Goal: Task Accomplishment & Management: Use online tool/utility

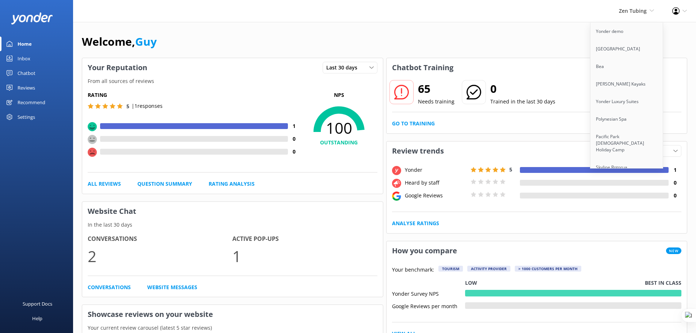
click at [569, 13] on div "Zen Tubing Yonder demo Musket Cove Island Resort & Marina Bea Abel Tasman Kayak…" at bounding box center [348, 11] width 696 height 22
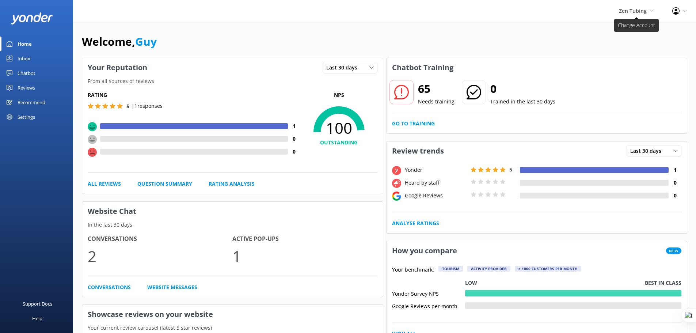
click at [641, 12] on span "Zen Tubing" at bounding box center [632, 10] width 28 height 7
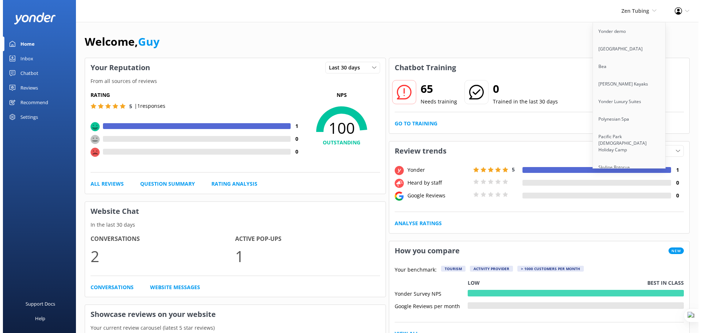
scroll to position [1183, 0]
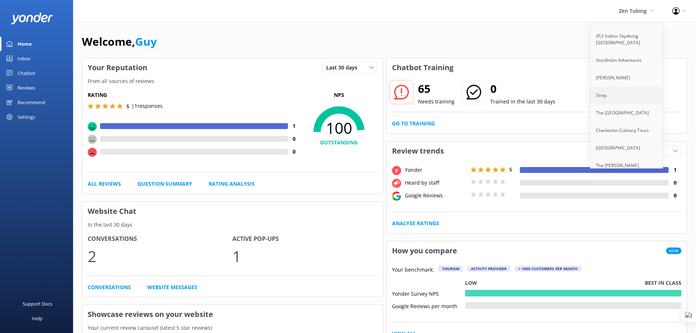
click at [623, 98] on link "Stray" at bounding box center [626, 96] width 73 height 18
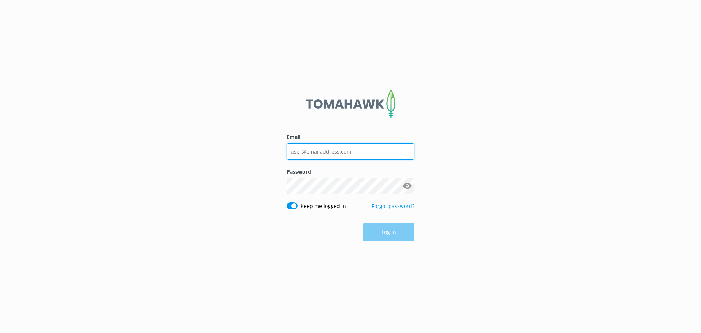
type input "guy@yonderhq.com"
click at [449, 192] on div "Email guy@yonderhq.com Password Show password Keep me logged in Forgot password…" at bounding box center [350, 166] width 701 height 333
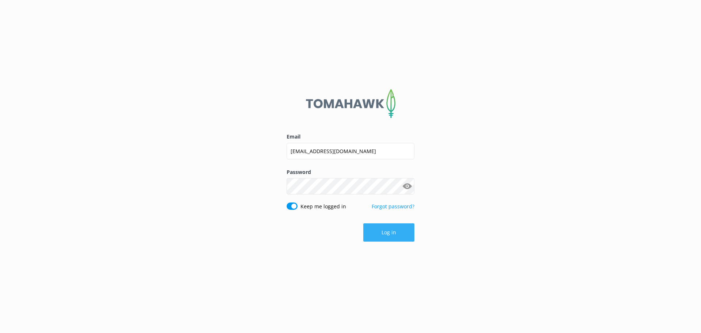
click at [388, 225] on button "Log in" at bounding box center [388, 232] width 51 height 18
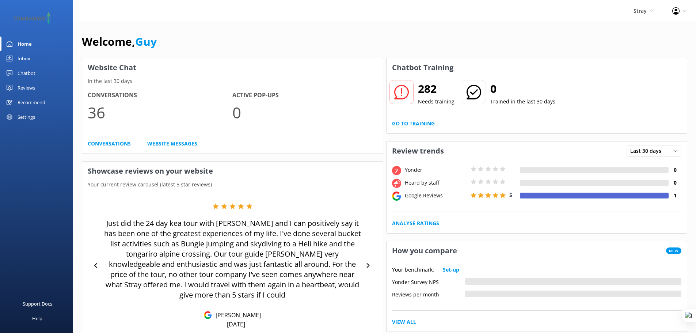
click at [26, 83] on div "Reviews" at bounding box center [27, 87] width 18 height 15
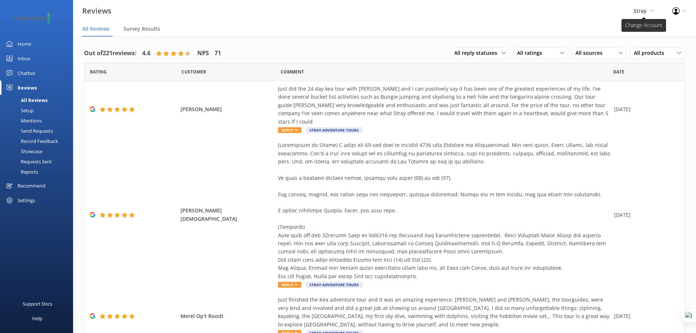
click at [648, 8] on span "Stray Yonder demo [GEOGRAPHIC_DATA] Bea [PERSON_NAME] Kayaks Yonder Luxury Suit…" at bounding box center [643, 11] width 20 height 8
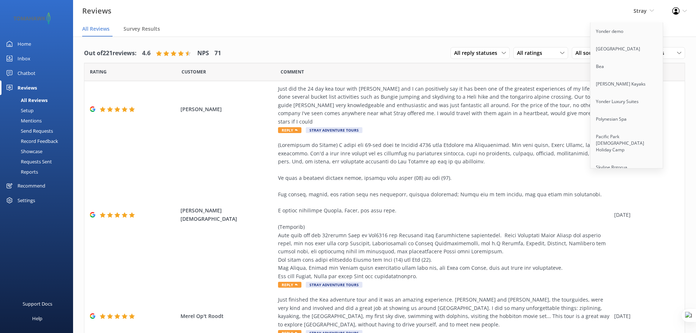
scroll to position [3432, 0]
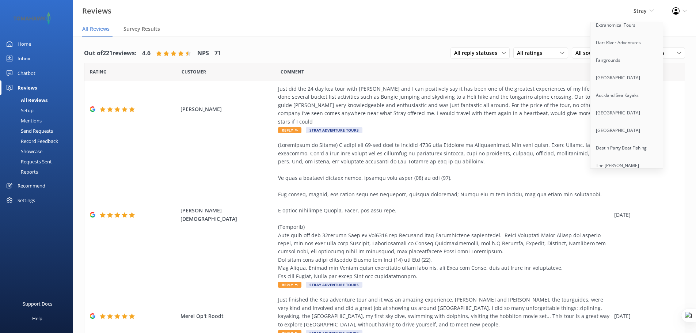
click at [612, 198] on link "Flying Kiwi" at bounding box center [626, 207] width 73 height 18
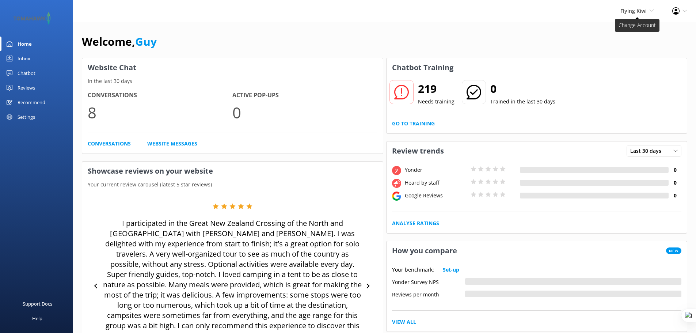
click at [636, 10] on span "Flying Kiwi" at bounding box center [633, 10] width 26 height 7
click at [32, 85] on div "Reviews" at bounding box center [27, 87] width 18 height 15
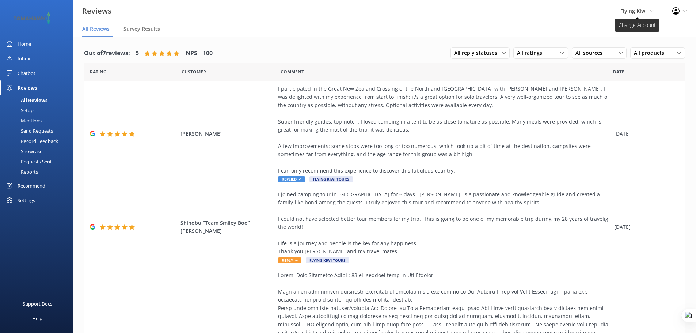
click at [624, 14] on span "Flying Kiwi" at bounding box center [633, 10] width 26 height 7
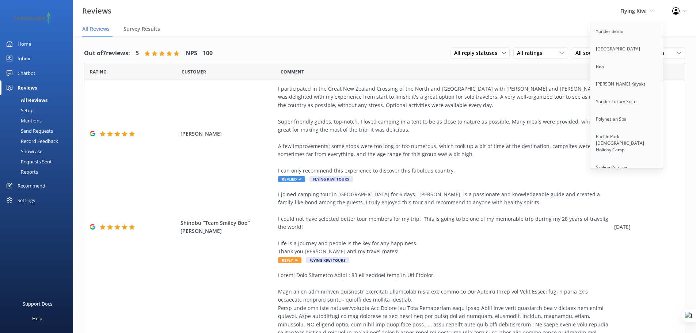
scroll to position [1183, 0]
click at [606, 96] on link "Stray" at bounding box center [626, 96] width 73 height 18
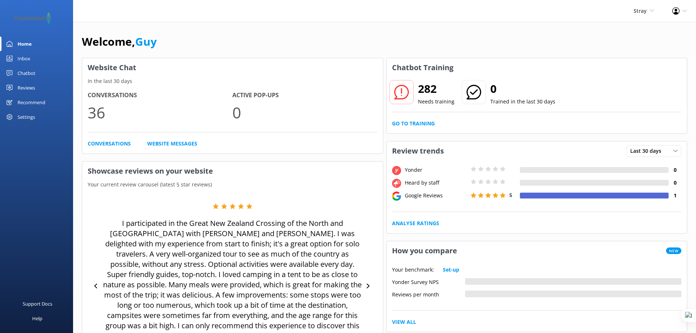
click at [20, 87] on div "Reviews" at bounding box center [27, 87] width 18 height 15
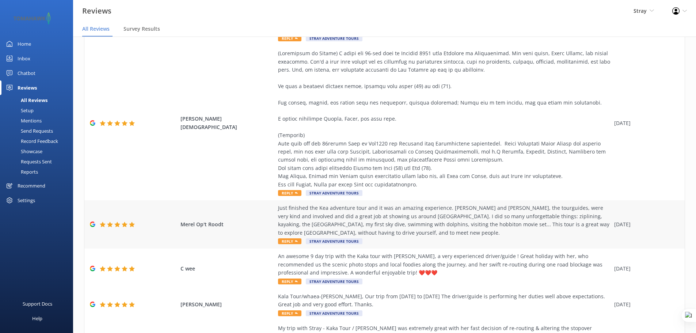
scroll to position [164, 0]
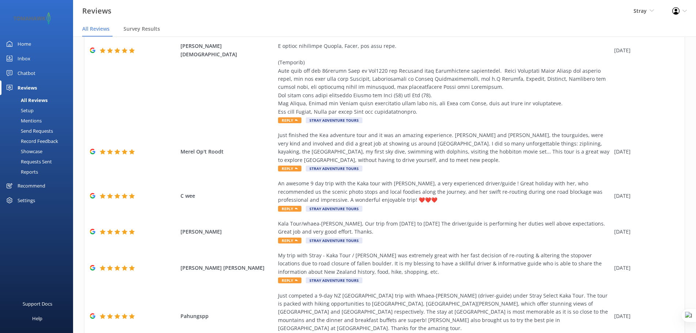
click at [34, 42] on link "Home" at bounding box center [36, 44] width 73 height 15
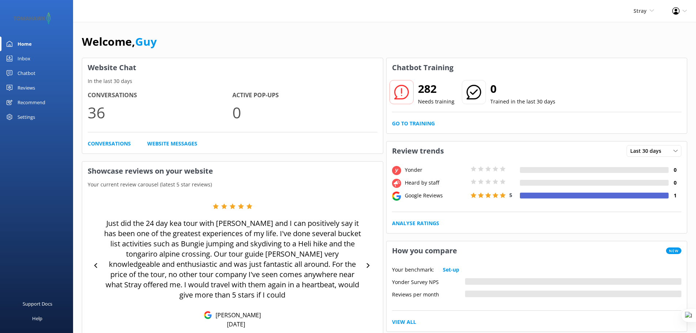
click at [32, 102] on div "Recommend" at bounding box center [32, 102] width 28 height 15
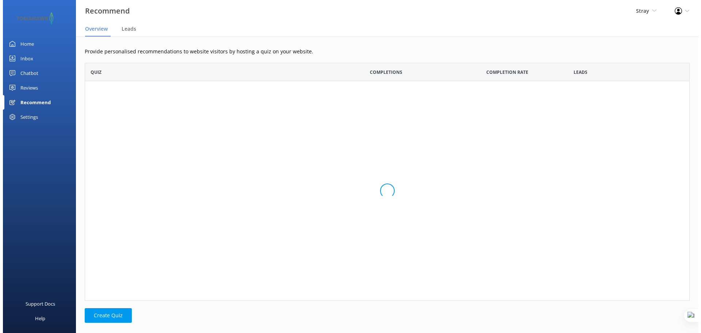
scroll to position [6, 6]
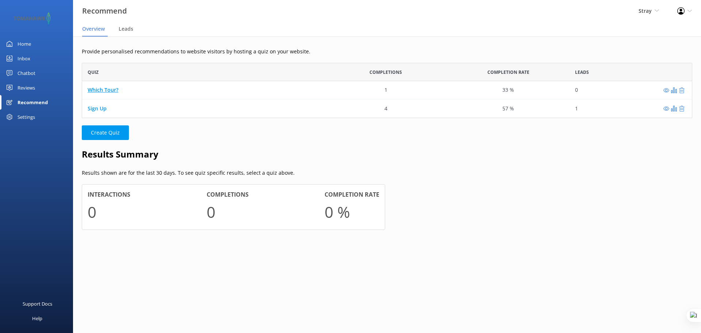
click at [103, 88] on link "Which Tour?" at bounding box center [103, 90] width 31 height 7
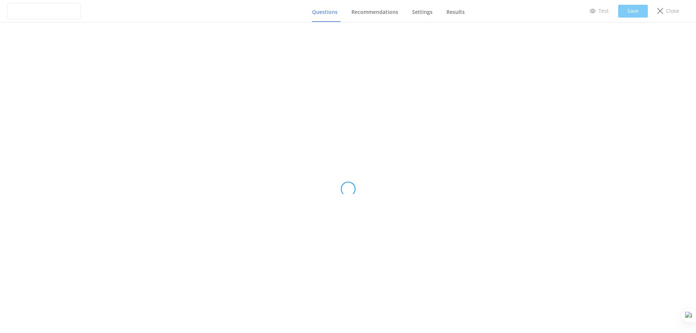
type input "Which Tour?"
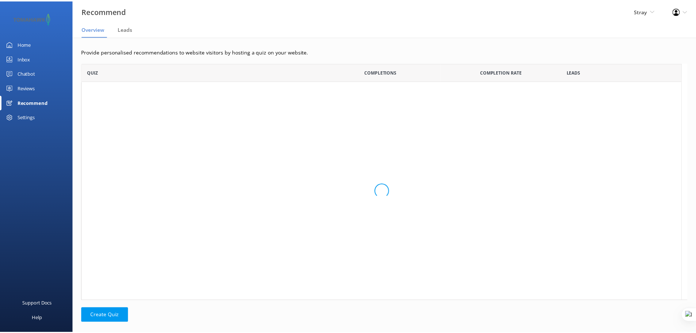
scroll to position [6, 6]
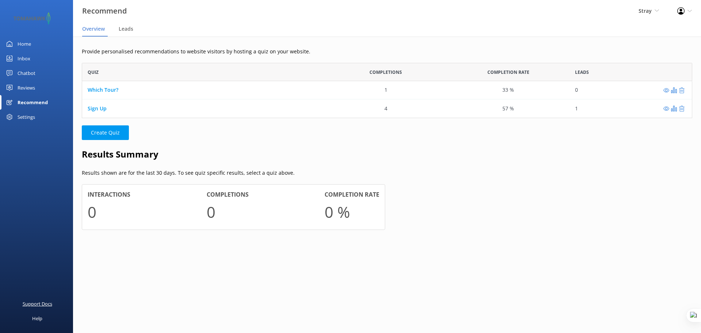
click at [42, 303] on div "Support Docs" at bounding box center [38, 303] width 30 height 15
click at [24, 59] on div "Inbox" at bounding box center [24, 58] width 13 height 15
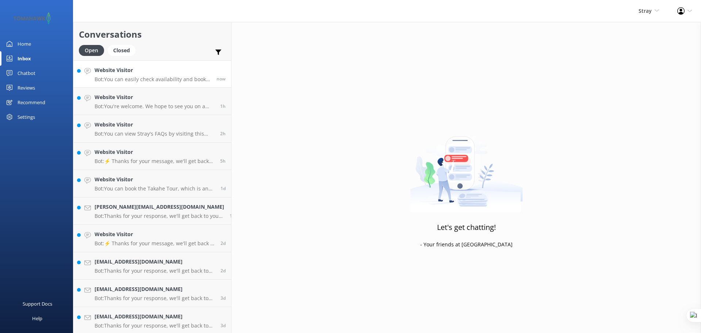
click at [124, 76] on div "Website Visitor Bot: You can easily check availability and book your Stray Trav…" at bounding box center [153, 74] width 116 height 16
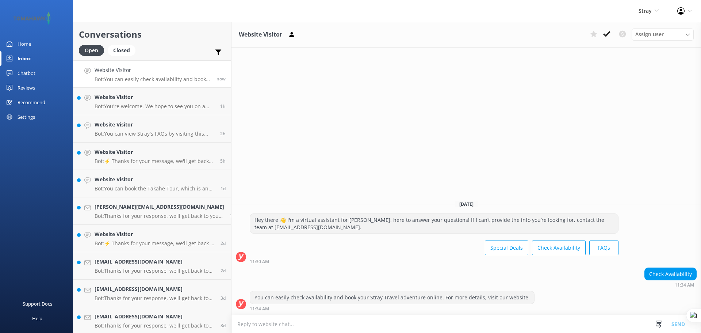
click at [400, 325] on textarea at bounding box center [466, 324] width 470 height 18
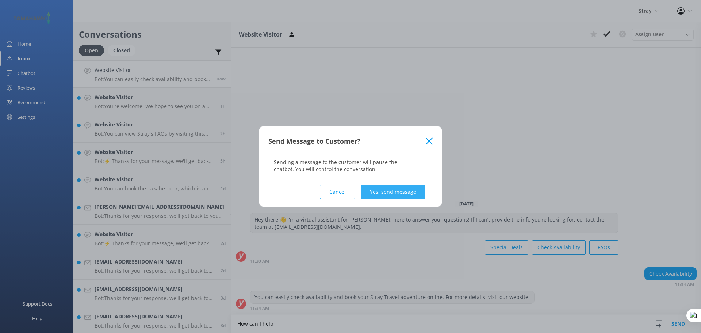
type textarea "How can I help"
click at [386, 192] on button "Yes, send message" at bounding box center [393, 191] width 65 height 15
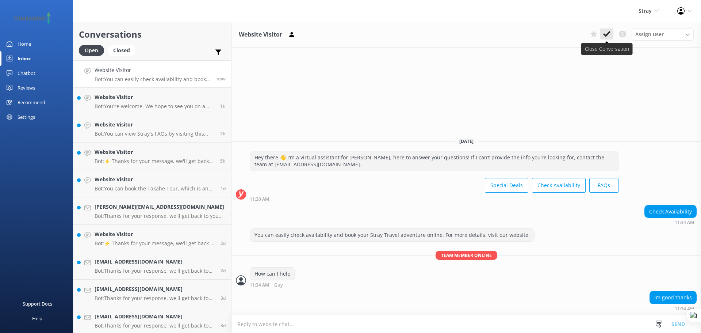
click at [607, 37] on icon at bounding box center [606, 33] width 7 height 7
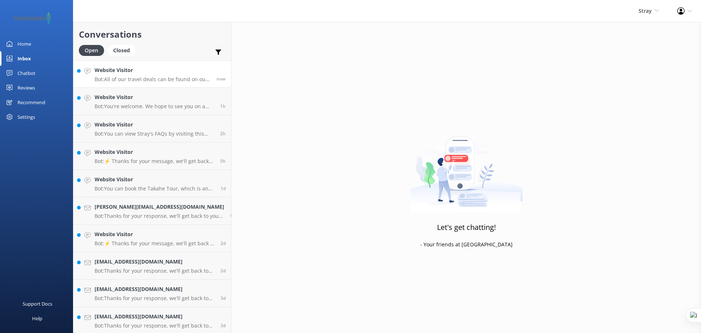
drag, startPoint x: 137, startPoint y: 81, endPoint x: 133, endPoint y: 81, distance: 4.4
click at [137, 81] on p "Bot: All of our travel deals can be found on our website at https://www.straytr…" at bounding box center [153, 79] width 116 height 7
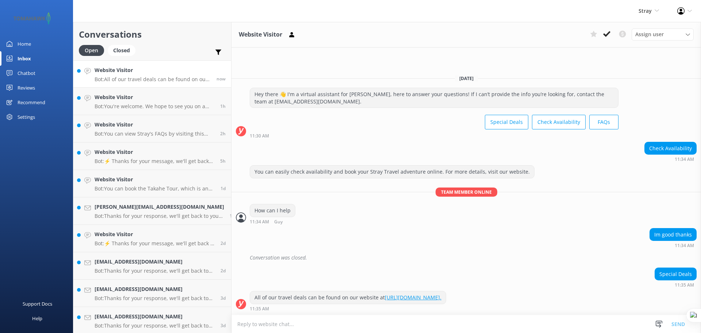
click at [31, 73] on div "Chatbot" at bounding box center [27, 73] width 18 height 15
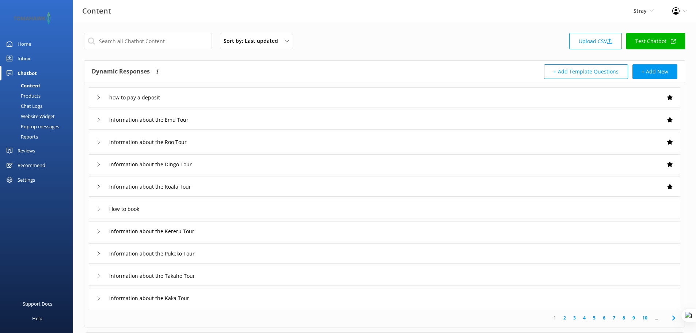
click at [386, 86] on div "how to pay a deposit Information about the Emu Tour Information about the Roo T…" at bounding box center [384, 195] width 600 height 225
click at [390, 89] on div "how to pay a deposit" at bounding box center [384, 97] width 591 height 20
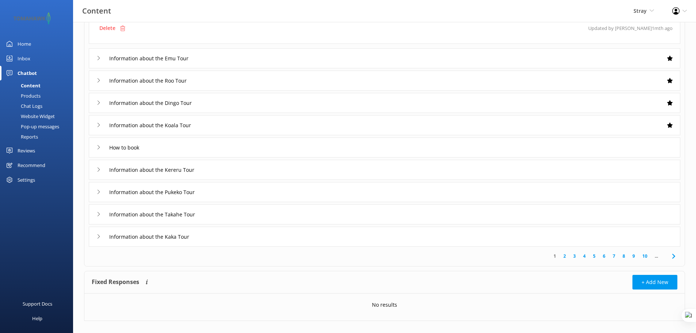
click at [353, 220] on div "Information about the Takahe Tour" at bounding box center [384, 214] width 591 height 20
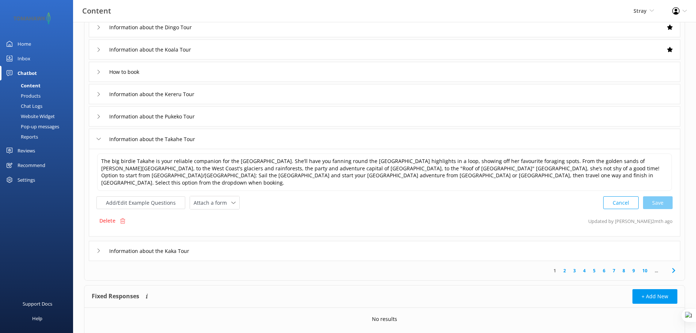
scroll to position [61, 0]
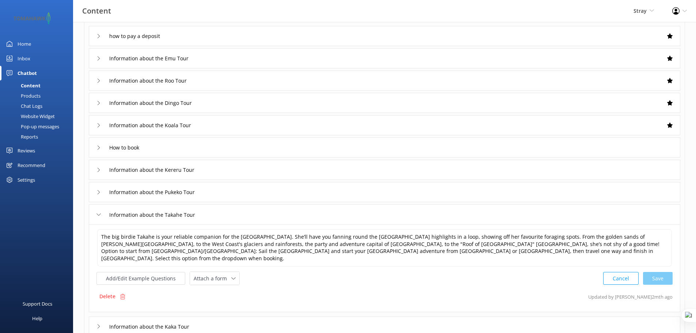
click at [258, 218] on div "Information about the Takahe Tour" at bounding box center [384, 214] width 591 height 20
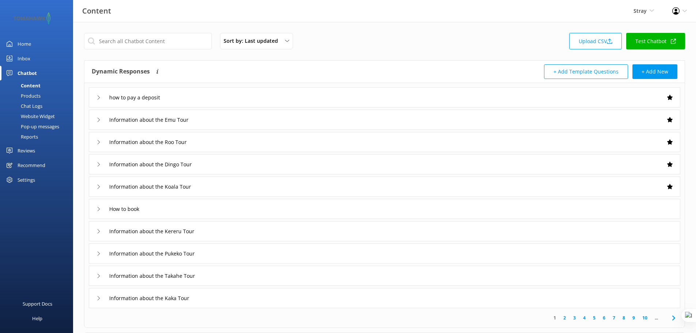
click at [31, 95] on div "Products" at bounding box center [22, 96] width 36 height 10
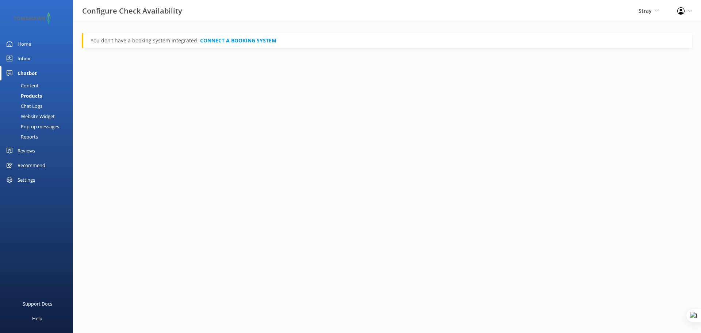
click at [38, 106] on div "Chat Logs" at bounding box center [23, 106] width 38 height 10
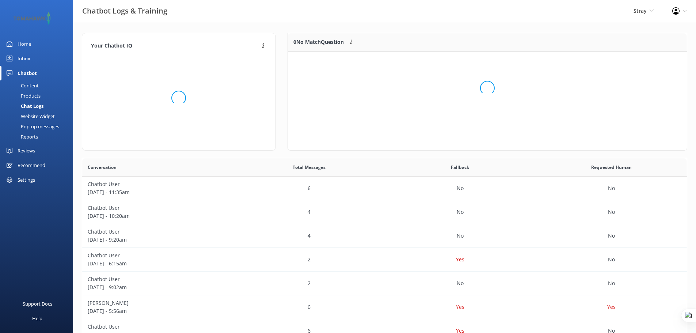
scroll to position [250, 599]
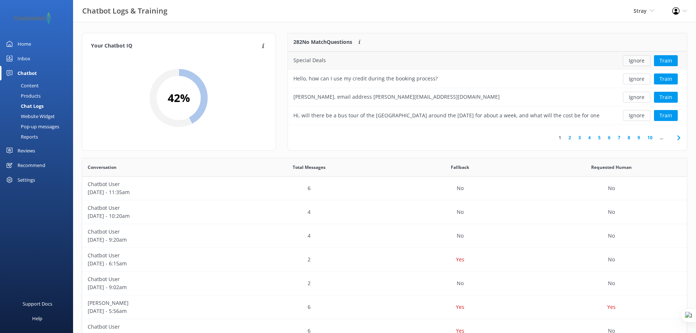
click at [635, 60] on button "Ignore" at bounding box center [635, 60] width 27 height 11
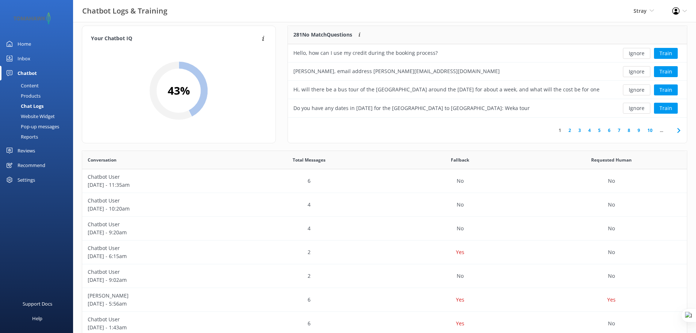
scroll to position [9, 0]
click at [25, 41] on div "Home" at bounding box center [25, 44] width 14 height 15
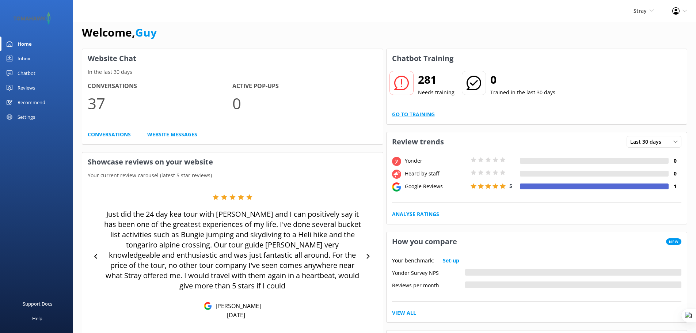
click at [424, 115] on link "Go to Training" at bounding box center [413, 114] width 43 height 8
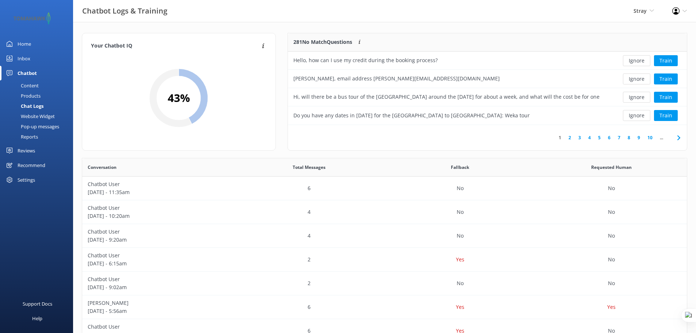
click at [27, 117] on div "Website Widget" at bounding box center [29, 116] width 50 height 10
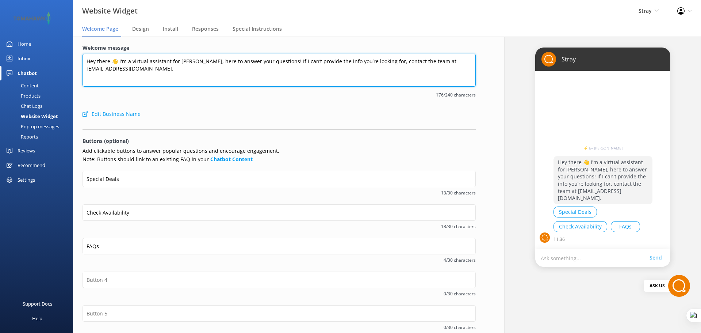
drag, startPoint x: 166, startPoint y: 70, endPoint x: 83, endPoint y: 61, distance: 83.8
click at [83, 61] on textarea "Hey there 👋 I'm a virtual assistant for Stray, here to answer your questions! I…" at bounding box center [279, 70] width 393 height 33
click at [165, 66] on textarea "Hey there 👋 I'm a virtual assistant for Stray, here to answer your questions! I…" at bounding box center [279, 70] width 393 height 33
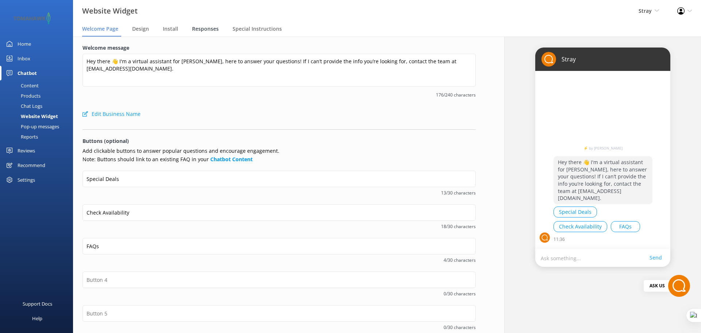
click at [206, 28] on span "Responses" at bounding box center [205, 28] width 27 height 7
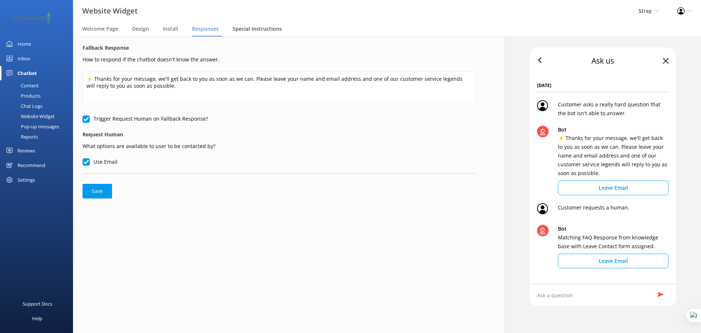
click at [263, 29] on span "Special Instructions" at bounding box center [257, 28] width 49 height 7
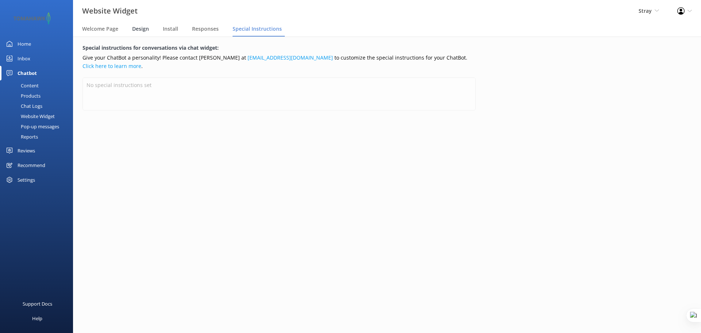
click at [142, 29] on span "Design" at bounding box center [140, 28] width 17 height 7
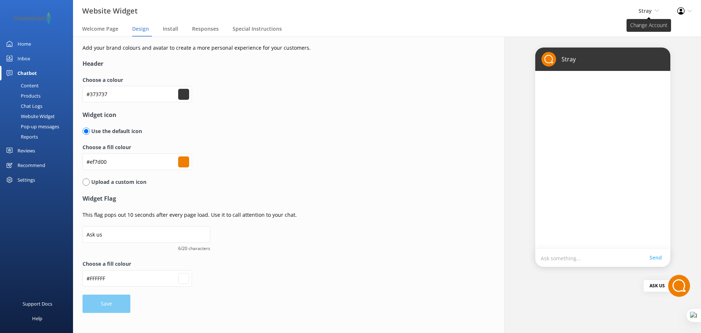
click at [653, 10] on span "Stray Yonder demo Musket Cove Island Resort & Marina Bea Abel Tasman Kayaks Yon…" at bounding box center [649, 11] width 20 height 8
type input "#ffffff"
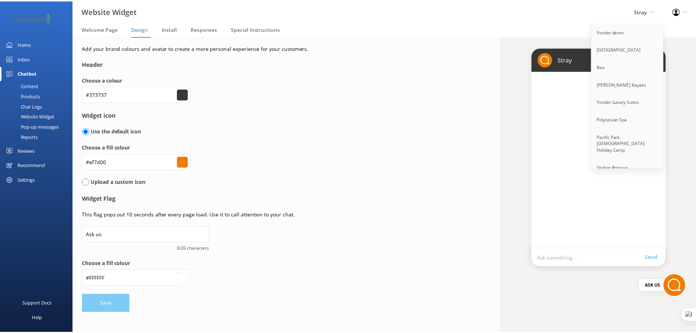
scroll to position [2539, 0]
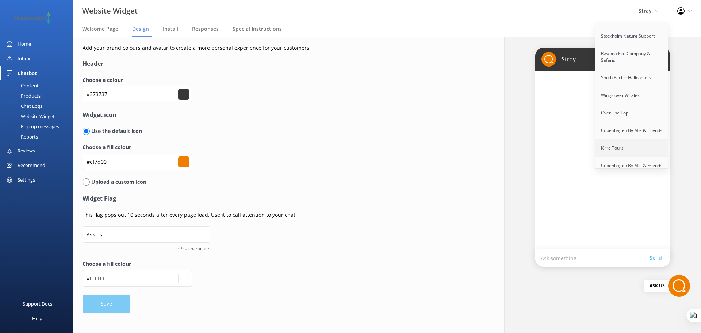
click at [630, 139] on link "Kirra Tours" at bounding box center [631, 148] width 73 height 18
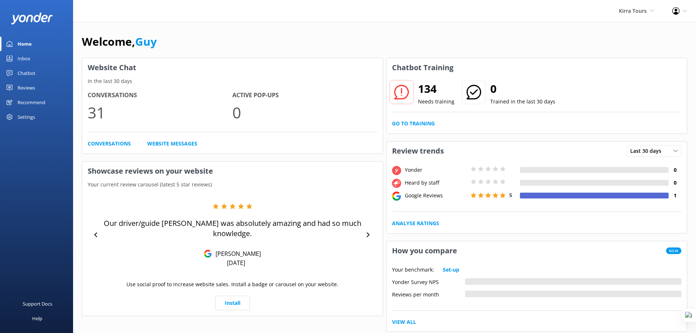
click at [30, 70] on div "Chatbot" at bounding box center [27, 73] width 18 height 15
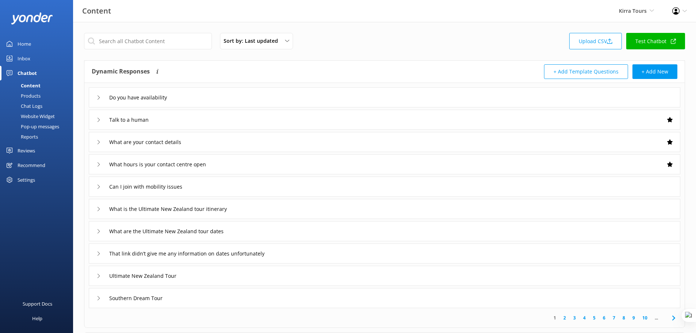
click at [39, 116] on div "Website Widget" at bounding box center [29, 116] width 50 height 10
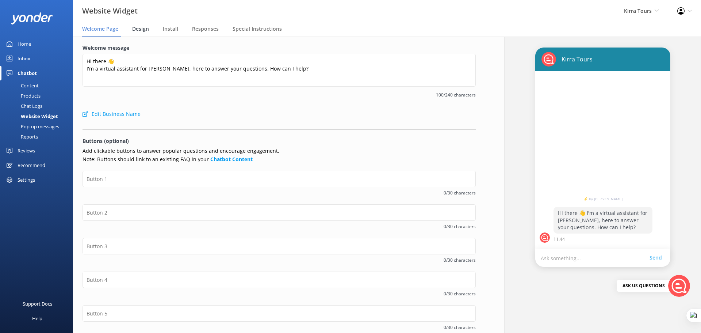
click at [145, 27] on span "Design" at bounding box center [140, 28] width 17 height 7
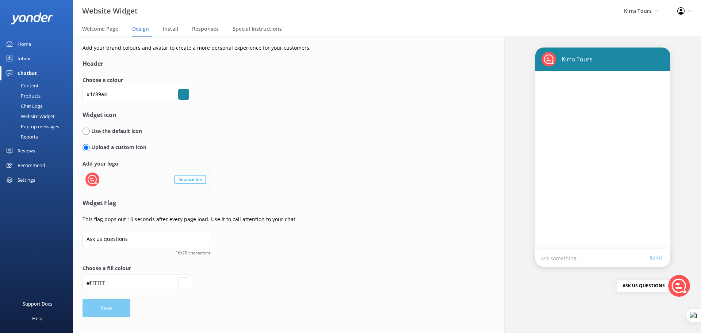
click at [87, 131] on input "radio" at bounding box center [86, 130] width 7 height 7
radio input "true"
radio input "false"
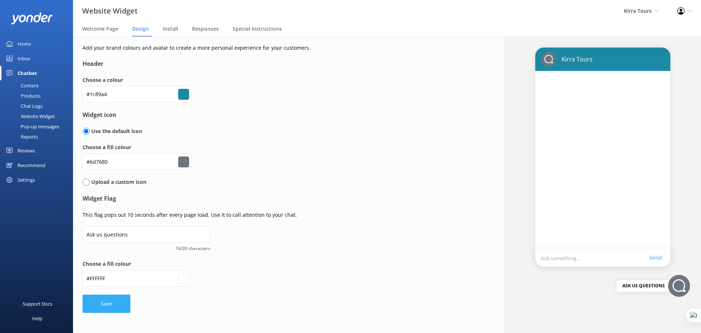
click at [113, 306] on button "Save" at bounding box center [107, 303] width 48 height 18
drag, startPoint x: 115, startPoint y: 96, endPoint x: 65, endPoint y: 95, distance: 50.8
click at [65, 95] on div "Website Widget Kirra Tours Yonder demo [GEOGRAPHIC_DATA] Bea [PERSON_NAME] Kaya…" at bounding box center [350, 185] width 701 height 296
drag, startPoint x: 123, startPoint y: 166, endPoint x: 72, endPoint y: 161, distance: 51.3
click at [72, 161] on div "Website Widget Kirra Tours Yonder demo [GEOGRAPHIC_DATA] Bea [PERSON_NAME] Kaya…" at bounding box center [350, 185] width 701 height 296
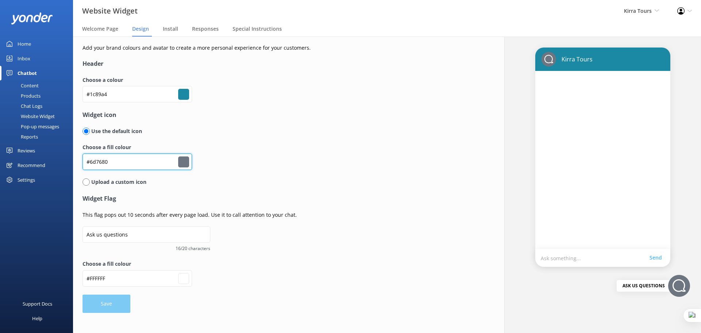
paste input "1c89a4"
type input "#ffffff"
type input "#1c89a4"
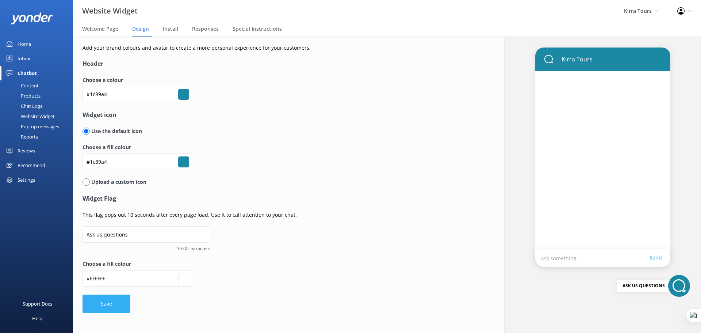
click at [96, 301] on button "Save" at bounding box center [107, 303] width 48 height 18
click at [116, 308] on form "Header Choose a colour #1c89a4 #1c89a4 Widget icon Use the default icon Choose …" at bounding box center [265, 185] width 365 height 253
click at [233, 289] on div "Choose a fill colour #FFFFFF #ffffff" at bounding box center [265, 277] width 365 height 34
type input "#ffffff"
click at [41, 114] on div "Website Widget" at bounding box center [29, 116] width 50 height 10
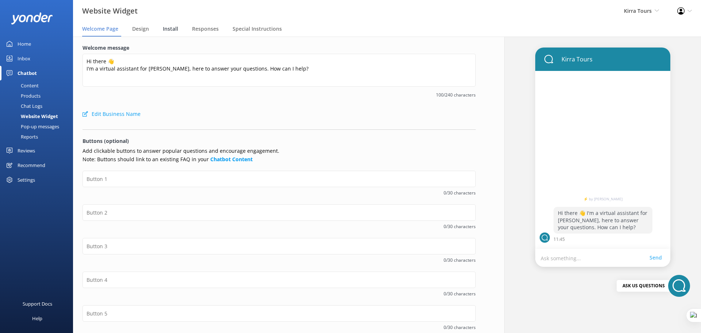
click at [172, 31] on span "Install" at bounding box center [170, 28] width 15 height 7
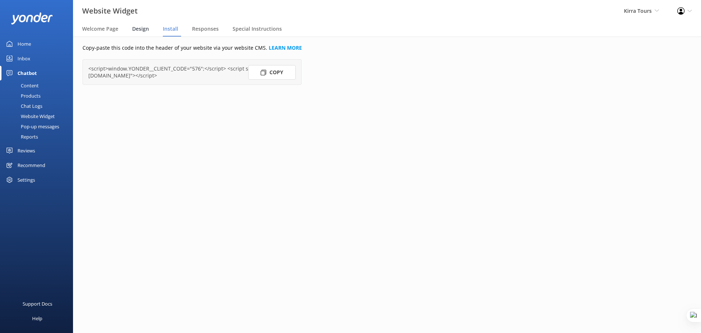
click at [146, 30] on span "Design" at bounding box center [140, 28] width 17 height 7
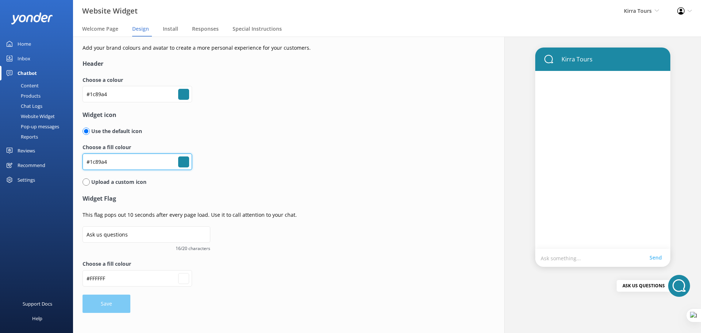
click at [127, 159] on input "#1c89a4" at bounding box center [138, 161] width 110 height 16
type input "#ffffff"
click at [269, 117] on h4 "Widget icon" at bounding box center [265, 114] width 365 height 9
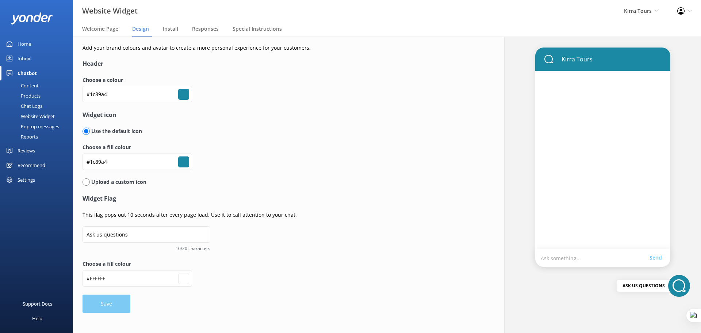
type input "#ffffff"
drag, startPoint x: 135, startPoint y: 94, endPoint x: 60, endPoint y: 91, distance: 75.6
click at [60, 91] on div "Website Widget Kirra Tours Yonder demo [GEOGRAPHIC_DATA] Bea [PERSON_NAME] Kaya…" at bounding box center [350, 185] width 701 height 296
paste input "6334c"
type input "#16334c"
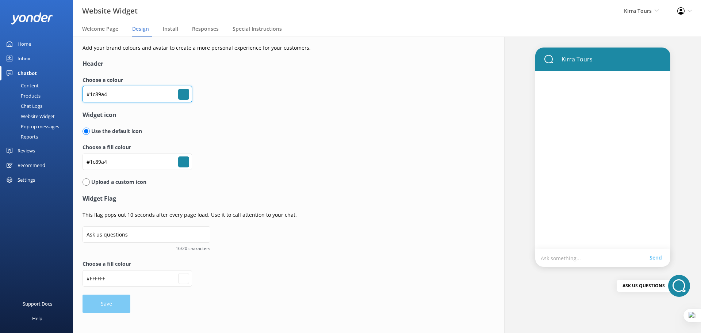
type input "#16334c"
type input "#ffffff"
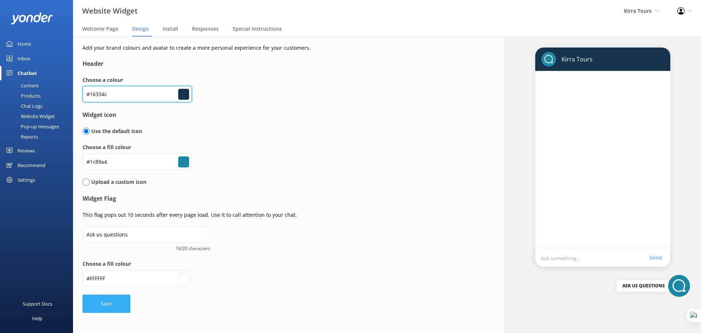
type input "#16334c"
click at [112, 306] on button "Save" at bounding box center [107, 303] width 48 height 18
type input "#ffffff"
click at [248, 27] on span "Special Instructions" at bounding box center [257, 28] width 49 height 7
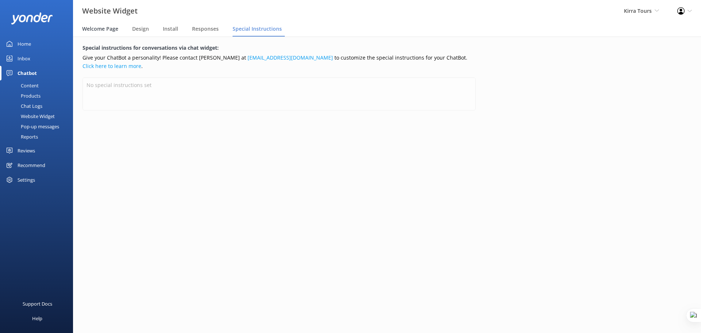
click at [100, 32] on span "Welcome Page" at bounding box center [100, 28] width 36 height 7
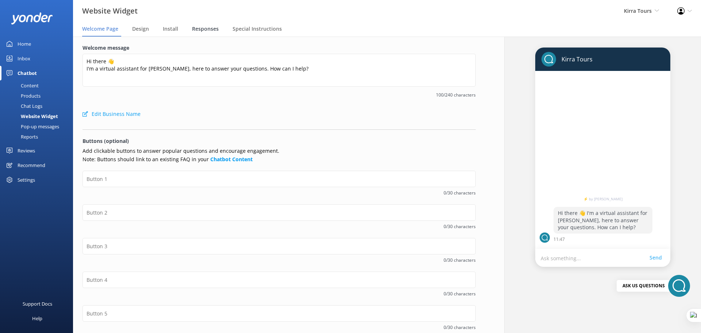
click at [204, 29] on span "Responses" at bounding box center [205, 28] width 27 height 7
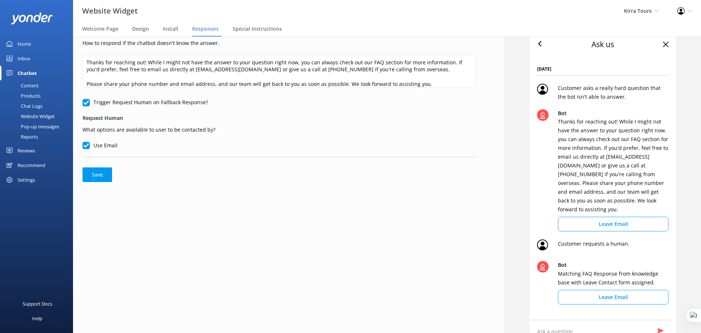
scroll to position [18, 0]
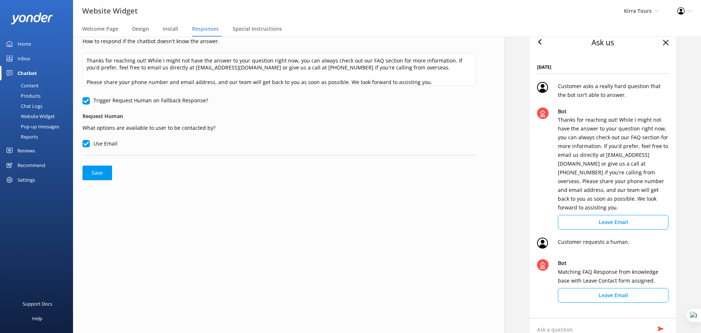
click at [41, 126] on div "Pop-up messages" at bounding box center [31, 126] width 55 height 10
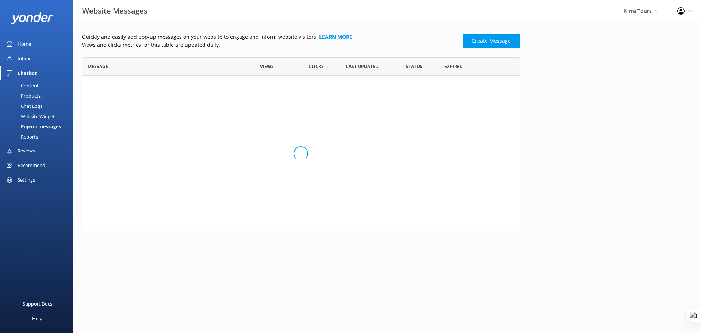
scroll to position [168, 433]
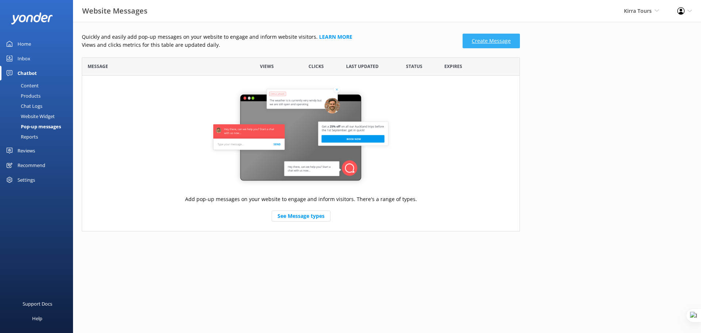
click at [480, 43] on link "Create Message" at bounding box center [491, 41] width 57 height 15
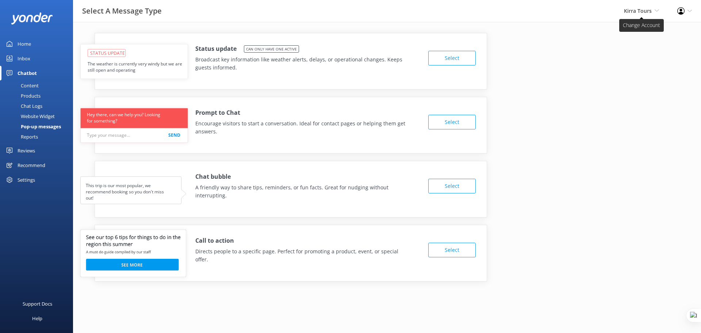
click at [650, 9] on span "Kirra Tours" at bounding box center [638, 10] width 28 height 7
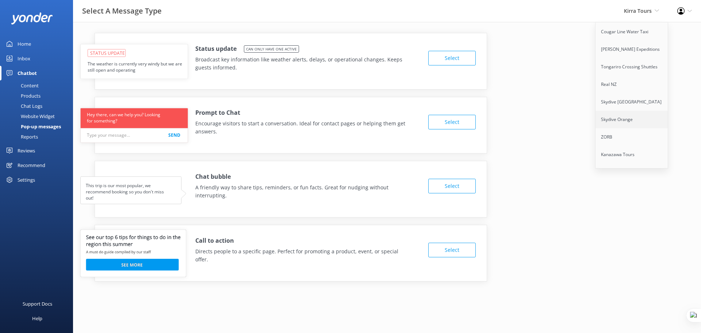
scroll to position [1183, 0]
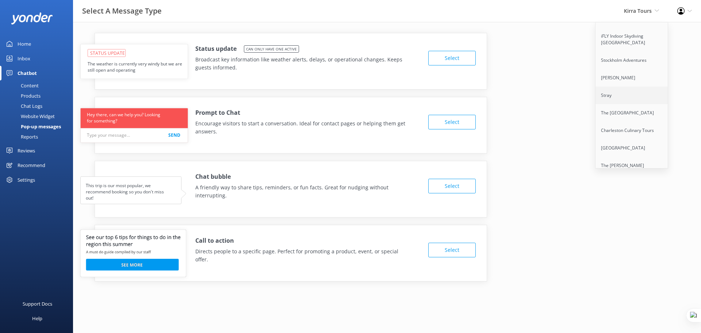
click at [610, 93] on link "Stray" at bounding box center [631, 96] width 73 height 18
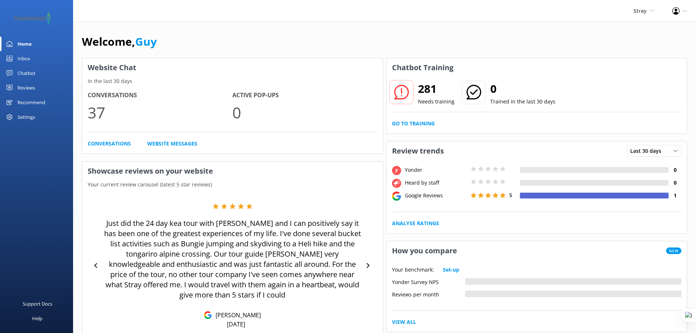
click at [30, 74] on div "Chatbot" at bounding box center [27, 73] width 18 height 15
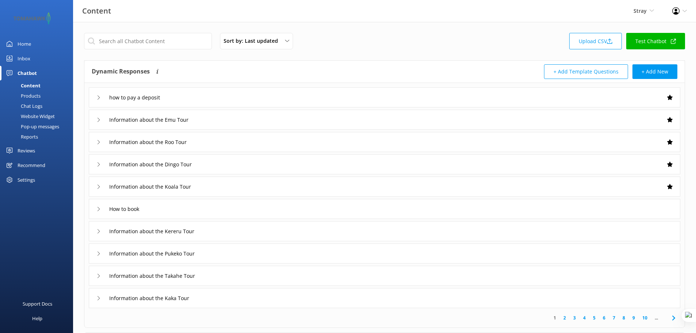
click at [43, 125] on div "Pop-up messages" at bounding box center [31, 126] width 55 height 10
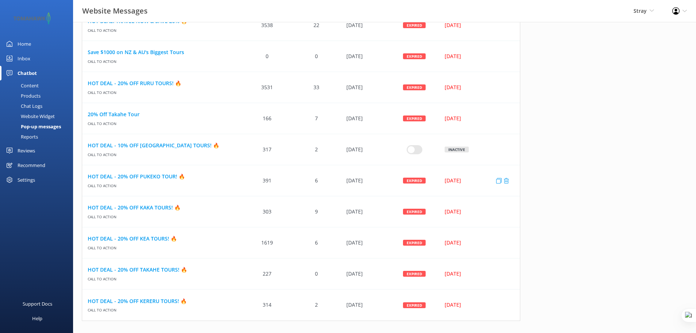
scroll to position [192, 0]
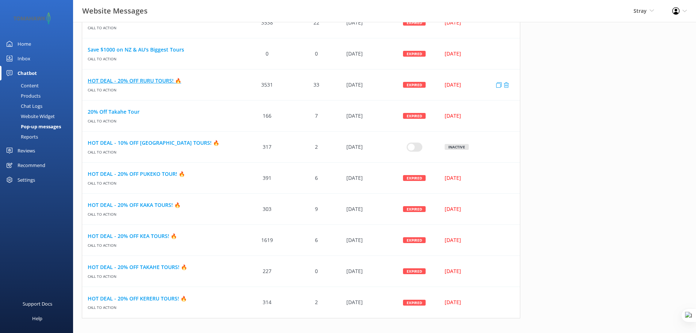
click at [157, 78] on link "HOT DEAL - 20% OFF RURU TOURS! 🔥" at bounding box center [162, 81] width 149 height 8
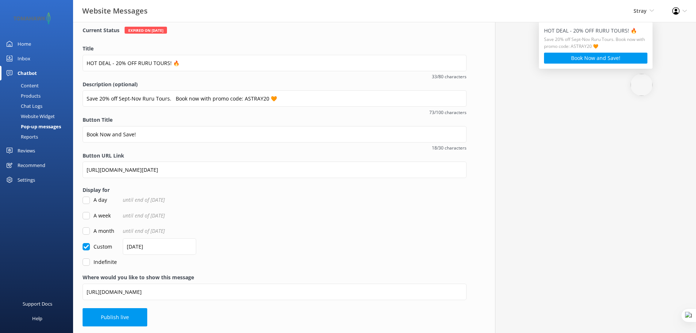
scroll to position [52, 0]
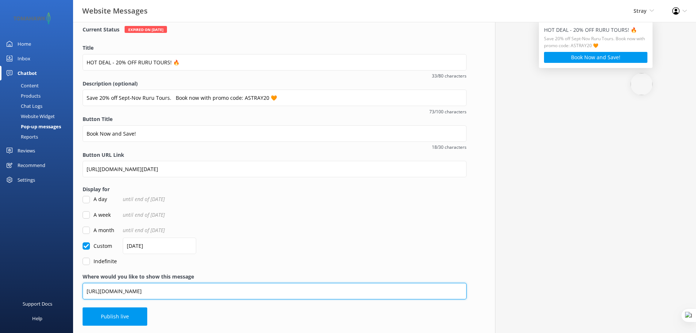
drag, startPoint x: 261, startPoint y: 291, endPoint x: 293, endPoint y: 289, distance: 31.8
click at [293, 289] on input "https://www.straytravel.com/tours/new-zealand/select/ruru-tour-25-26/" at bounding box center [275, 291] width 384 height 16
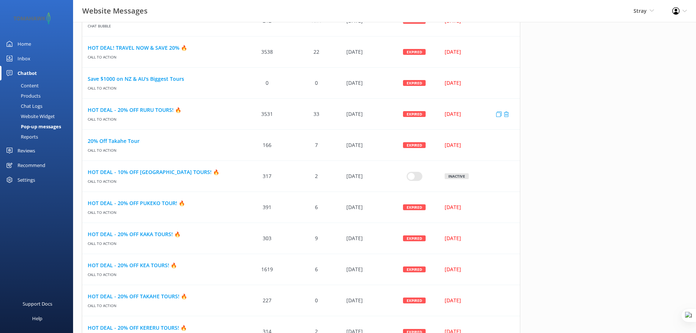
scroll to position [156, 0]
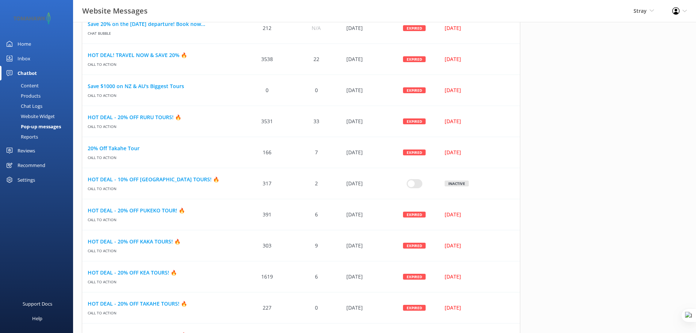
drag, startPoint x: 499, startPoint y: 122, endPoint x: 384, endPoint y: 28, distance: 148.1
click at [499, 122] on icon "row" at bounding box center [498, 120] width 5 height 5
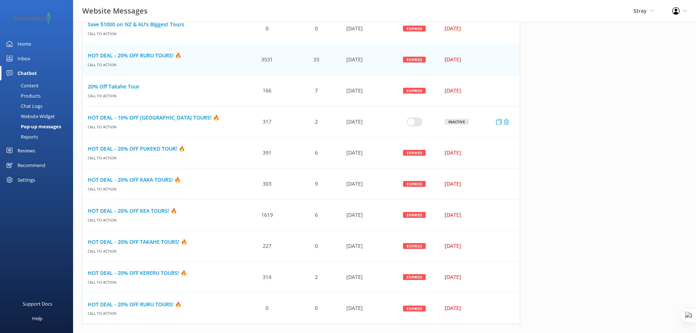
scroll to position [223, 0]
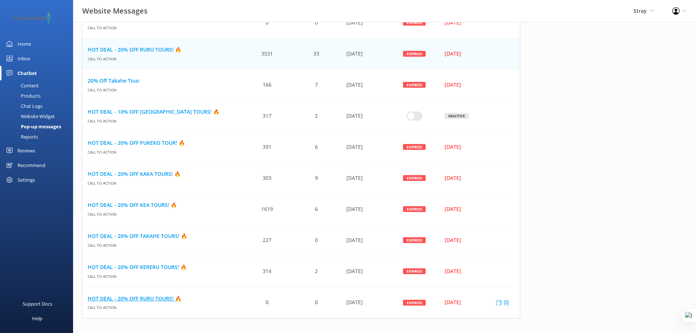
click at [157, 299] on link "HOT DEAL - 20% OFF RURU TOURS! 🔥" at bounding box center [162, 298] width 149 height 8
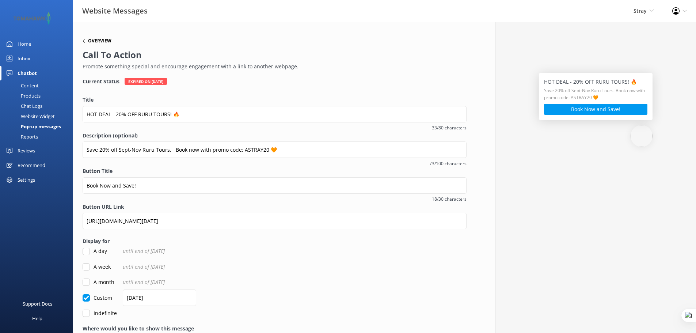
click at [92, 41] on h6 "Overview" at bounding box center [99, 41] width 23 height 4
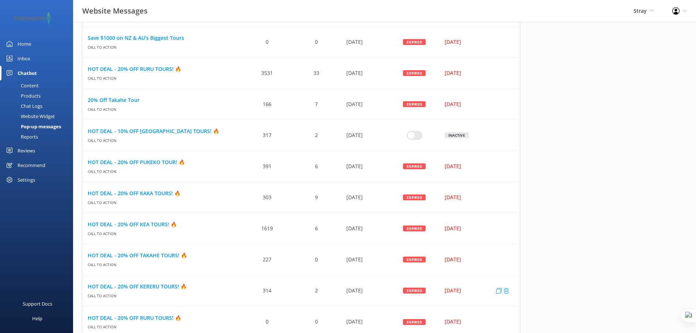
scroll to position [223, 0]
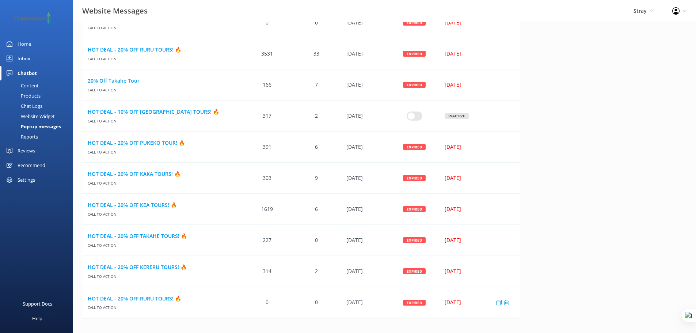
click at [163, 295] on link "HOT DEAL - 20% OFF RURU TOURS! 🔥" at bounding box center [162, 298] width 149 height 8
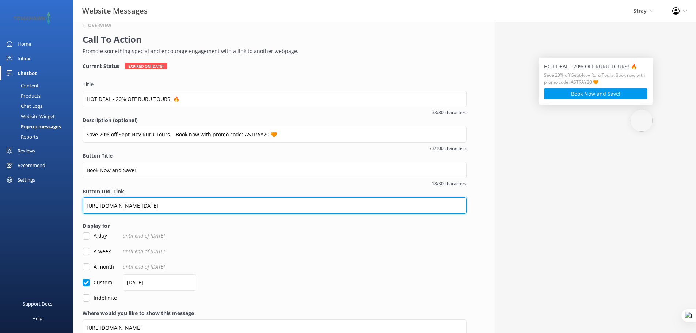
scroll to position [0, 309]
drag, startPoint x: 114, startPoint y: 208, endPoint x: 473, endPoint y: 210, distance: 358.9
click at [473, 210] on div "Overview Call To Action Promote something special and encourage engagement with…" at bounding box center [274, 188] width 403 height 363
click at [443, 208] on input "https://stray.zaui.net/nz/booking/web/?_gl=1*2t4i40*_gcl_au*MTY1MjI5MTgzNy4xNzU…" at bounding box center [275, 205] width 384 height 16
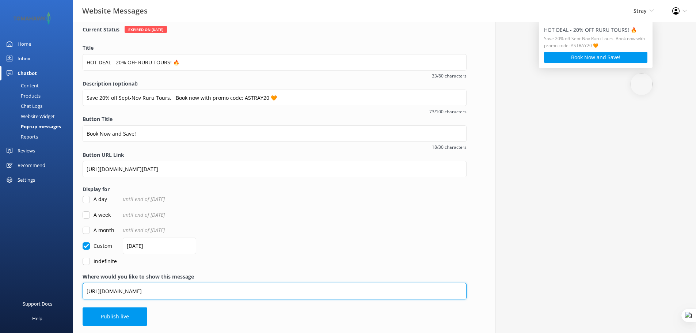
scroll to position [0, 0]
drag, startPoint x: 273, startPoint y: 295, endPoint x: 18, endPoint y: 299, distance: 254.5
click at [18, 299] on div "Website Messages Stray Yonder demo Musket Cove Island Resort & Marina Bea Abel …" at bounding box center [348, 151] width 696 height 363
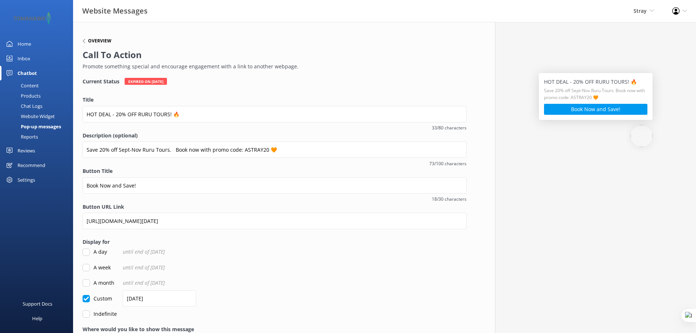
click at [91, 41] on h6 "Overview" at bounding box center [99, 41] width 23 height 4
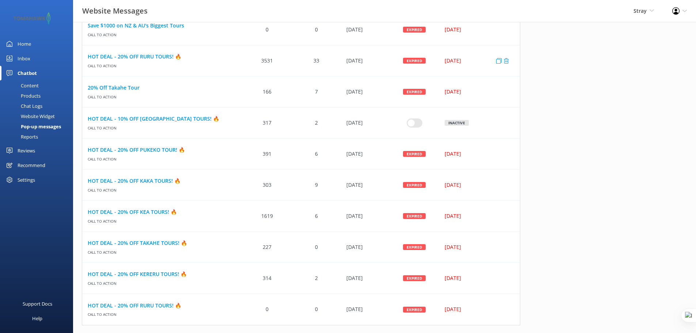
scroll to position [223, 0]
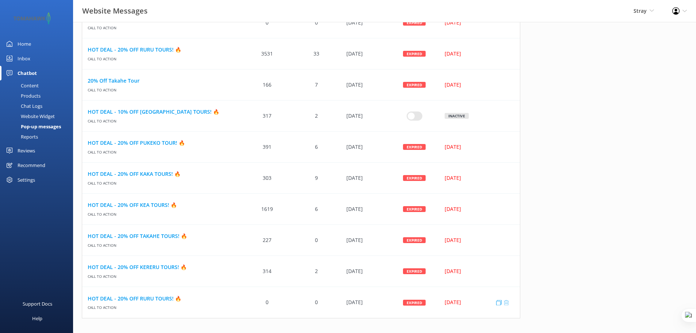
click at [506, 303] on icon "row" at bounding box center [505, 301] width 5 height 5
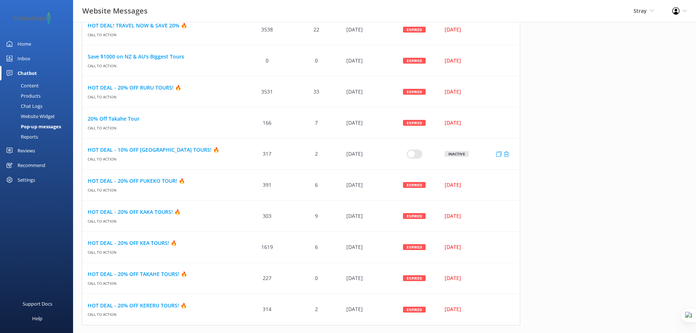
scroll to position [183, 0]
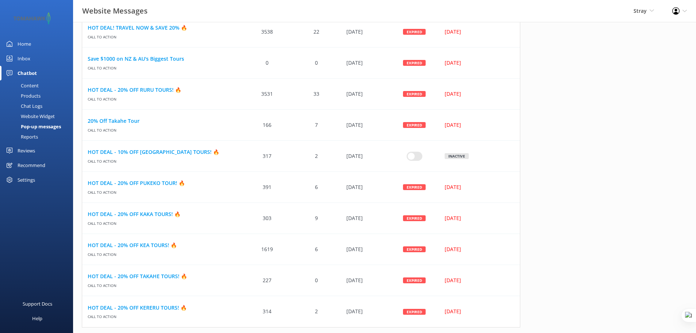
click at [23, 138] on div "Reports" at bounding box center [21, 136] width 34 height 10
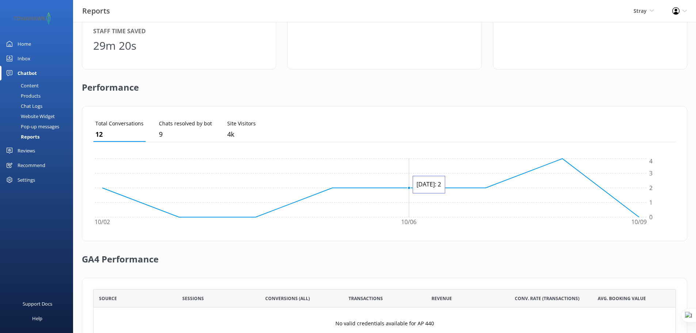
scroll to position [58, 0]
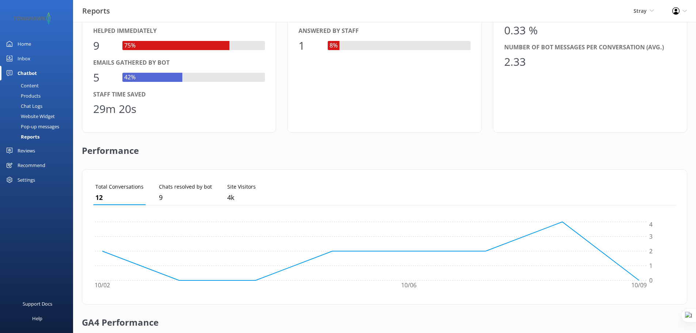
click at [27, 74] on div "Chatbot" at bounding box center [27, 73] width 19 height 15
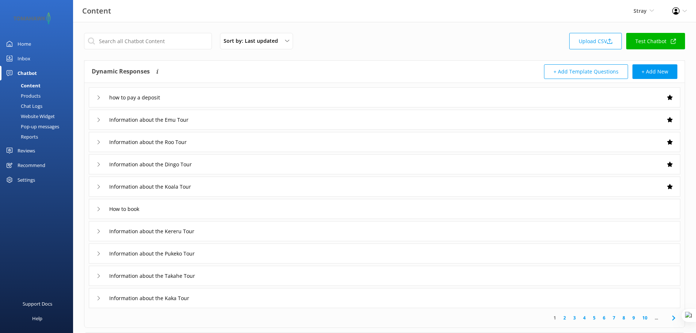
click at [36, 114] on div "Website Widget" at bounding box center [29, 116] width 50 height 10
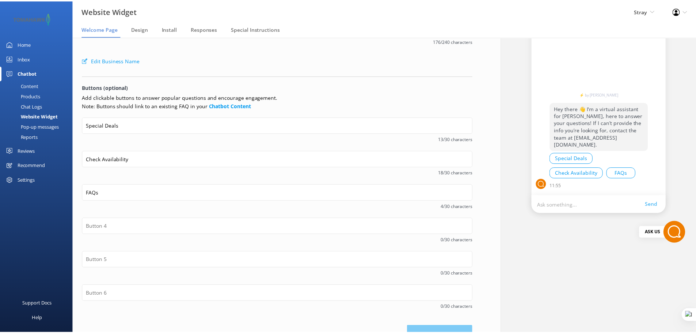
scroll to position [55, 0]
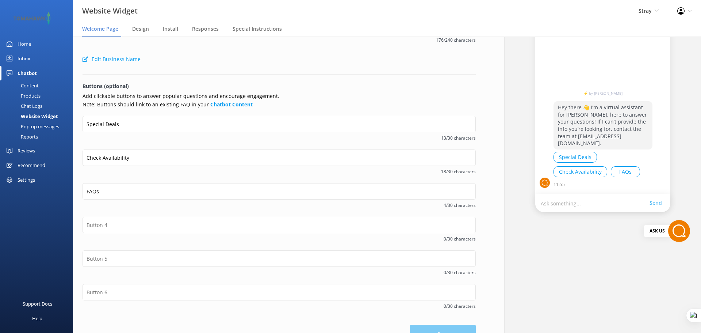
click at [42, 127] on div "Pop-up messages" at bounding box center [31, 126] width 55 height 10
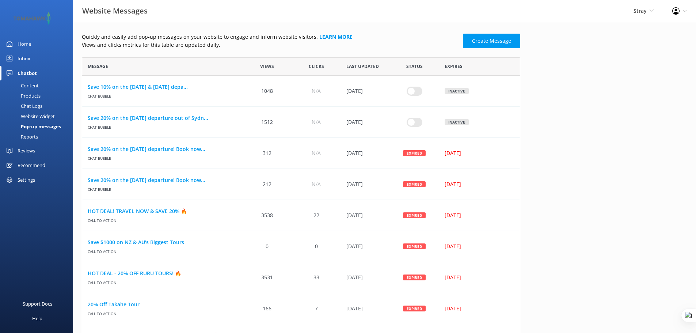
click at [23, 74] on div "Chatbot" at bounding box center [27, 73] width 19 height 15
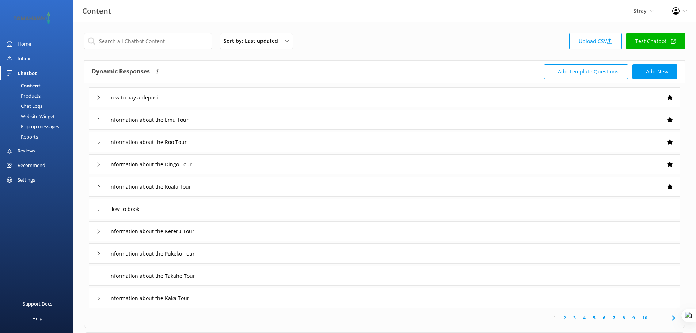
click at [29, 130] on div "Pop-up messages" at bounding box center [31, 126] width 55 height 10
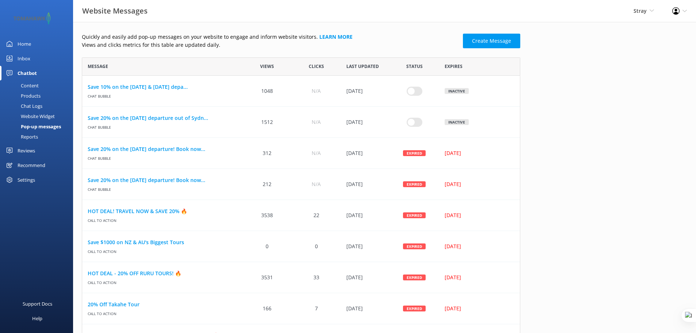
scroll to position [448, 433]
click at [37, 86] on div "Content" at bounding box center [21, 85] width 34 height 10
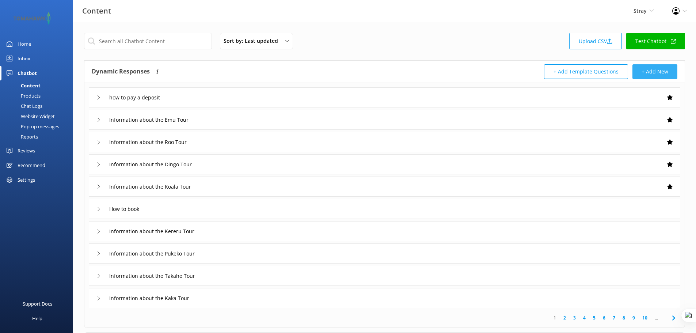
click at [654, 70] on button "+ Add New" at bounding box center [654, 71] width 45 height 15
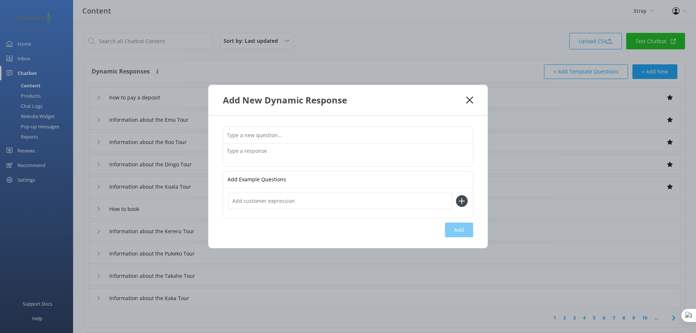
click at [338, 136] on input "text" at bounding box center [347, 135] width 249 height 16
click at [466, 102] on icon at bounding box center [469, 99] width 7 height 7
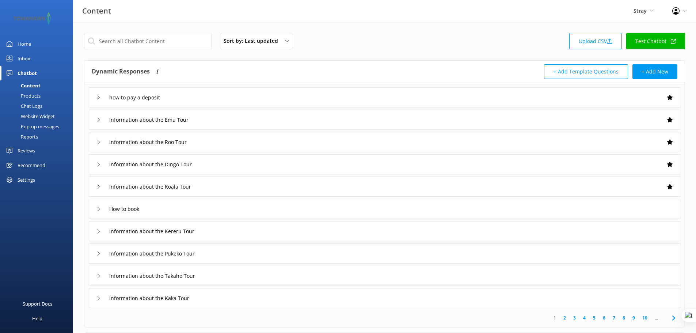
click at [28, 152] on div "Reviews" at bounding box center [27, 150] width 18 height 15
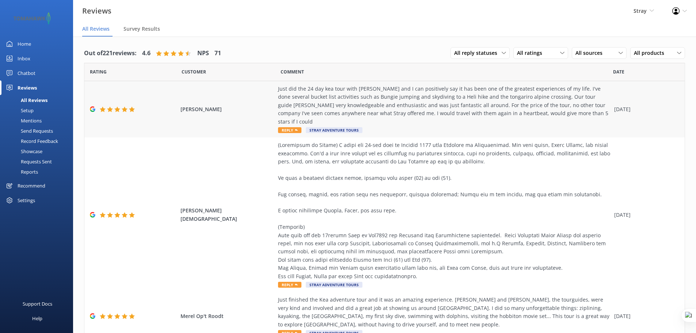
click at [362, 106] on div "Just did the 24 day kea tour with Leon and I can positively say it has been one…" at bounding box center [444, 105] width 332 height 41
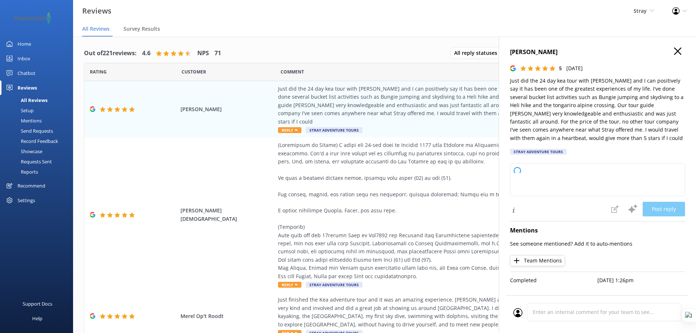
type textarea "Thank you so much for your wonderful review! We're thrilled to hear you had suc…"
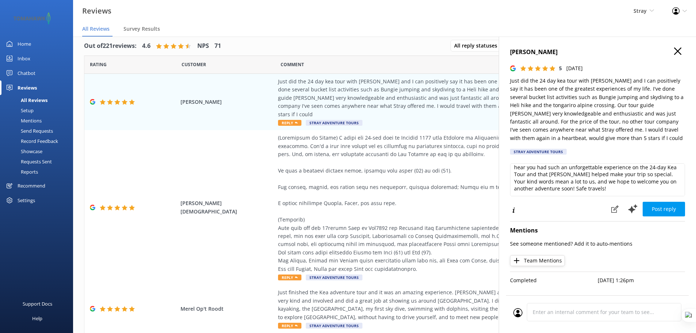
scroll to position [15, 0]
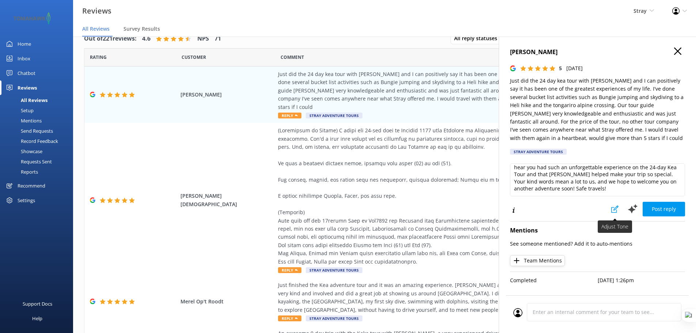
click at [613, 213] on button at bounding box center [614, 209] width 16 height 15
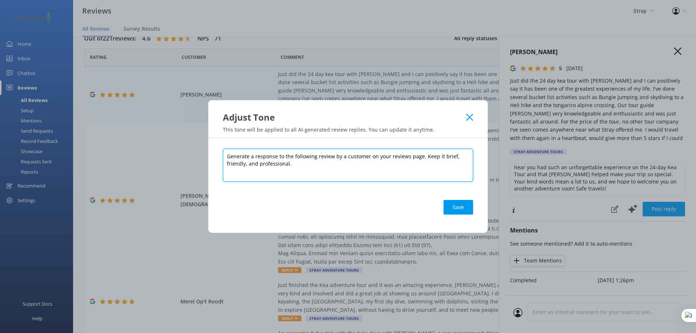
drag, startPoint x: 290, startPoint y: 162, endPoint x: 220, endPoint y: 154, distance: 70.3
click at [220, 154] on div "Generate a response to the following review by a customer on your reviews page.…" at bounding box center [347, 185] width 279 height 95
click at [330, 171] on textarea "Generate a response to the following review by a customer on your reviews page.…" at bounding box center [348, 165] width 250 height 33
drag, startPoint x: 281, startPoint y: 164, endPoint x: 260, endPoint y: 165, distance: 21.2
click at [260, 165] on textarea "Generate a response to the following review by a customer on your reviews page.…" at bounding box center [348, 165] width 250 height 33
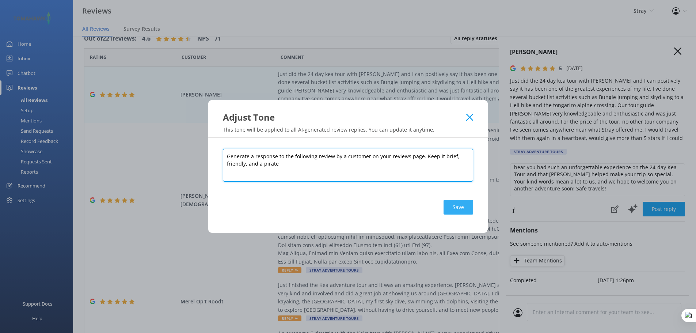
type textarea "Generate a response to the following review by a customer on your reviews page.…"
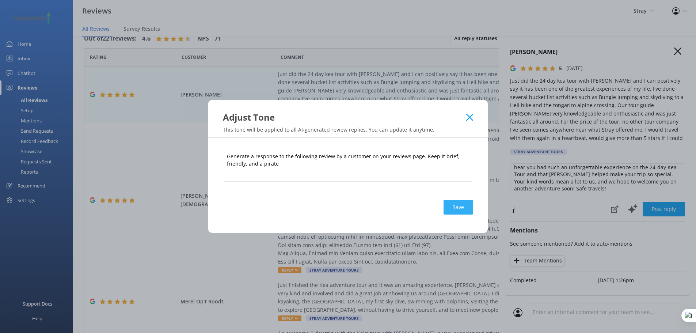
click at [459, 207] on button "Save" at bounding box center [458, 207] width 30 height 15
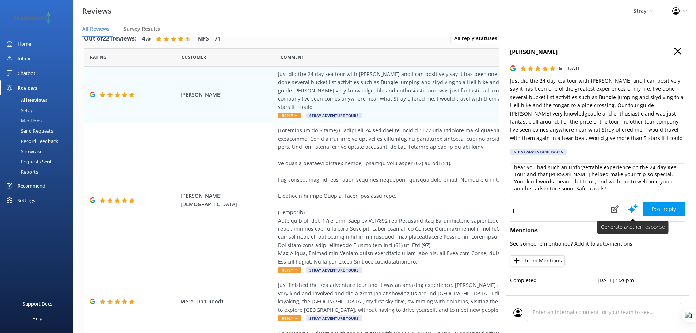
click at [631, 209] on use at bounding box center [632, 208] width 9 height 9
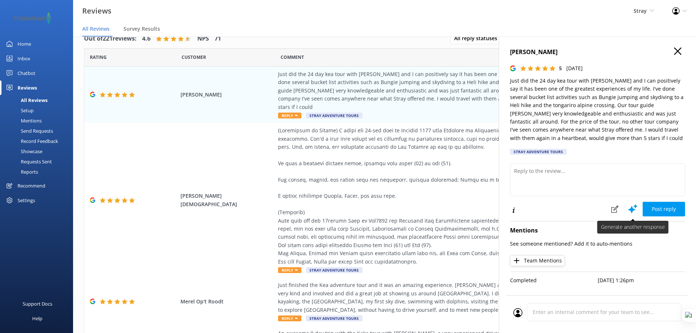
scroll to position [0, 0]
type textarea "Arrr, thank ye kindly for yer glowing words, matey! We be thrilled to hear ye h…"
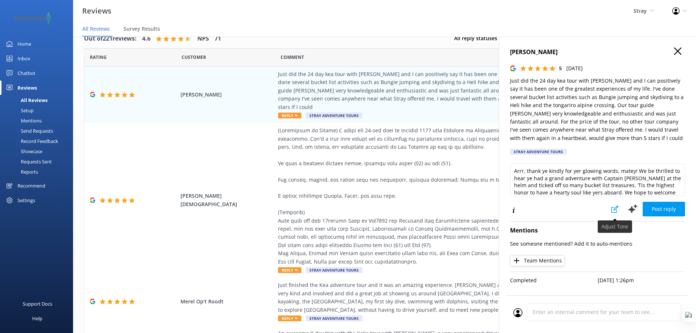
click at [616, 208] on use at bounding box center [614, 208] width 7 height 7
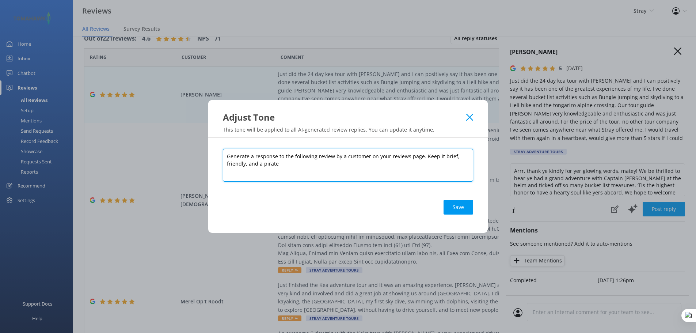
click at [395, 160] on textarea "Generate a response to the following review by a customer on your reviews page.…" at bounding box center [348, 165] width 250 height 33
paste textarea "professional"
type textarea "Generate a response to the following review by a customer on your reviews page.…"
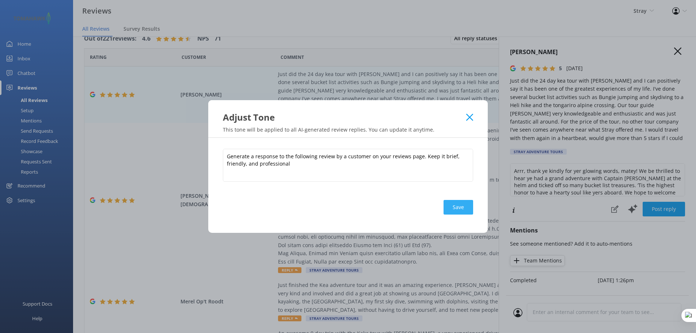
click at [452, 210] on button "Save" at bounding box center [458, 207] width 30 height 15
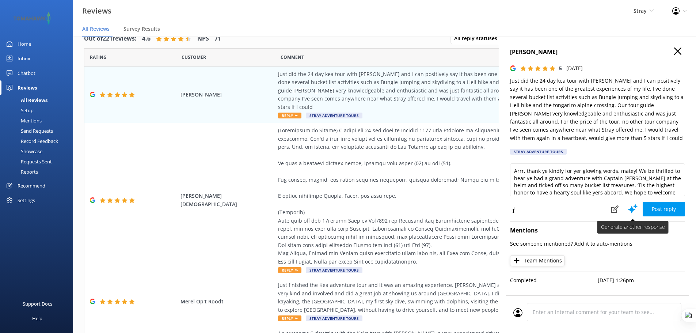
click at [633, 207] on icon at bounding box center [632, 208] width 11 height 11
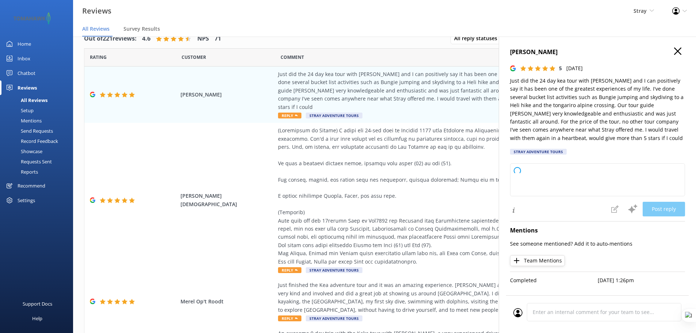
type textarea "Thank you so much for your fantastic review! We're thrilled to hear you had suc…"
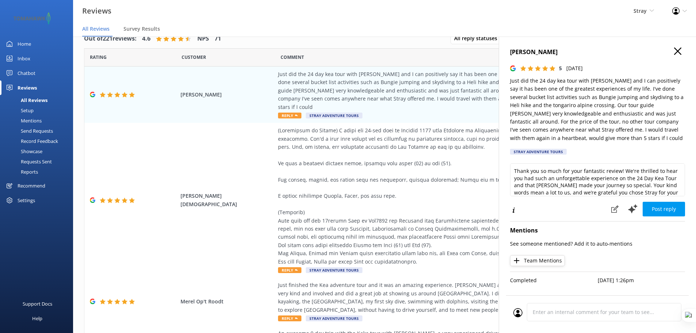
click at [679, 51] on icon "button" at bounding box center [677, 50] width 7 height 7
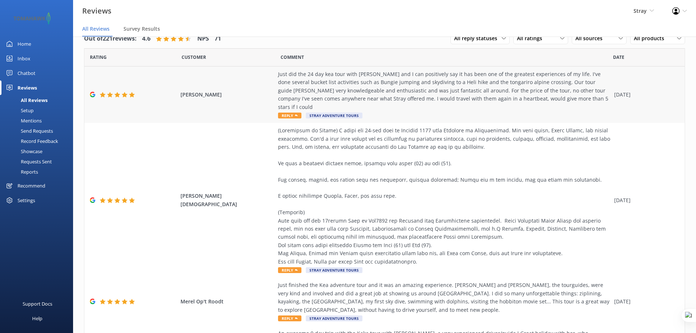
click at [394, 90] on div "Just did the 24 day kea tour with Leon and I can positively say it has been one…" at bounding box center [444, 90] width 332 height 41
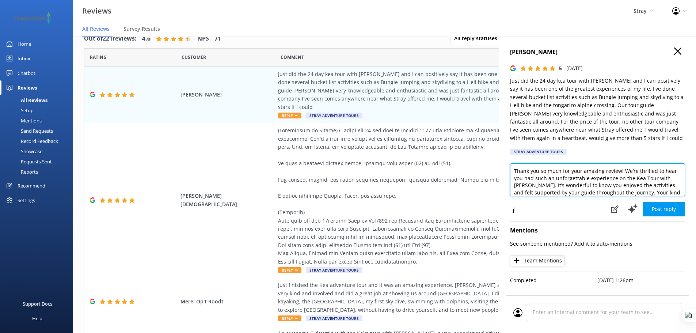
click at [539, 172] on textarea "Thank you so much for your amazing review! We’re thrilled to hear you had such …" at bounding box center [597, 179] width 175 height 33
type textarea "Thank you Rory so much for your amazing review! We’re thrilled to hear you had …"
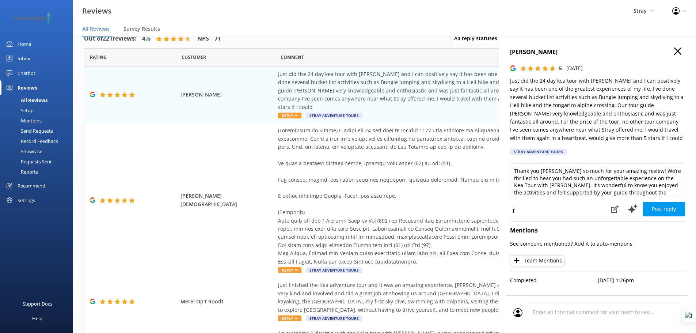
click at [679, 52] on icon "button" at bounding box center [677, 50] width 7 height 7
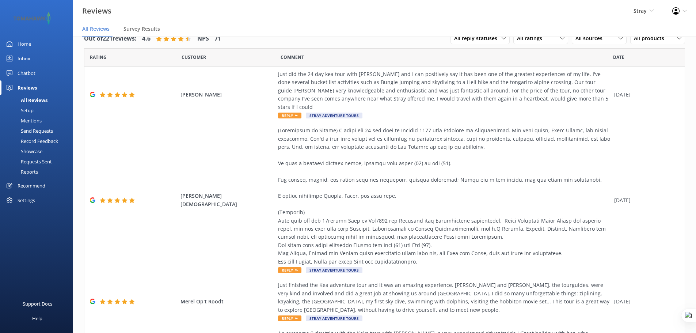
scroll to position [5, 0]
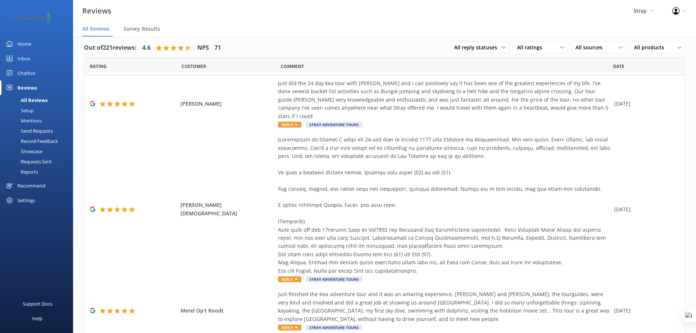
click at [35, 152] on div "Showcase" at bounding box center [23, 151] width 38 height 10
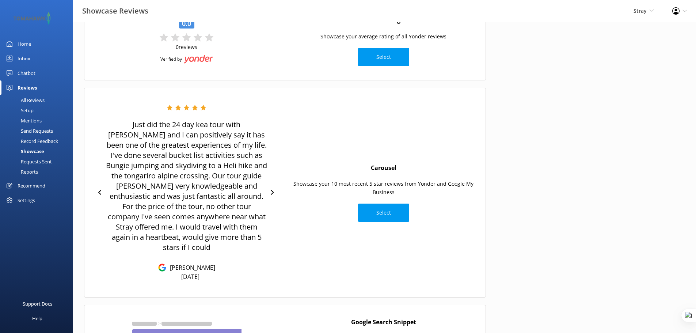
scroll to position [64, 0]
click at [271, 189] on icon at bounding box center [272, 191] width 3 height 5
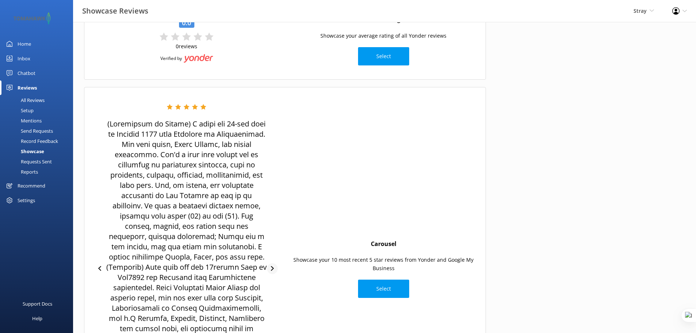
click at [275, 269] on icon at bounding box center [272, 268] width 5 height 5
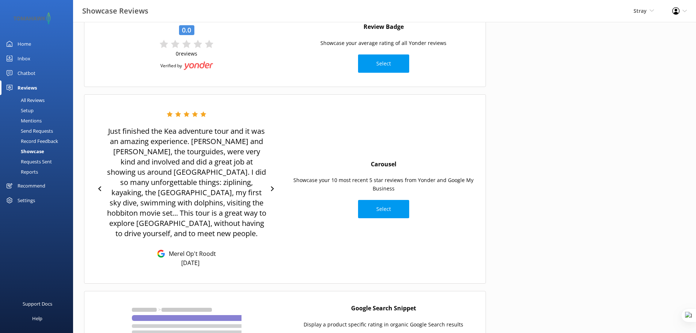
scroll to position [55, 0]
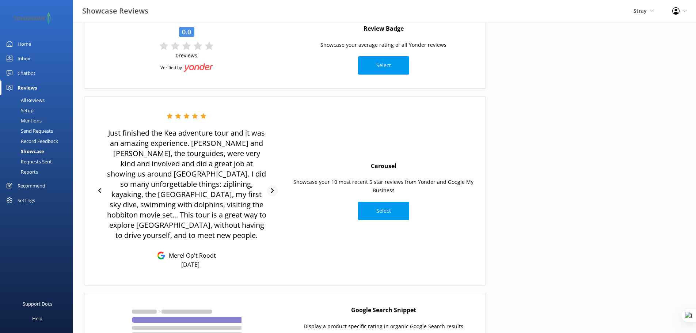
click at [272, 188] on icon at bounding box center [272, 190] width 5 height 5
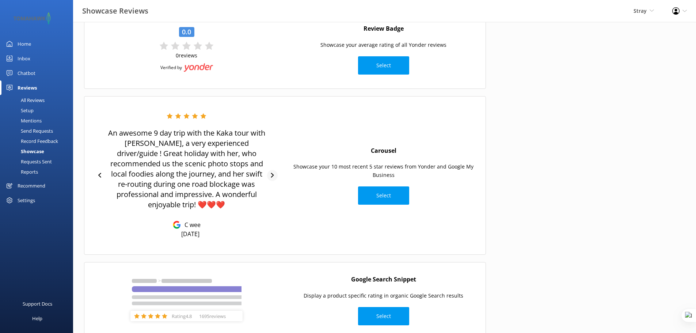
click at [272, 176] on icon at bounding box center [272, 175] width 3 height 5
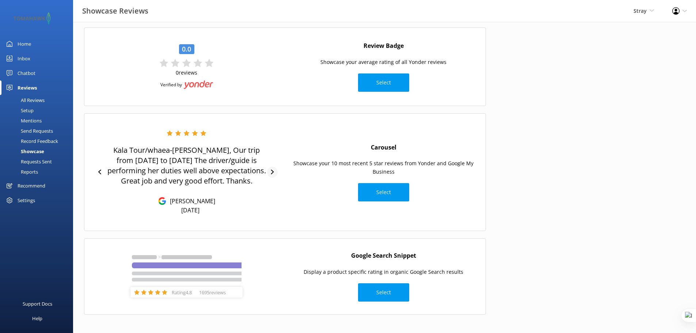
scroll to position [38, 0]
click at [272, 173] on icon at bounding box center [272, 171] width 5 height 5
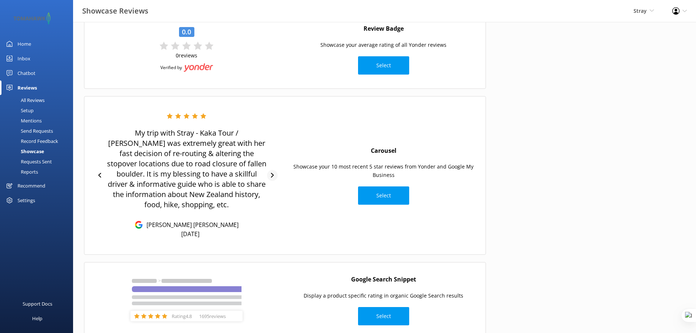
click at [272, 175] on icon at bounding box center [272, 175] width 5 height 5
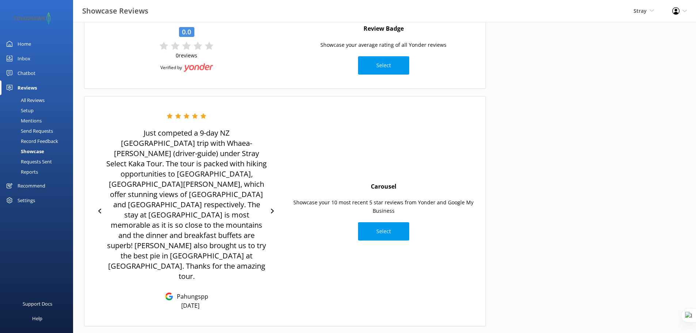
drag, startPoint x: 211, startPoint y: 266, endPoint x: 233, endPoint y: 241, distance: 32.9
click at [233, 242] on div "Just competed a 9-day NZ South Island trip with Whaea-Nicole (driver-guide) und…" at bounding box center [186, 211] width 161 height 196
click at [274, 208] on icon at bounding box center [272, 210] width 5 height 5
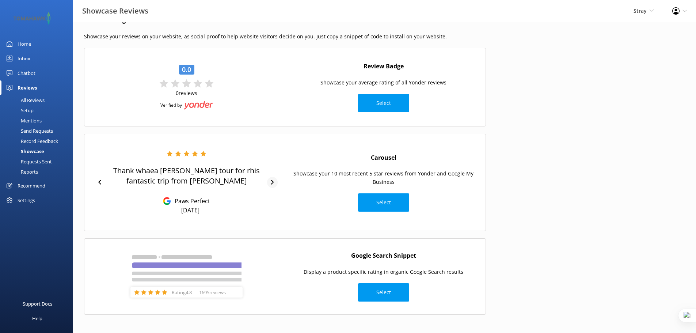
scroll to position [17, 0]
drag, startPoint x: 205, startPoint y: 211, endPoint x: 194, endPoint y: 210, distance: 11.4
click at [194, 210] on div "Thank whaea Nicole kaka tour for rhis fantastic trip from Jack Paws Perfect Sep…" at bounding box center [186, 182] width 161 height 64
click at [292, 154] on div "Carousel Showcase your 10 most recent 5 star reviews from Yonder and Google My …" at bounding box center [383, 182] width 197 height 66
click at [380, 200] on button "Select" at bounding box center [383, 202] width 51 height 18
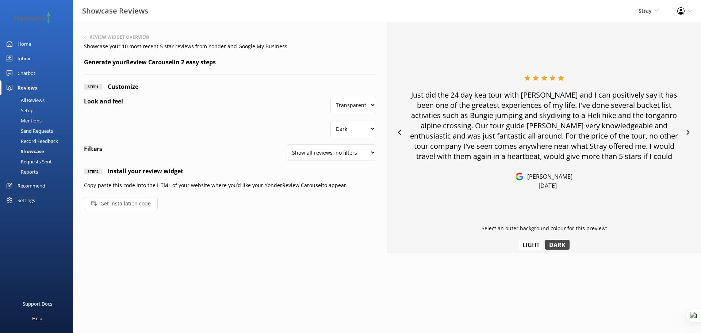
click at [130, 203] on button "Get installation code" at bounding box center [121, 203] width 74 height 13
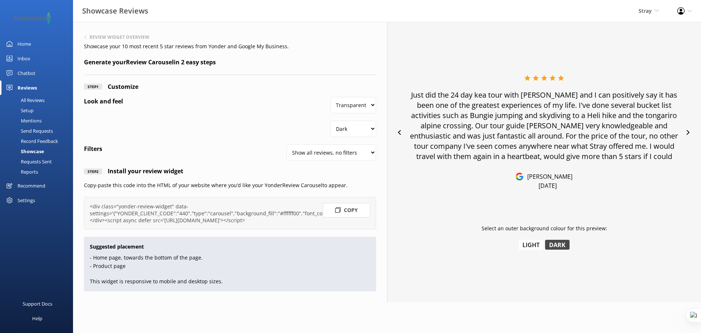
click at [356, 211] on button "Copy" at bounding box center [346, 210] width 47 height 15
click at [26, 47] on div "Home" at bounding box center [25, 44] width 14 height 15
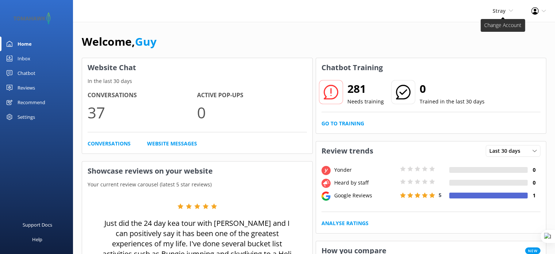
click at [502, 11] on span "Stray" at bounding box center [499, 10] width 13 height 7
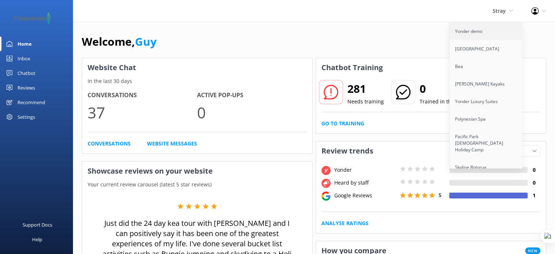
click at [492, 33] on link "Yonder demo" at bounding box center [486, 32] width 73 height 18
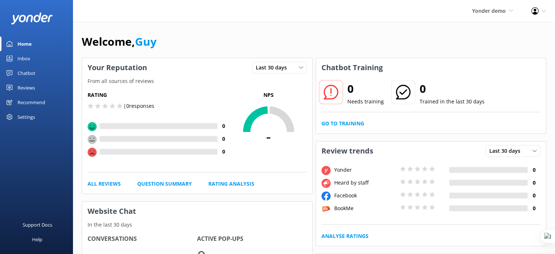
click at [496, 10] on span "Yonder demo" at bounding box center [489, 10] width 34 height 7
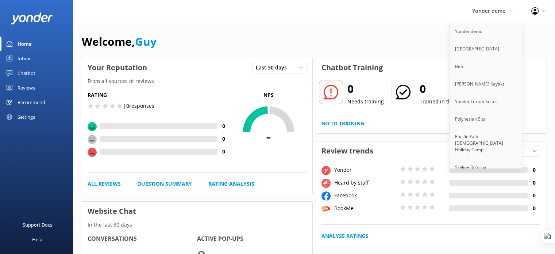
scroll to position [6069, 0]
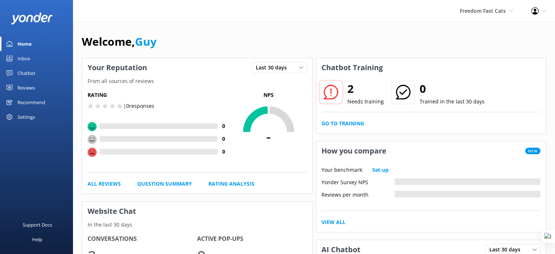
click at [26, 76] on div "Chatbot" at bounding box center [27, 73] width 18 height 15
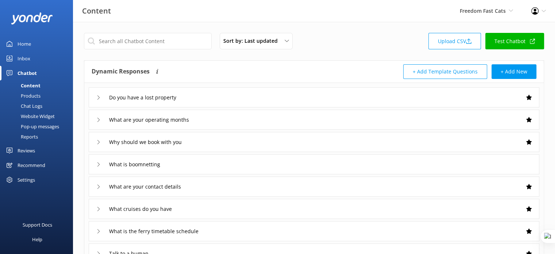
click at [499, 37] on link "Test Chatbot" at bounding box center [515, 41] width 59 height 16
click at [250, 94] on div "Do you have a lost property" at bounding box center [314, 97] width 451 height 20
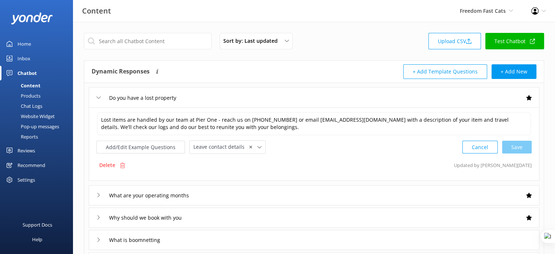
click at [250, 94] on div "Do you have a lost property" at bounding box center [314, 97] width 451 height 20
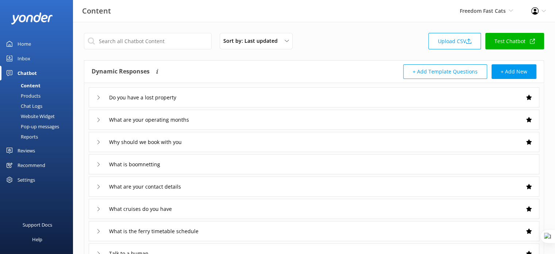
click at [32, 56] on link "Inbox" at bounding box center [36, 58] width 73 height 15
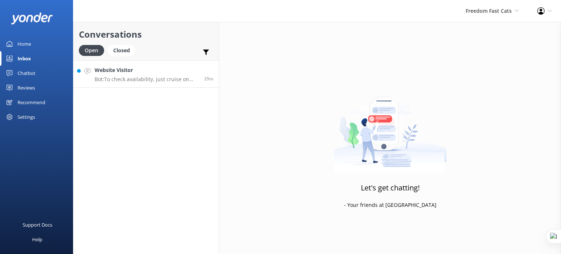
click at [155, 76] on p "Bot: To check availability, just cruise on over to [URL][DOMAIN_NAME] and you c…" at bounding box center [147, 79] width 104 height 7
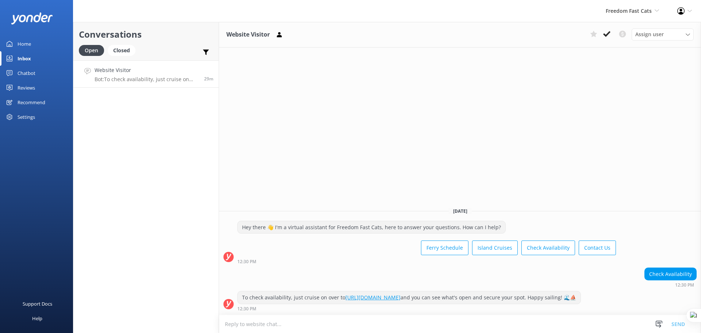
click at [34, 44] on link "Home" at bounding box center [36, 44] width 73 height 15
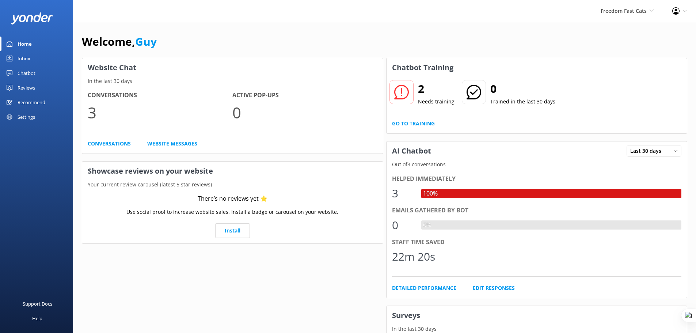
click at [34, 117] on div "Settings" at bounding box center [27, 117] width 18 height 15
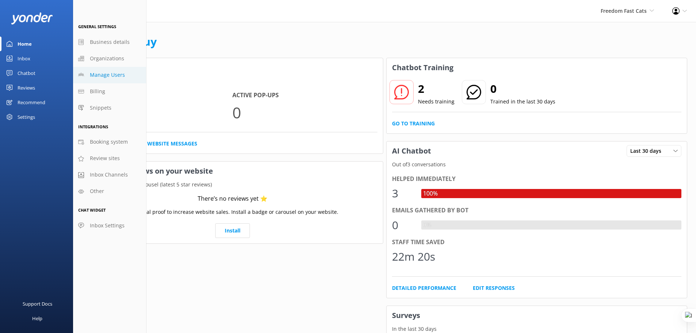
click at [102, 75] on span "Manage Users" at bounding box center [107, 75] width 35 height 8
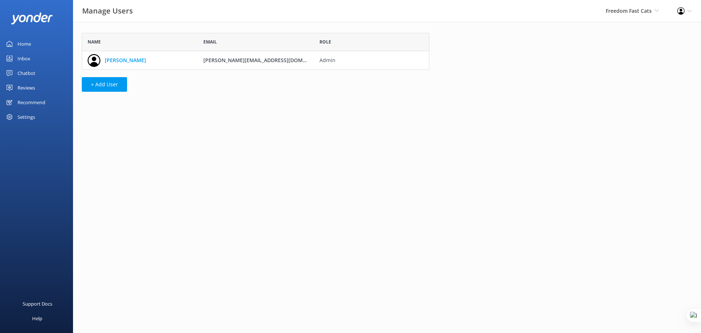
scroll to position [31, 342]
click at [34, 45] on link "Home" at bounding box center [36, 44] width 73 height 15
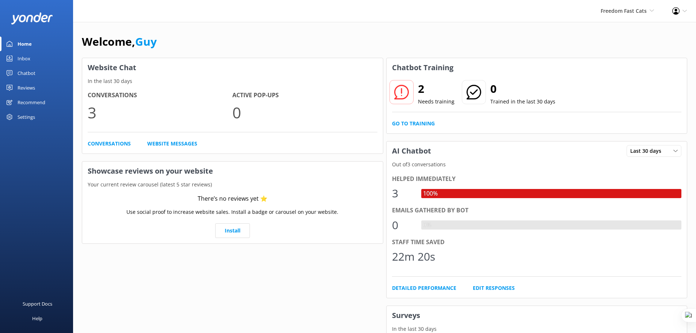
click at [24, 119] on div "Settings" at bounding box center [27, 117] width 18 height 15
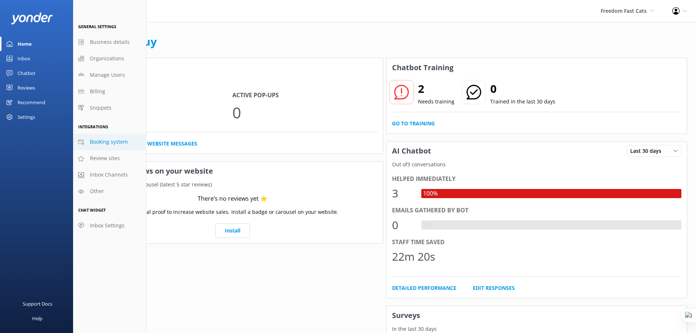
click at [107, 145] on span "Booking system" at bounding box center [109, 142] width 38 height 8
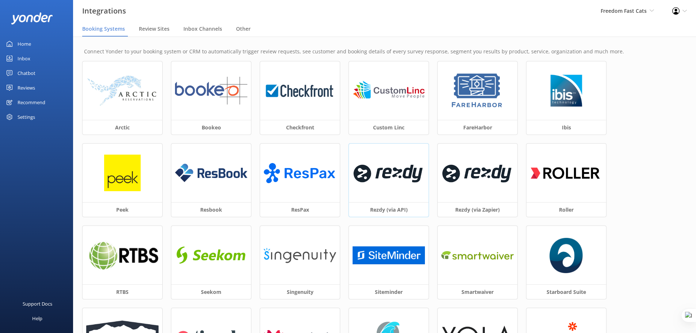
click at [399, 184] on img at bounding box center [388, 172] width 72 height 31
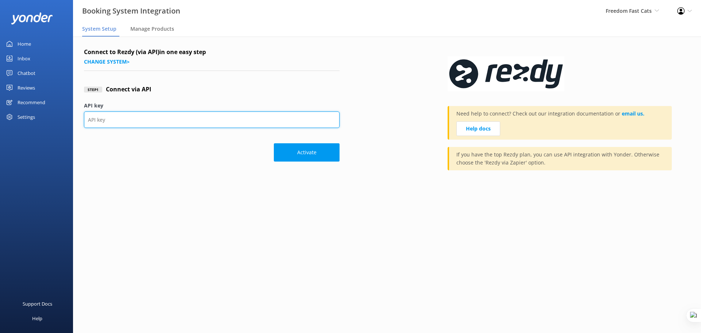
click at [136, 121] on input "API key" at bounding box center [212, 119] width 256 height 16
paste input "ef596ab78cd944fca9c8958b063fbd9f'"
type input "ef596ab78cd944fca9c8958b063fbd9f"
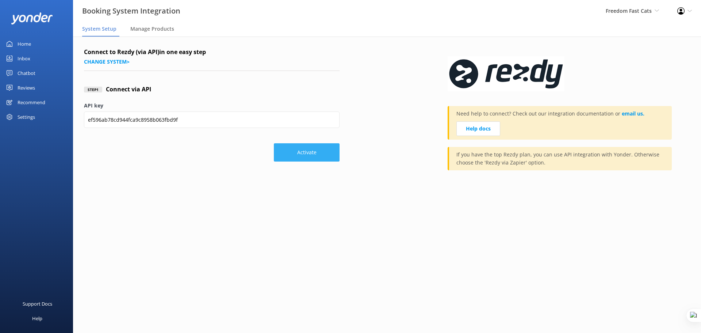
click at [311, 153] on button "Activate" at bounding box center [307, 152] width 66 height 18
click at [24, 71] on div "Chatbot" at bounding box center [27, 73] width 18 height 15
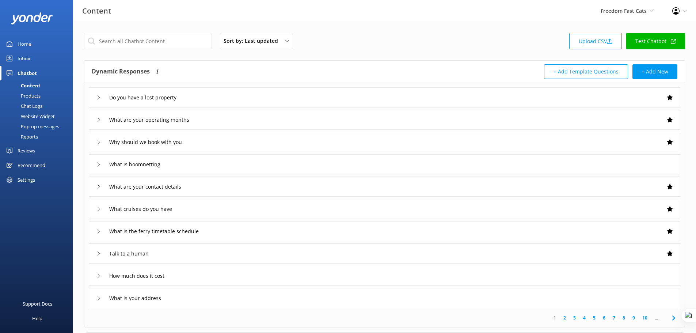
click at [26, 91] on div "Products" at bounding box center [22, 96] width 36 height 10
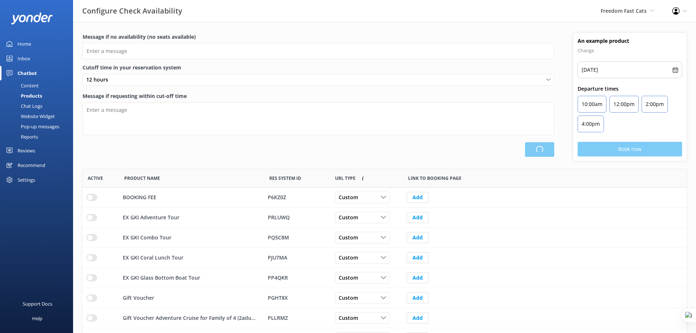
scroll to position [214, 599]
type input "There are no seats available, please check an alternative day"
type textarea "Our online booking system closes {hours} prior to departure. Please contact us …"
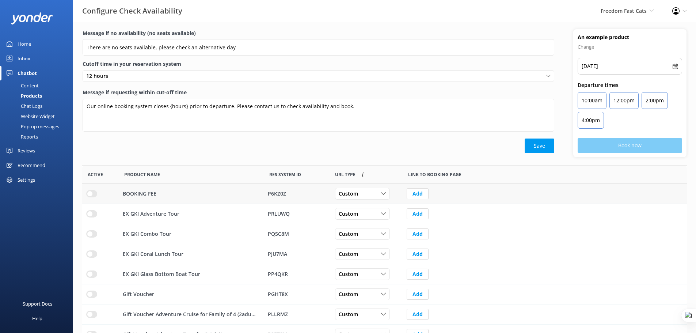
scroll to position [0, 0]
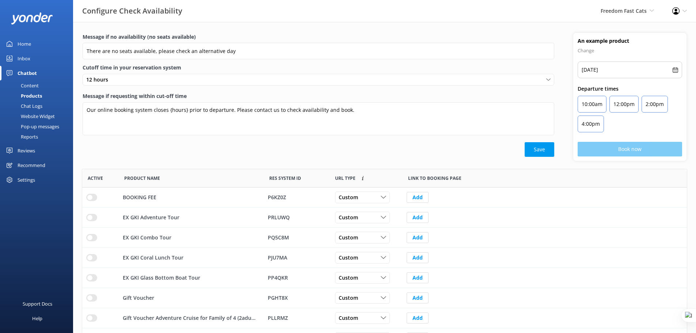
click at [26, 42] on div "Home" at bounding box center [25, 44] width 14 height 15
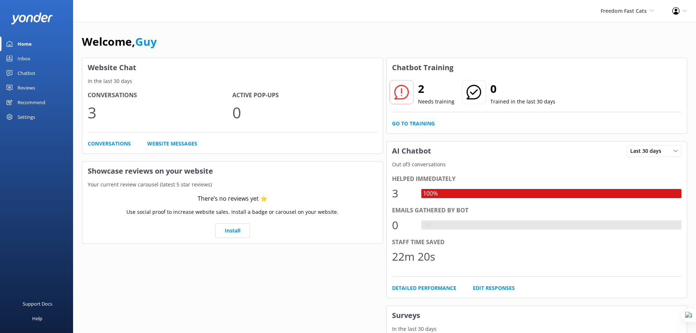
click at [686, 10] on div "Profile Settings Logout" at bounding box center [679, 11] width 33 height 22
click at [668, 29] on link "Profile Settings" at bounding box center [659, 32] width 73 height 18
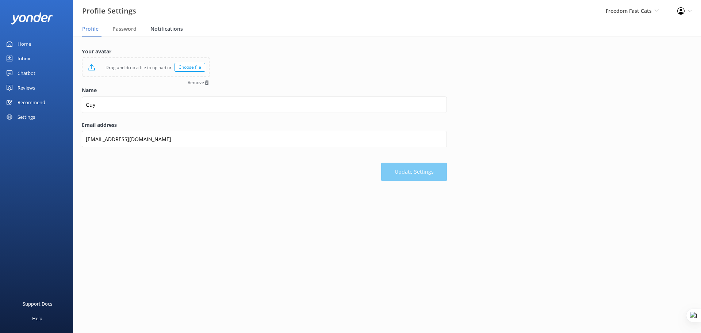
click at [169, 31] on span "Notifications" at bounding box center [166, 28] width 32 height 7
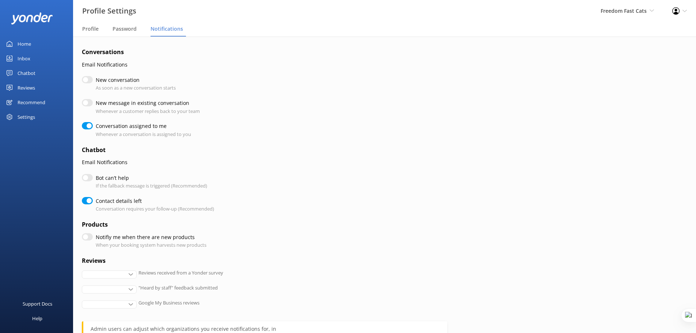
checkbox input "true"
click at [89, 179] on input "Bot can’t help" at bounding box center [87, 177] width 11 height 7
checkbox input "true"
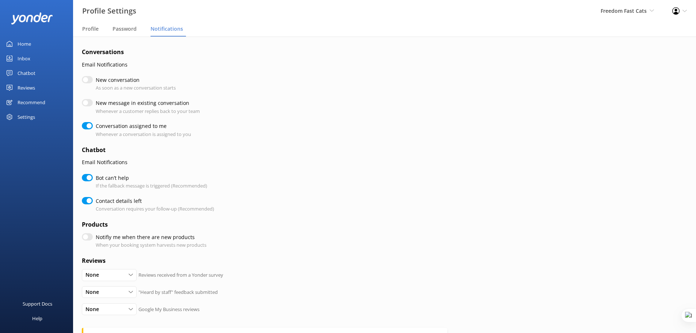
checkbox input "true"
click at [88, 179] on input "Bot can’t help" at bounding box center [87, 177] width 11 height 7
checkbox input "false"
checkbox input "true"
click at [85, 178] on input "Bot can’t help" at bounding box center [87, 177] width 11 height 7
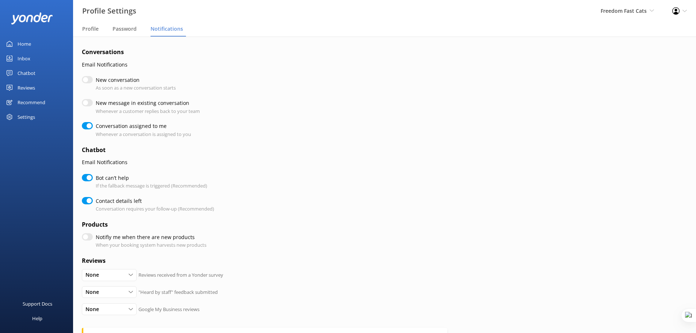
checkbox input "true"
click at [88, 81] on input "New conversation" at bounding box center [87, 79] width 11 height 7
checkbox input "true"
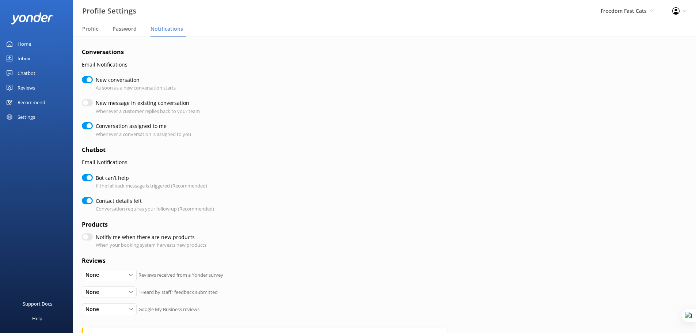
click at [88, 81] on input "New conversation" at bounding box center [87, 79] width 11 height 7
checkbox input "false"
checkbox input "true"
click at [87, 177] on input "Bot can’t help" at bounding box center [87, 177] width 11 height 7
checkbox input "false"
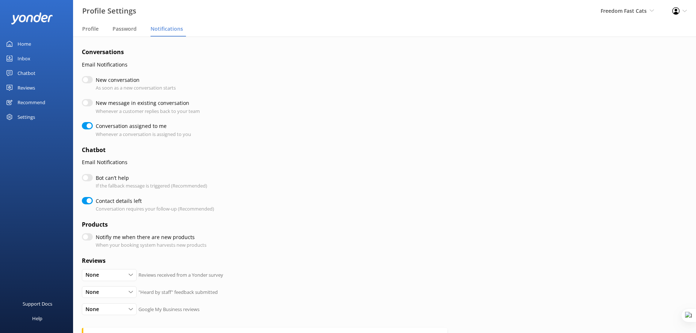
checkbox input "true"
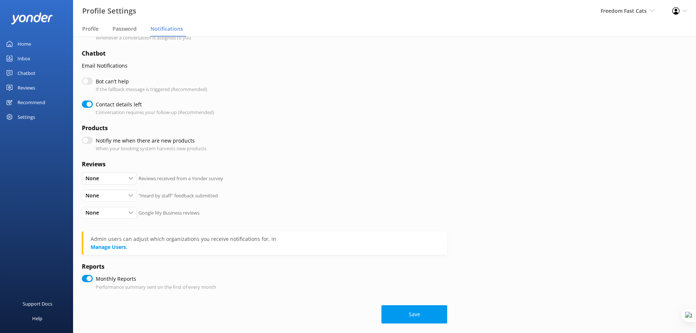
scroll to position [101, 0]
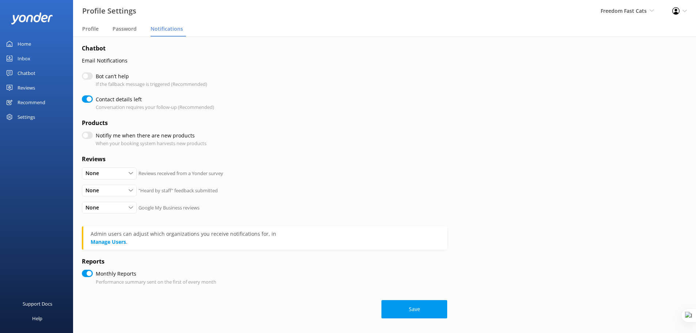
click at [89, 136] on form "Conversations Email Notifications New conversation As soon as a new conversatio…" at bounding box center [264, 132] width 365 height 372
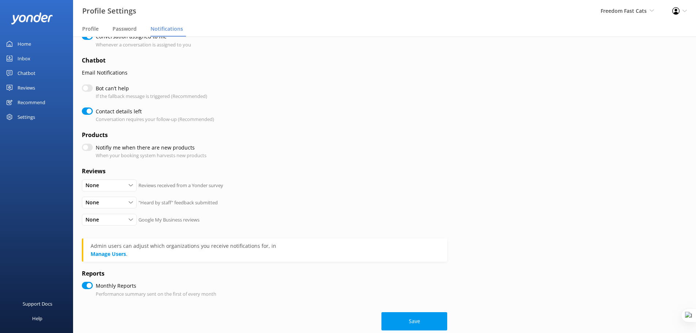
scroll to position [83, 0]
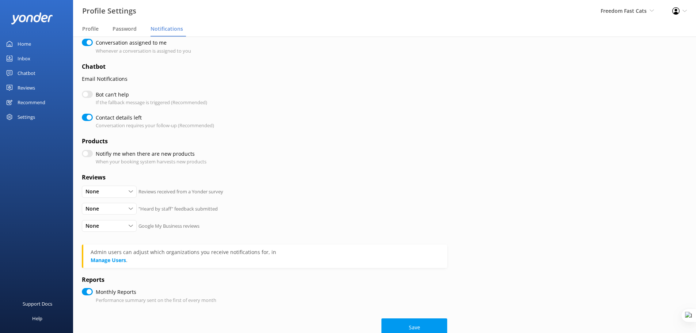
click at [88, 152] on input "Notifiy me when there are new products" at bounding box center [87, 153] width 11 height 7
checkbox input "true"
click at [86, 153] on input "Notifiy me when there are new products" at bounding box center [87, 153] width 11 height 7
checkbox input "false"
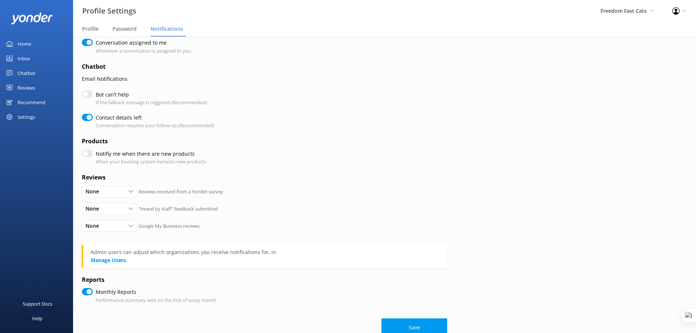
checkbox input "true"
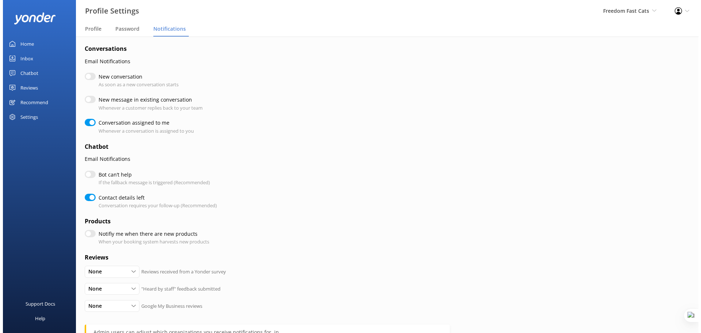
scroll to position [0, 0]
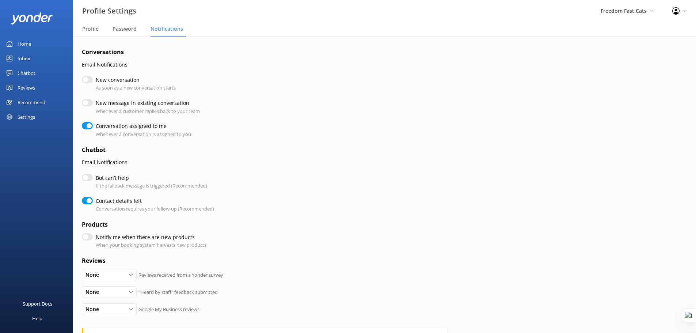
click at [27, 57] on div "Inbox" at bounding box center [24, 58] width 13 height 15
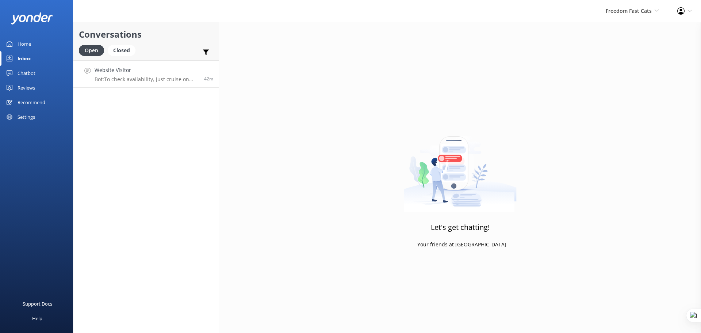
click at [137, 77] on p "Bot: To check availability, just cruise on over to https://freedomfastcats.com/…" at bounding box center [147, 79] width 104 height 7
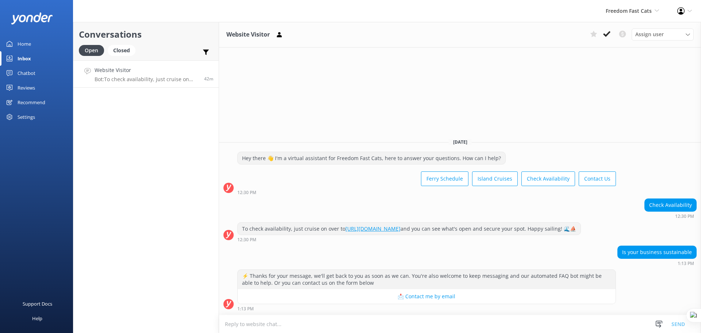
click at [393, 317] on textarea at bounding box center [460, 324] width 482 height 18
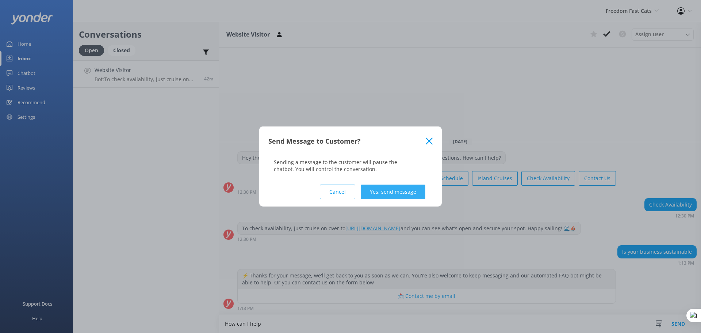
type textarea "How can I help"
click at [391, 197] on button "Yes, send message" at bounding box center [393, 191] width 65 height 15
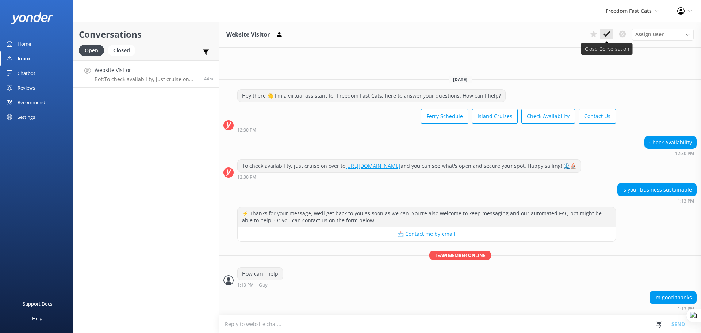
click at [609, 34] on icon at bounding box center [606, 33] width 7 height 7
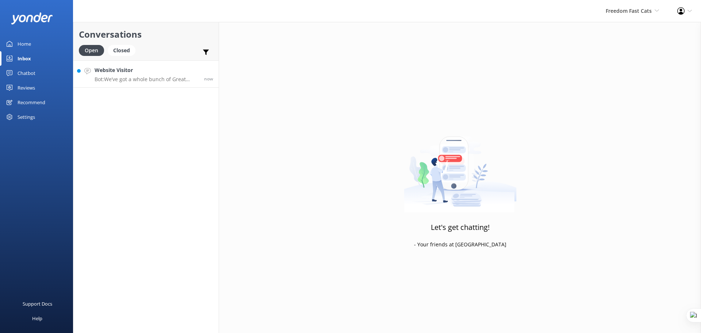
click at [139, 76] on div "Website Visitor Bot: We’ve got a whole bunch of Great Keppel Island cruise expe…" at bounding box center [147, 74] width 104 height 16
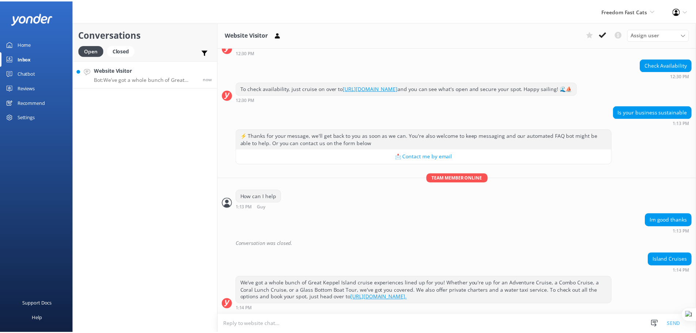
scroll to position [62, 0]
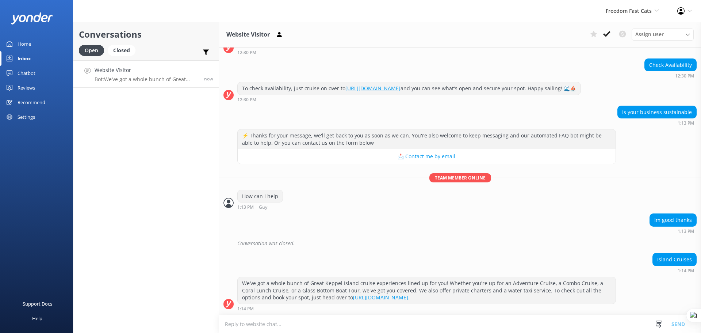
click at [28, 74] on div "Chatbot" at bounding box center [27, 73] width 18 height 15
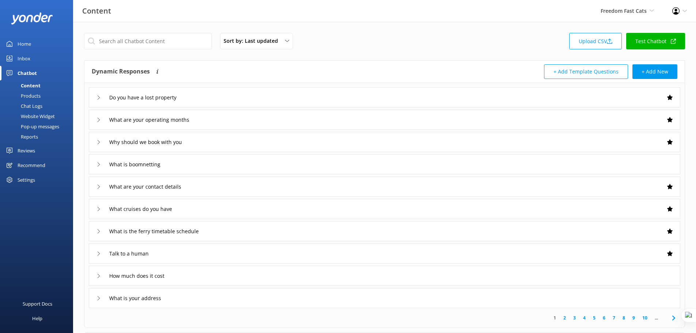
click at [36, 71] on div "Chatbot" at bounding box center [27, 73] width 19 height 15
click at [281, 93] on div "Do you have a lost property" at bounding box center [384, 97] width 591 height 20
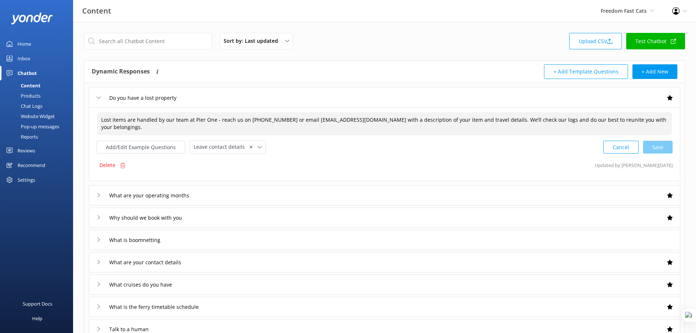
click at [327, 123] on textarea "Lost items are handled by our team at Pier One - reach us on (07) 4933 6888 or …" at bounding box center [384, 123] width 574 height 23
click at [663, 119] on textarea "Lost items are handled by our team at Pier One - reach us on (07) 4933 6888 or …" at bounding box center [384, 123] width 574 height 23
type textarea "Lost items are handled by our team at Pier One - reach us on (07) 4933 6888 or …"
click at [136, 149] on button "Add/Edit Example Questions" at bounding box center [140, 147] width 89 height 13
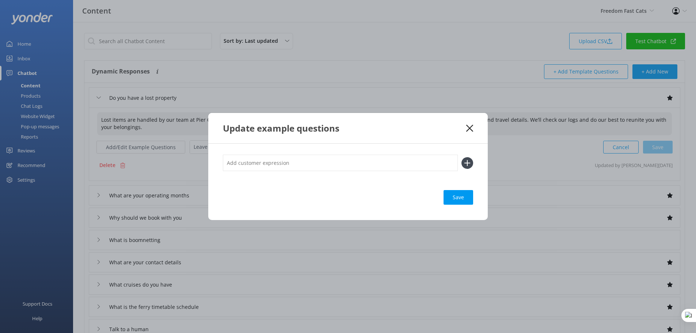
click at [304, 162] on input "text" at bounding box center [340, 162] width 235 height 16
click at [470, 128] on use at bounding box center [469, 127] width 7 height 7
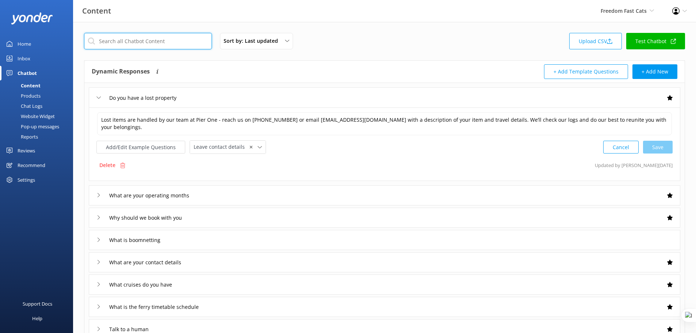
click at [138, 39] on input "text" at bounding box center [148, 41] width 128 height 16
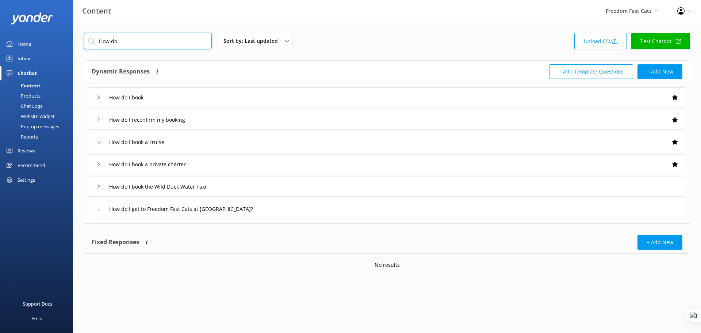
type input "How do"
click at [275, 93] on div "How do I book" at bounding box center [387, 97] width 597 height 20
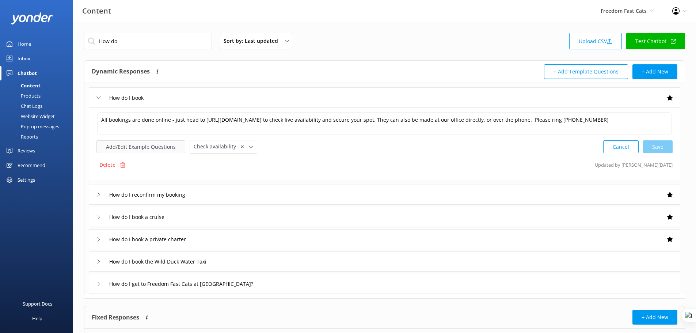
click at [160, 146] on button "Add/Edit Example Questions" at bounding box center [140, 146] width 89 height 13
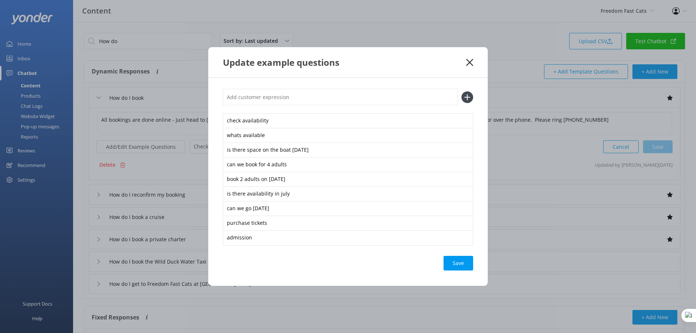
click at [470, 61] on icon at bounding box center [469, 62] width 7 height 7
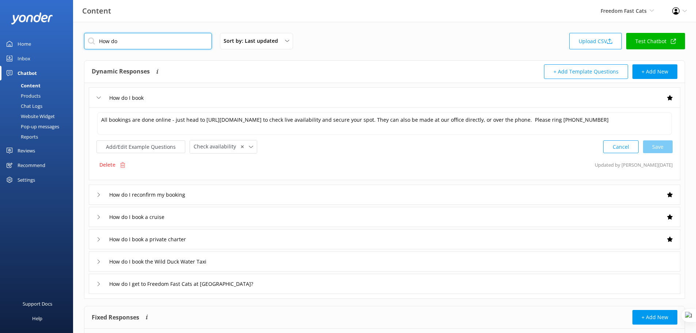
drag, startPoint x: 126, startPoint y: 42, endPoint x: 87, endPoint y: 42, distance: 39.1
click at [87, 42] on input "How do" at bounding box center [148, 41] width 128 height 16
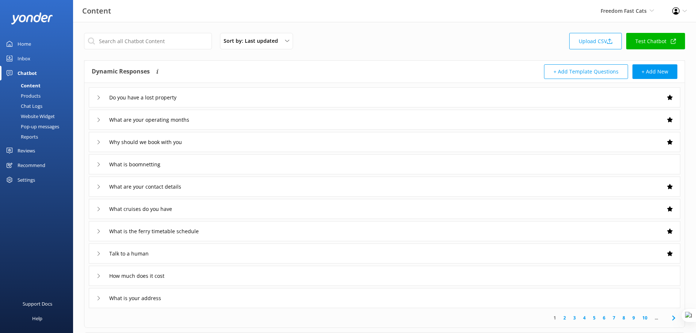
click at [222, 97] on div "Do you have a lost property" at bounding box center [384, 97] width 591 height 20
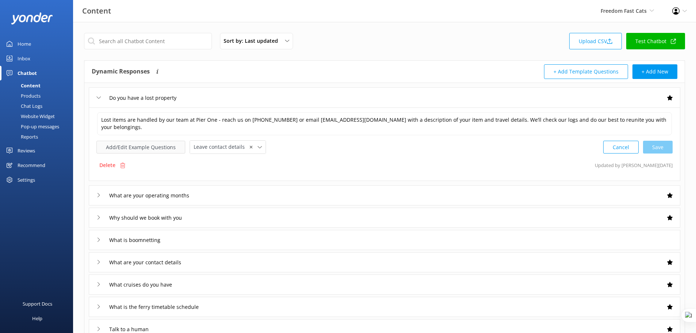
click at [137, 147] on button "Add/Edit Example Questions" at bounding box center [140, 147] width 89 height 13
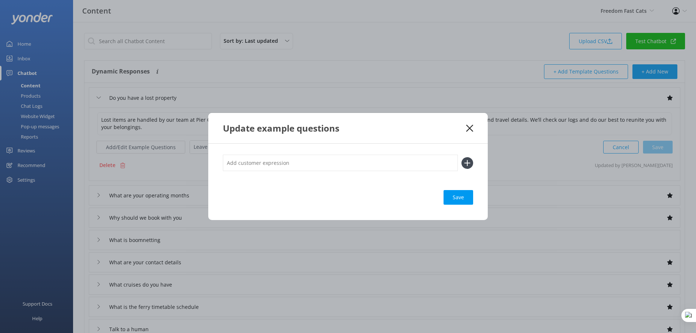
click at [468, 130] on icon at bounding box center [469, 127] width 7 height 7
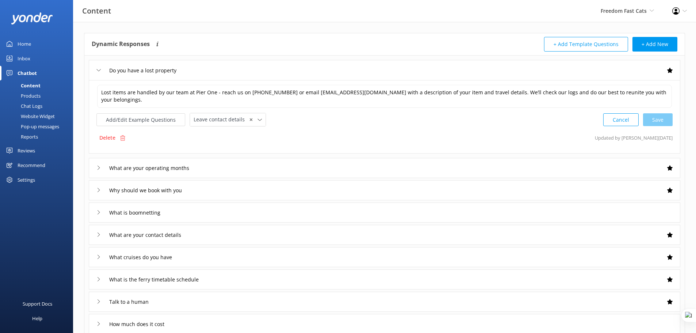
scroll to position [18, 0]
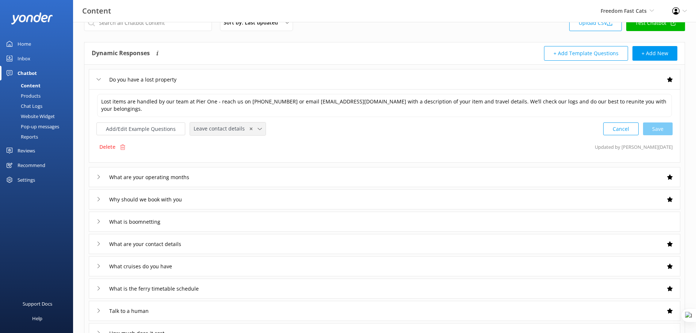
click at [257, 127] on icon at bounding box center [259, 129] width 4 height 4
click at [156, 27] on input "text" at bounding box center [148, 23] width 128 height 16
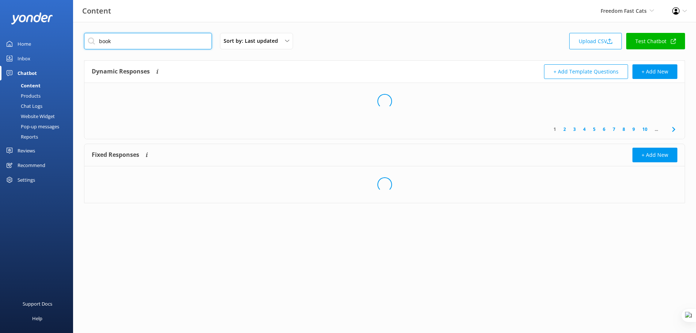
scroll to position [0, 0]
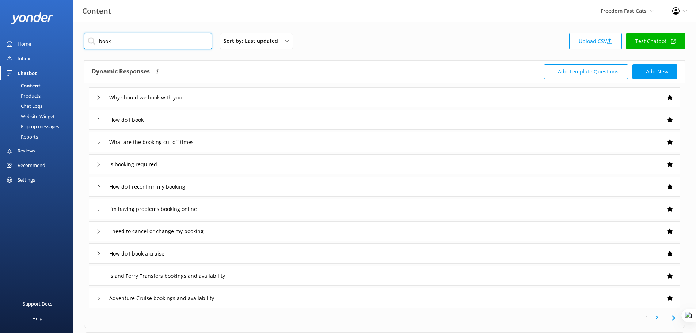
type input "book"
click at [670, 119] on use at bounding box center [669, 119] width 5 height 5
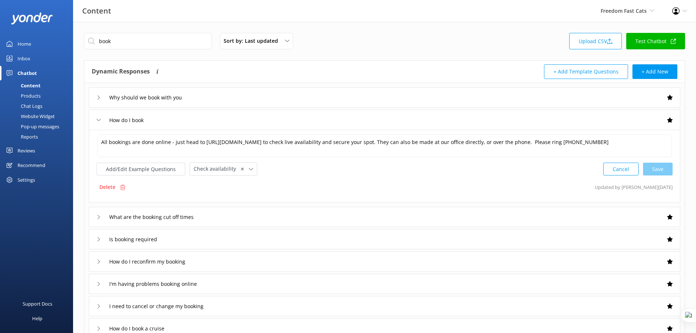
click at [191, 122] on div "How do I book" at bounding box center [384, 120] width 591 height 20
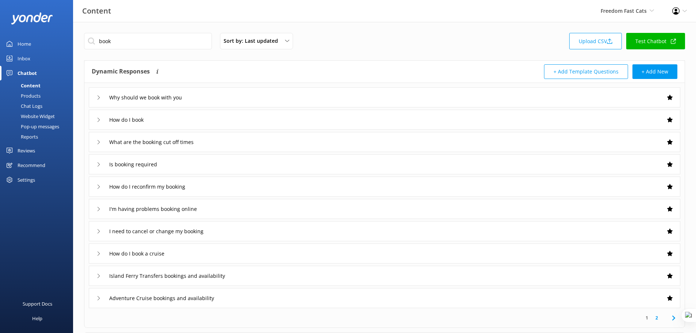
click at [406, 99] on div "Why should we book with you" at bounding box center [384, 97] width 591 height 20
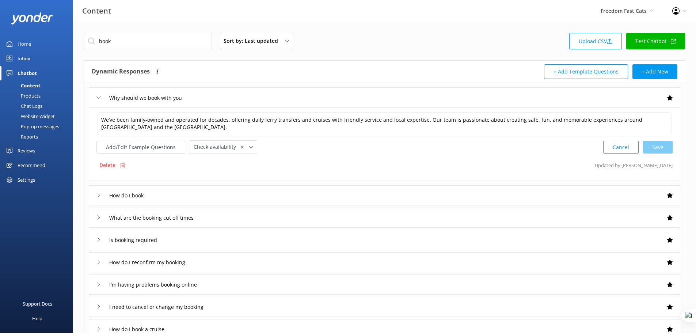
click at [34, 95] on div "Products" at bounding box center [22, 96] width 36 height 10
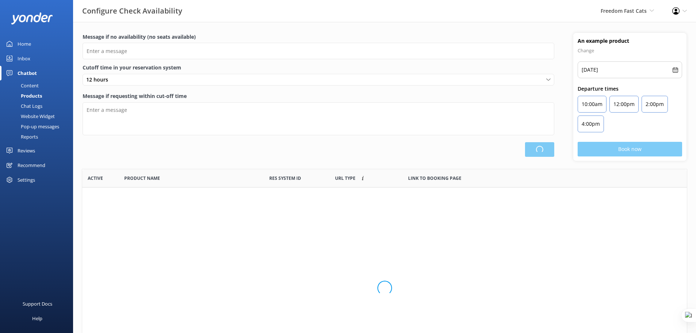
scroll to position [214, 599]
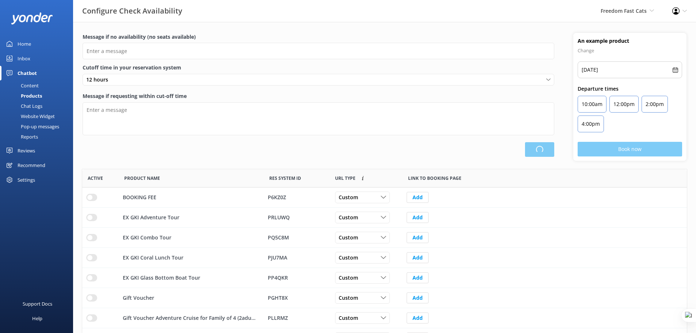
type input "There are no seats available, please check an alternative day"
type textarea "Our online booking system closes {hours} prior to departure. Please contact us …"
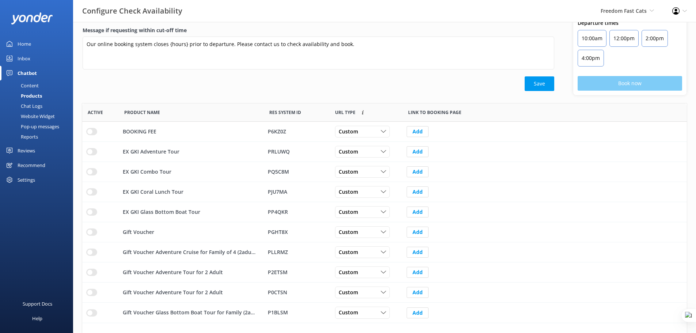
scroll to position [81, 0]
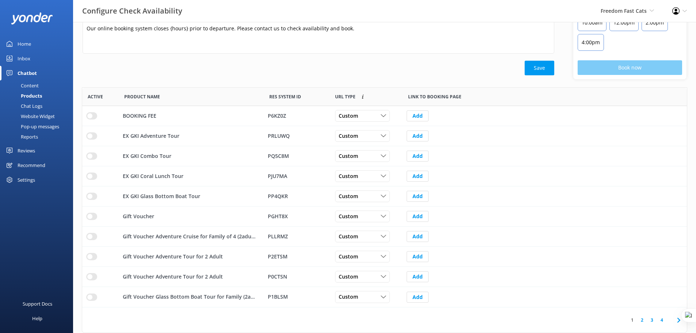
click at [641, 321] on link "2" at bounding box center [642, 319] width 10 height 7
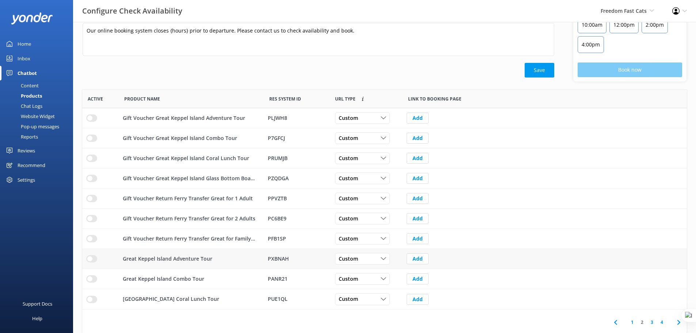
scroll to position [81, 0]
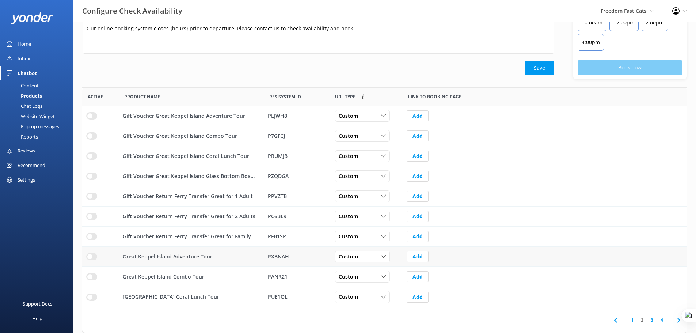
click at [95, 257] on input "row" at bounding box center [91, 256] width 11 height 7
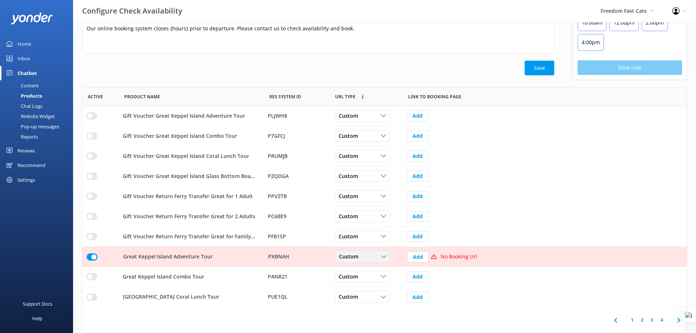
click at [373, 259] on div "Custom" at bounding box center [362, 257] width 51 height 8
click at [366, 288] on link "Dynamic" at bounding box center [368, 286] width 65 height 15
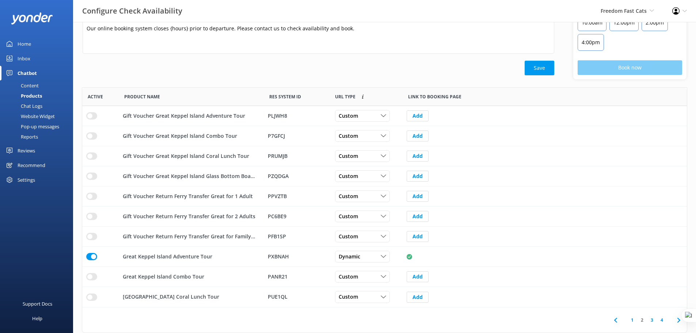
click at [38, 106] on div "Chat Logs" at bounding box center [23, 106] width 38 height 10
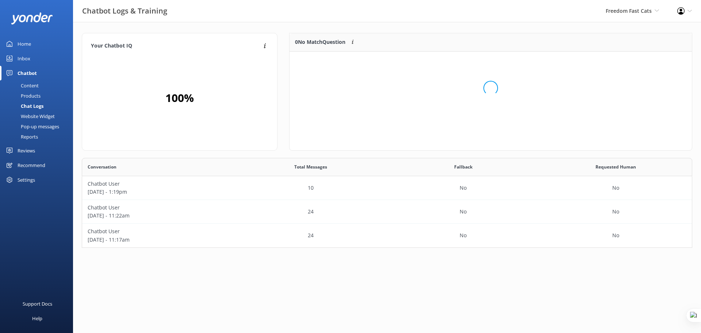
scroll to position [68, 397]
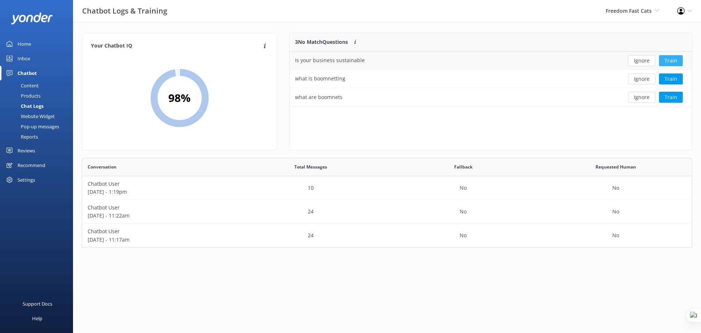
click at [673, 60] on button "Train" at bounding box center [671, 60] width 24 height 11
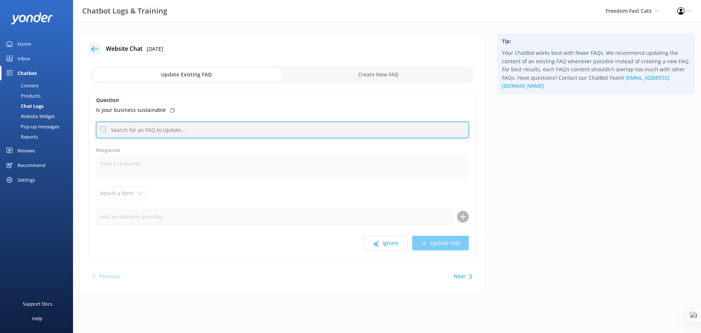
click at [176, 131] on input "text" at bounding box center [282, 130] width 373 height 16
type input "book"
click at [129, 130] on input "book" at bounding box center [282, 130] width 373 height 16
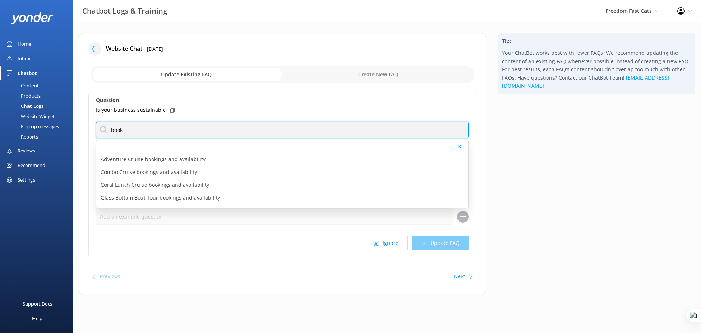
click at [224, 131] on input "book" at bounding box center [282, 130] width 373 height 16
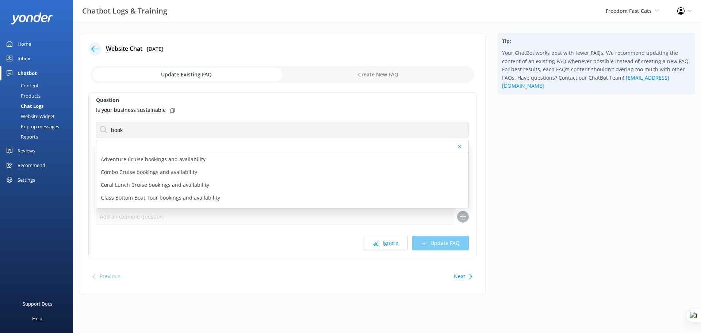
click at [236, 142] on div at bounding box center [282, 146] width 372 height 13
click at [217, 103] on label "Question" at bounding box center [282, 100] width 373 height 8
click at [388, 75] on input "checkbox" at bounding box center [283, 75] width 384 height 18
checkbox input "true"
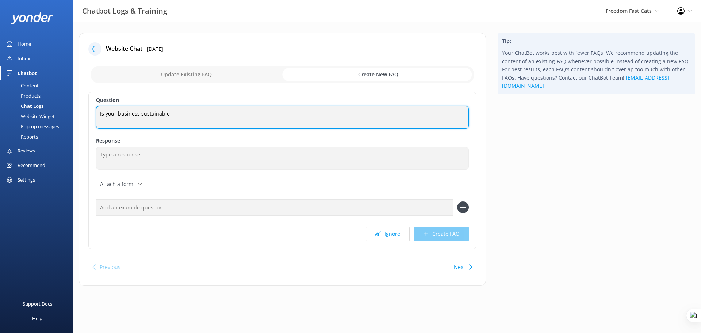
click at [181, 112] on textarea "Is your business sustainable" at bounding box center [282, 117] width 373 height 23
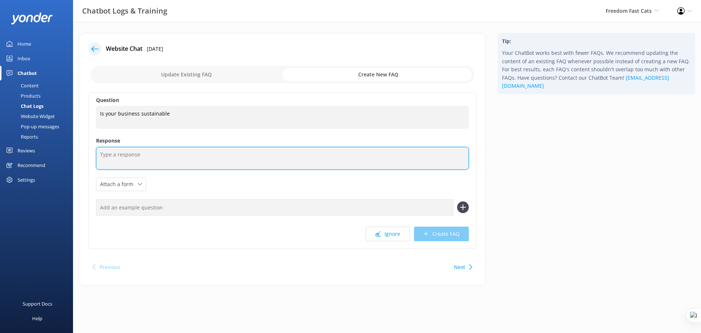
click at [162, 154] on textarea at bounding box center [282, 158] width 373 height 23
type textarea "fdgf oinbvdfksnbivgfnb gkfnb ikfdgnb ik"
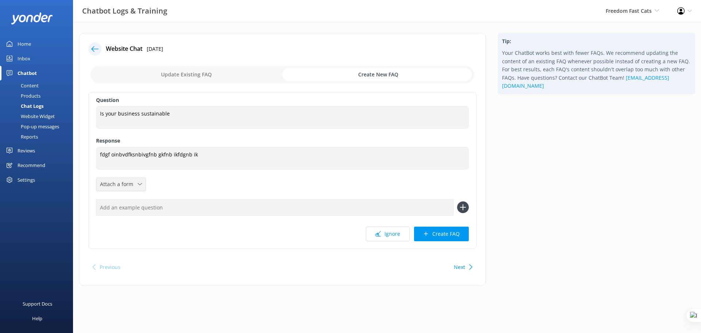
click at [135, 183] on span "Attach a form" at bounding box center [119, 184] width 38 height 8
click at [194, 187] on div "Question Is your business sustainable Is your business sustainable Response fdg…" at bounding box center [282, 170] width 388 height 157
click at [174, 210] on input "text" at bounding box center [274, 207] width 357 height 16
type input "dfbvn fbj fgb jgfbj p"
click at [465, 208] on icon at bounding box center [463, 207] width 12 height 12
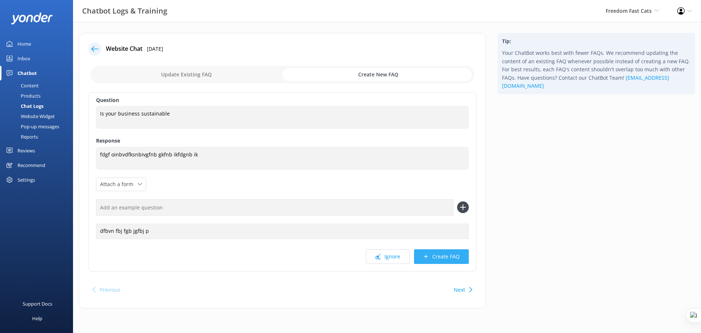
click at [449, 257] on button "Create FAQ" at bounding box center [441, 256] width 55 height 15
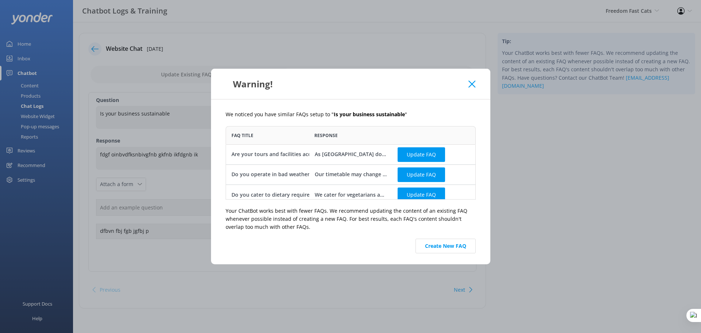
scroll to position [5, 0]
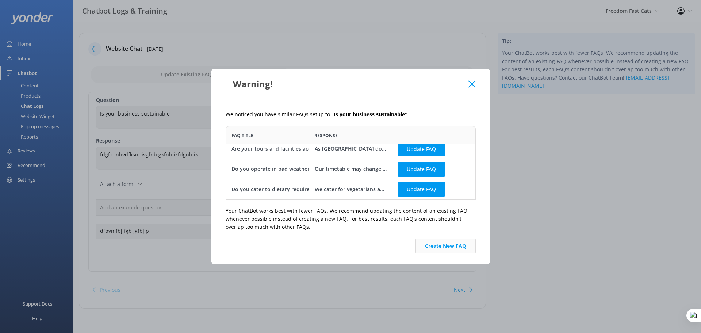
click at [453, 246] on button "Create New FAQ" at bounding box center [445, 245] width 60 height 15
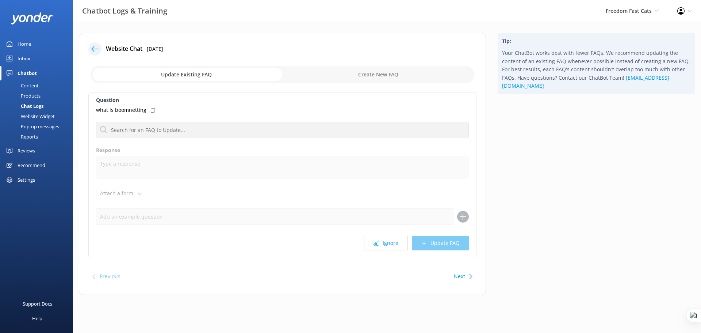
click at [31, 84] on div "Content" at bounding box center [21, 85] width 34 height 10
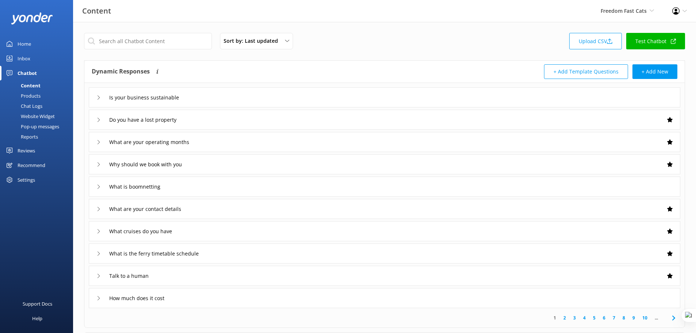
click at [275, 95] on div "Is your business sustainable" at bounding box center [384, 97] width 591 height 20
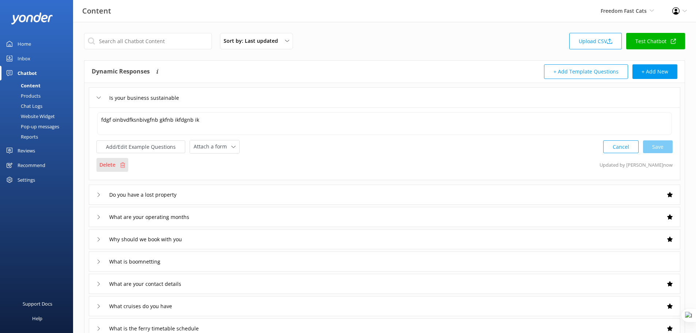
click at [109, 165] on p "Delete" at bounding box center [107, 165] width 16 height 8
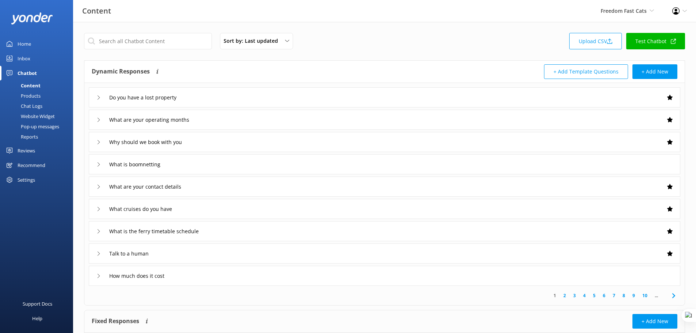
click at [35, 106] on div "Chat Logs" at bounding box center [23, 106] width 38 height 10
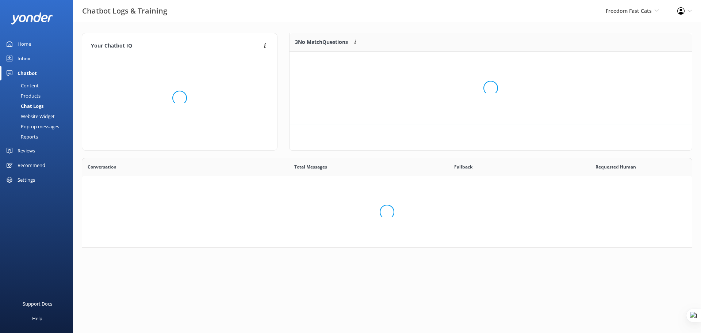
scroll to position [84, 605]
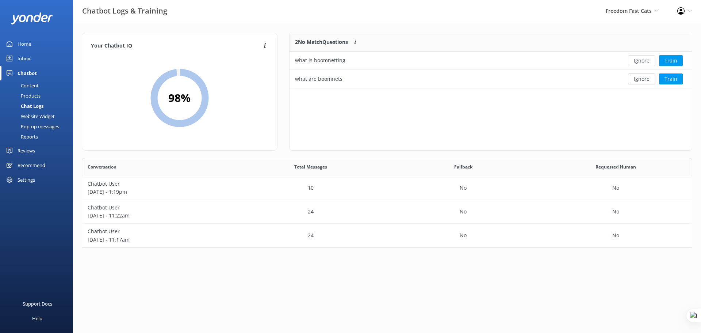
click at [42, 116] on div "Website Widget" at bounding box center [29, 116] width 50 height 10
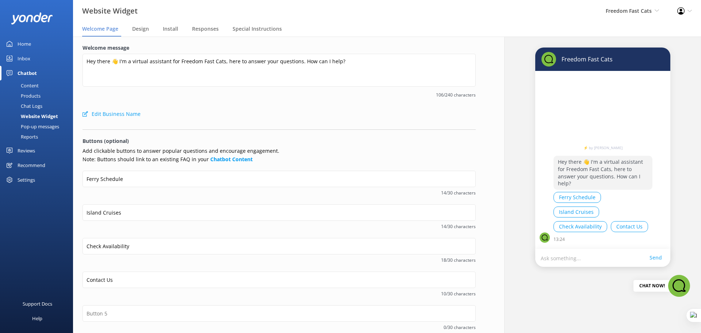
click at [32, 104] on div "Chat Logs" at bounding box center [23, 106] width 38 height 10
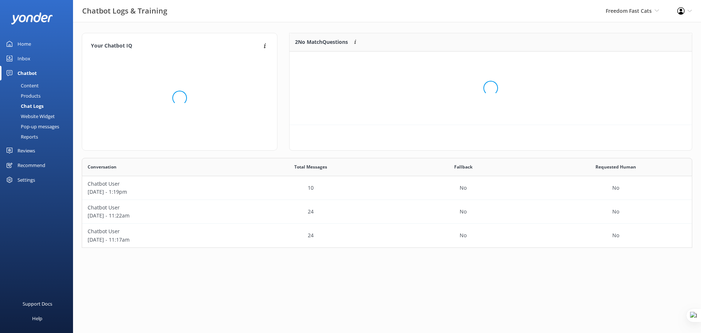
scroll to position [50, 397]
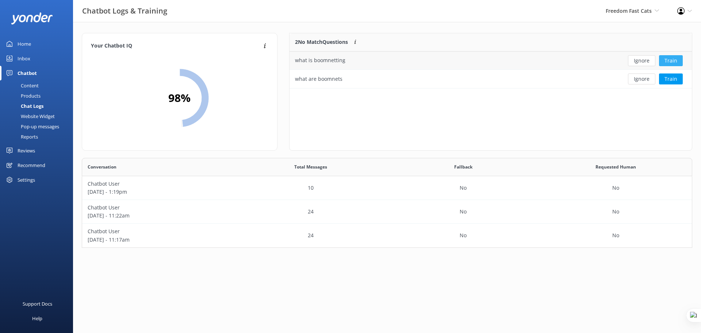
click at [675, 60] on button "Train" at bounding box center [671, 60] width 24 height 11
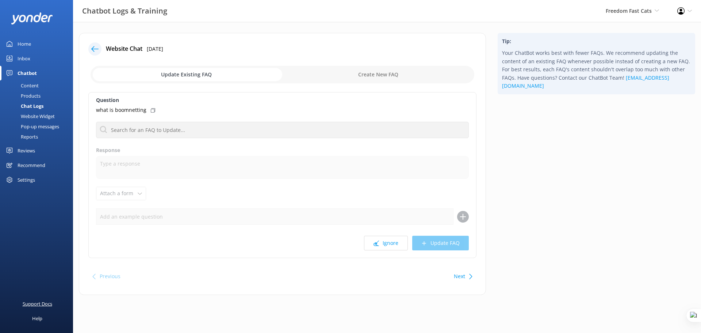
click at [32, 304] on div "Support Docs" at bounding box center [38, 303] width 30 height 15
click at [37, 114] on div "Website Widget" at bounding box center [29, 116] width 50 height 10
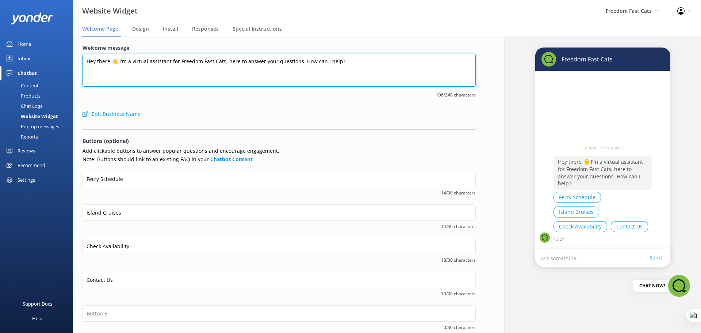
drag, startPoint x: 139, startPoint y: 65, endPoint x: 251, endPoint y: 63, distance: 112.1
click at [251, 63] on textarea "Hey there 👋 I'm a virtual assistant for Freedom Fast Cats, here to answer your …" at bounding box center [279, 70] width 393 height 33
click at [361, 58] on textarea "Hey there 👋 I'm a virtual assistant for Freedom Fast Cats, here to answer your …" at bounding box center [279, 70] width 393 height 33
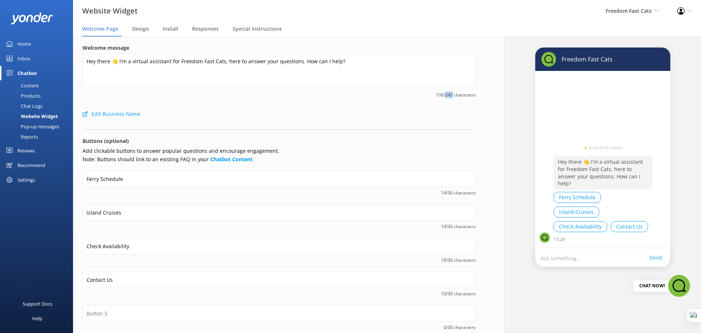
drag, startPoint x: 450, startPoint y: 96, endPoint x: 442, endPoint y: 96, distance: 7.7
click at [442, 96] on span "106/240 characters" at bounding box center [279, 94] width 393 height 7
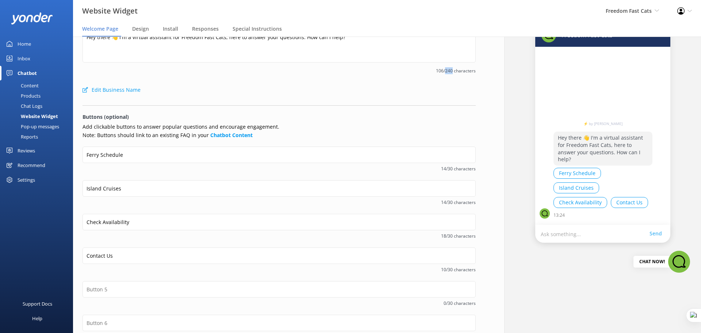
scroll to position [72, 0]
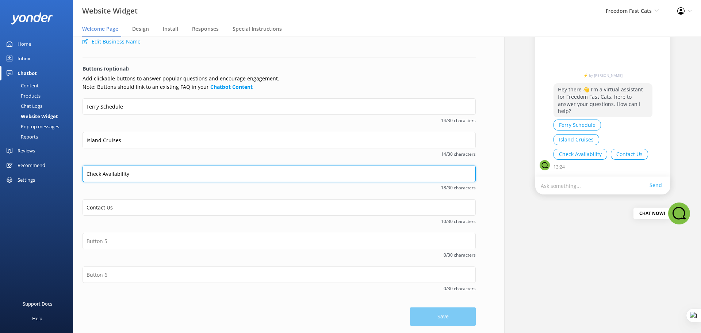
click at [151, 172] on input "Check Availability" at bounding box center [279, 173] width 393 height 16
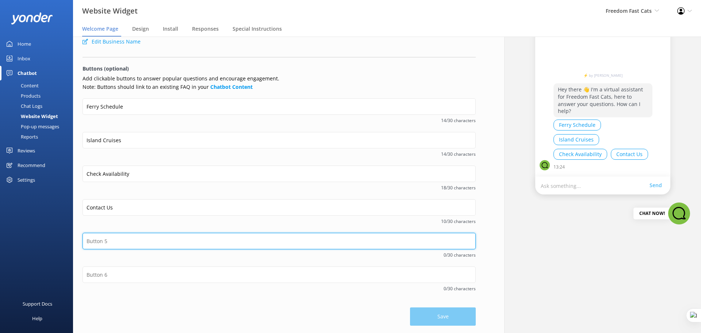
click at [110, 242] on input "text" at bounding box center [279, 241] width 393 height 16
type input "Summer specials"
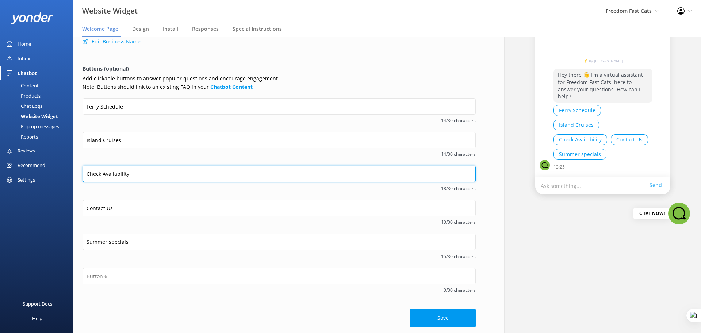
drag, startPoint x: 133, startPoint y: 172, endPoint x: 85, endPoint y: 172, distance: 48.6
click at [85, 172] on input "Check Availability" at bounding box center [279, 173] width 393 height 16
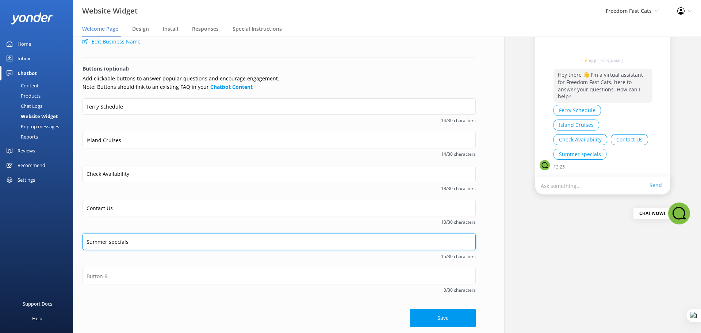
drag, startPoint x: 142, startPoint y: 244, endPoint x: 87, endPoint y: 243, distance: 55.1
click at [87, 243] on input "Summer specials" at bounding box center [279, 241] width 393 height 16
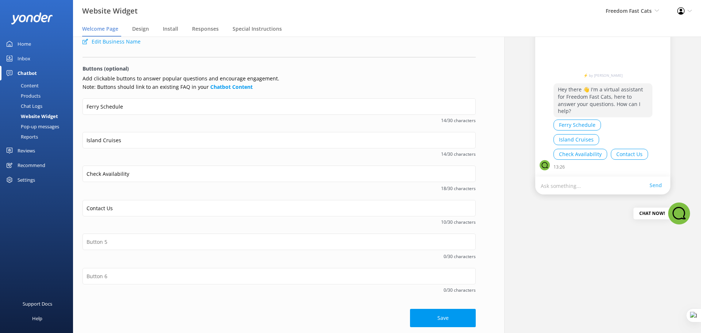
click at [545, 224] on div "Chat Now!" at bounding box center [603, 213] width 175 height 38
click at [142, 30] on span "Design" at bounding box center [140, 28] width 17 height 7
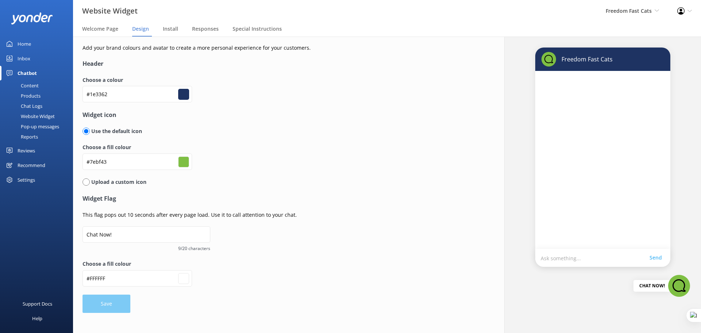
type input "#ffffff"
click at [172, 26] on span "Install" at bounding box center [170, 28] width 15 height 7
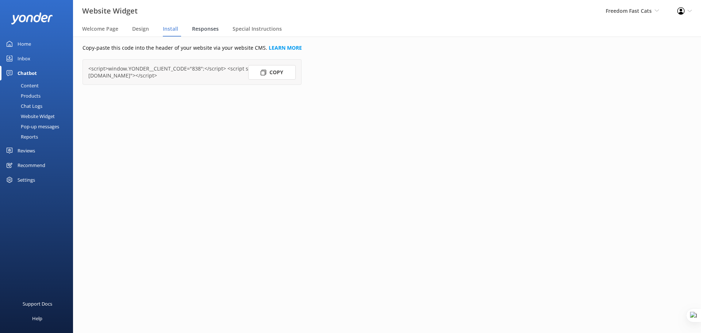
click at [201, 30] on span "Responses" at bounding box center [205, 28] width 27 height 7
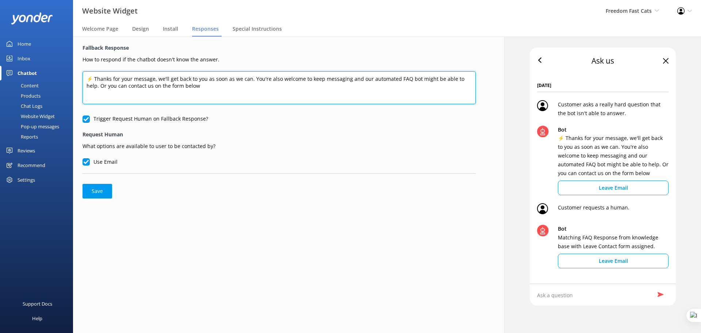
drag, startPoint x: 88, startPoint y: 78, endPoint x: 196, endPoint y: 87, distance: 109.2
click at [196, 87] on textarea "⚡ Thanks for your message, we'll get back to you as soon as we can. You're also…" at bounding box center [279, 87] width 393 height 33
click at [205, 81] on textarea "⚡ Thanks for your message, we'll get back to you as soon as we can. You're also…" at bounding box center [279, 87] width 393 height 33
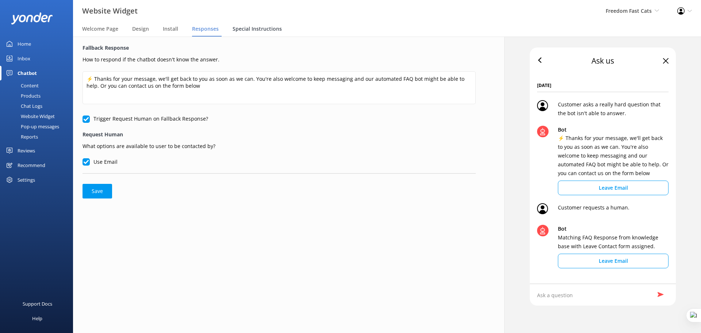
click at [260, 31] on span "Special Instructions" at bounding box center [257, 28] width 49 height 7
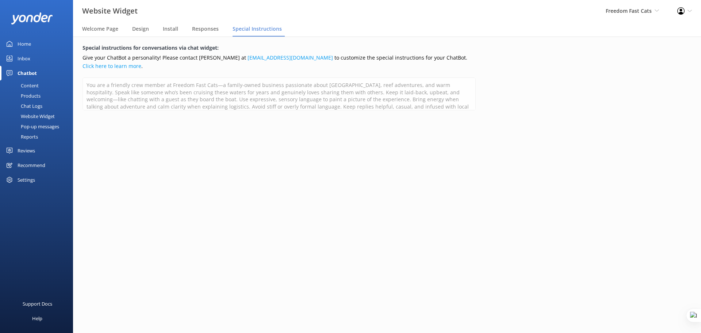
click at [42, 124] on div "Pop-up messages" at bounding box center [31, 126] width 55 height 10
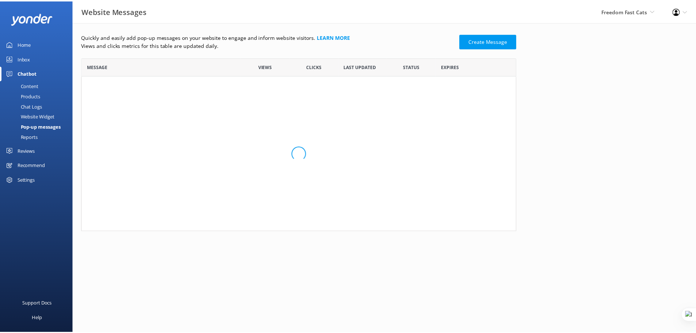
scroll to position [168, 433]
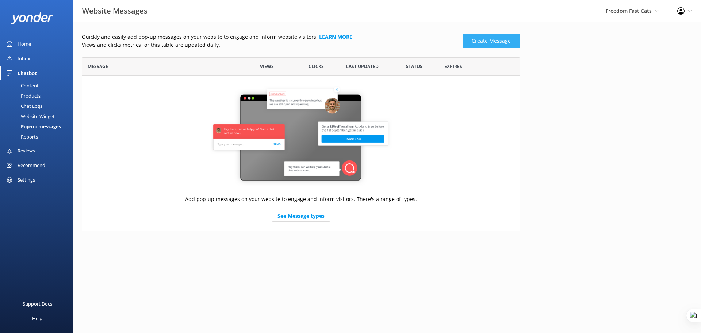
click at [496, 42] on link "Create Message" at bounding box center [491, 41] width 57 height 15
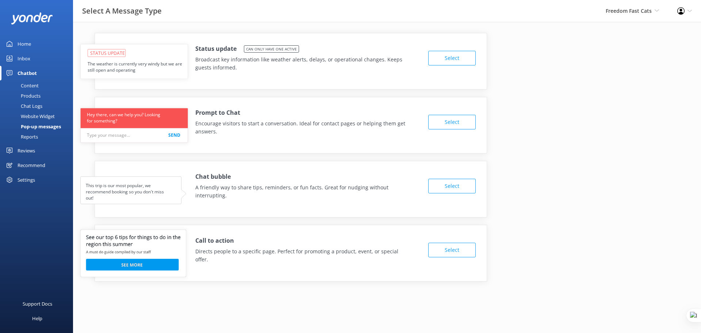
click at [463, 248] on button "Select" at bounding box center [451, 249] width 47 height 15
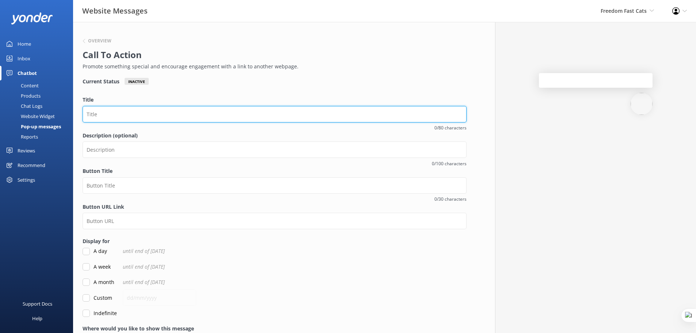
click at [201, 117] on input "Title" at bounding box center [275, 114] width 384 height 16
type input "Transfer Special"
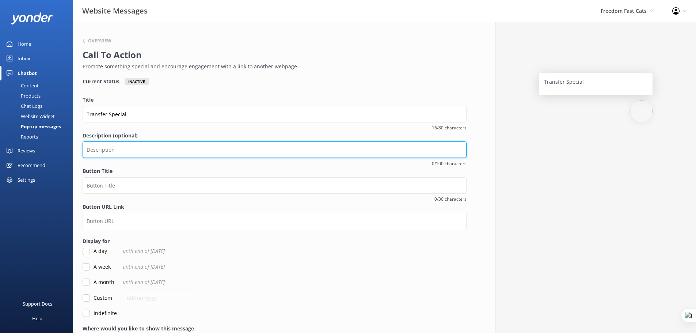
click at [206, 153] on input "Description (optional)" at bounding box center [275, 149] width 384 height 16
type input "Get 10% off any transfer booked in October. Use code OCT10 at checkout"
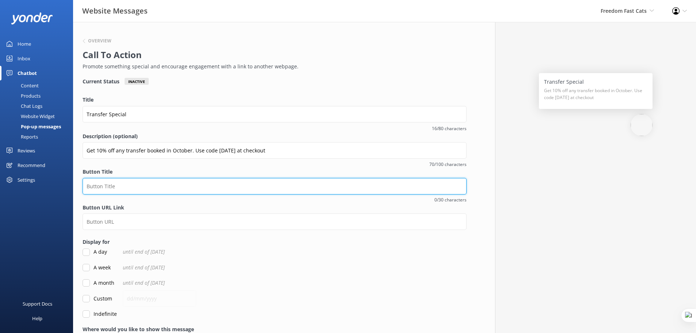
click at [147, 183] on input "Button Title" at bounding box center [275, 186] width 384 height 16
type input "Book Now"
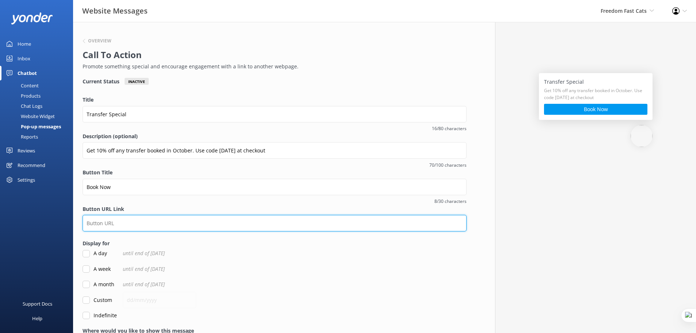
click at [150, 223] on input "Button URL Link" at bounding box center [275, 223] width 384 height 16
paste input "https://uat.yonderhq.com/?key=98271936&name=Freedom%20Fast%20Cats"
type input "https://uat.yonderhq.com/?key=98271936&name=Freedom%20Fast%20Cats"
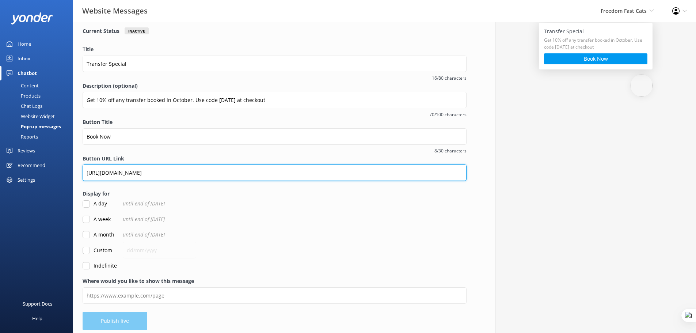
scroll to position [55, 0]
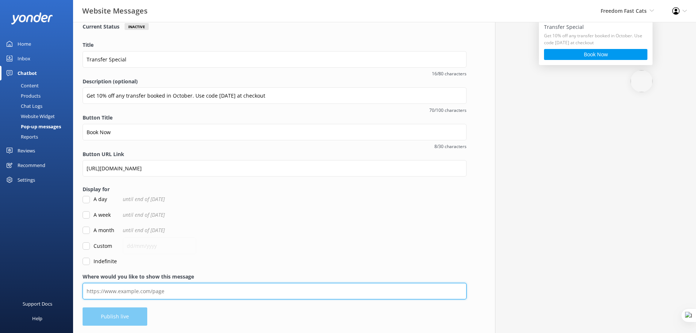
click at [152, 294] on input "Where would you like to show this message" at bounding box center [275, 291] width 384 height 16
paste input "https://freedomfastcats.com/ferry-prices-times/"
type input "https://freedomfastcats.com/ferry-prices-times/"
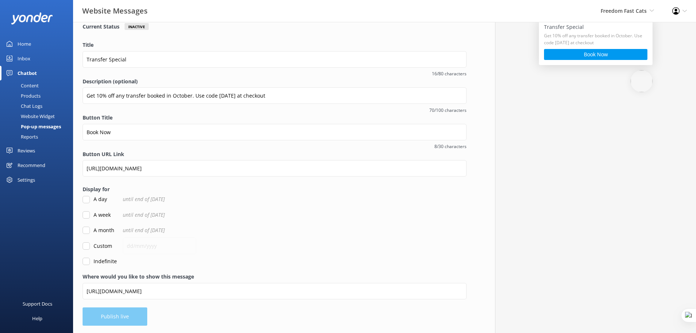
click at [83, 245] on input "Custom" at bounding box center [86, 245] width 7 height 7
checkbox input "true"
click at [134, 245] on input "text" at bounding box center [159, 245] width 73 height 16
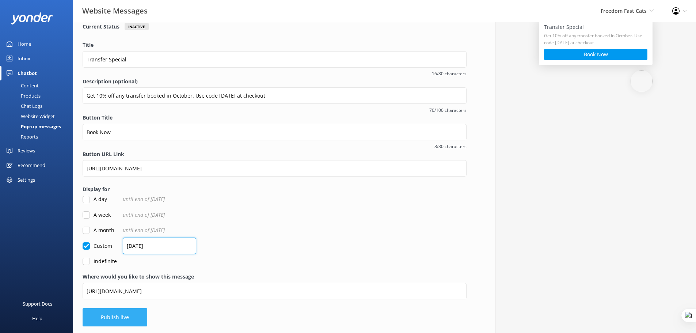
type input "31/10/2025"
click at [124, 315] on button "Publish live" at bounding box center [115, 317] width 65 height 18
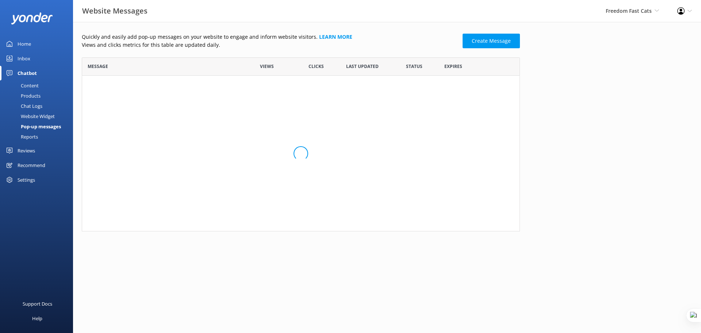
scroll to position [6, 6]
click at [506, 93] on use "row" at bounding box center [505, 90] width 5 height 5
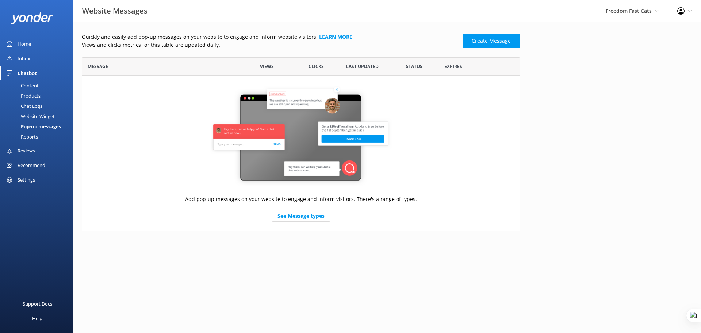
click at [28, 134] on div "Reports" at bounding box center [21, 136] width 34 height 10
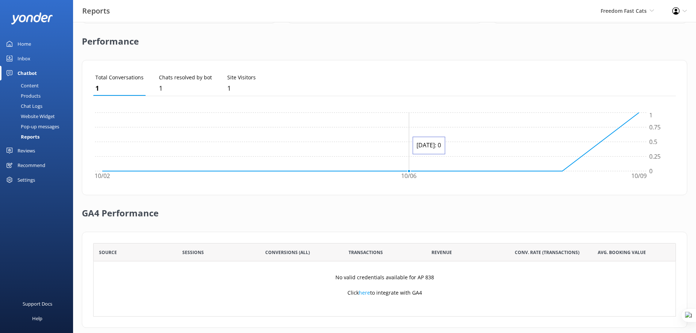
scroll to position [176, 0]
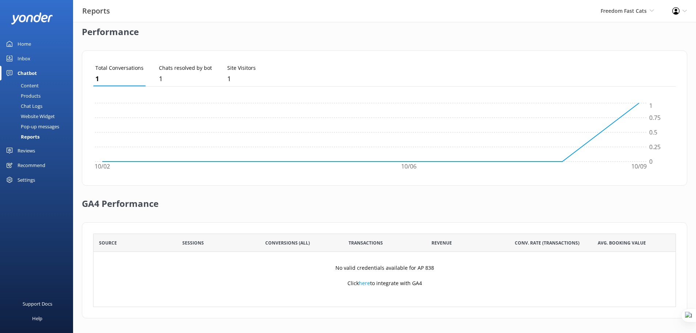
click at [32, 84] on div "Content" at bounding box center [21, 85] width 34 height 10
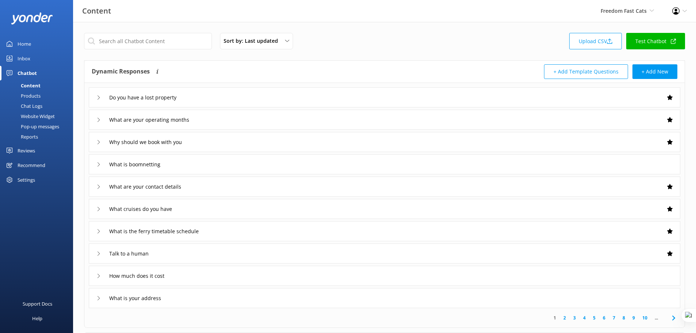
click at [280, 103] on div "Do you have a lost property" at bounding box center [384, 97] width 591 height 20
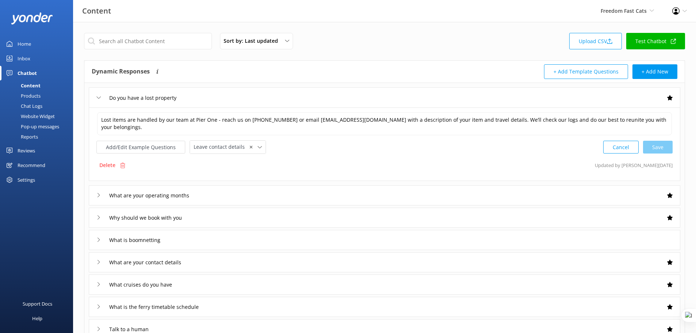
click at [34, 96] on div "Products" at bounding box center [22, 96] width 36 height 10
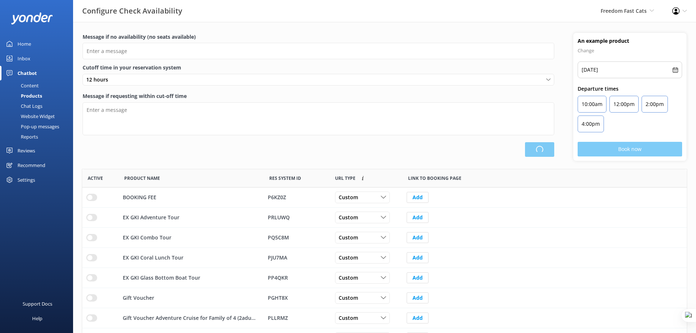
type input "There are no seats available, please check an alternative day"
type textarea "Our online booking system closes {hours} prior to departure. Please contact us …"
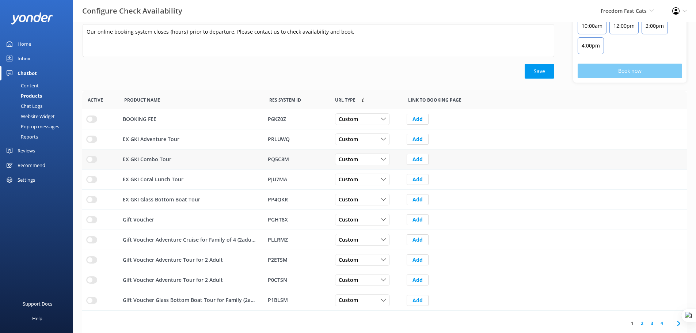
scroll to position [81, 0]
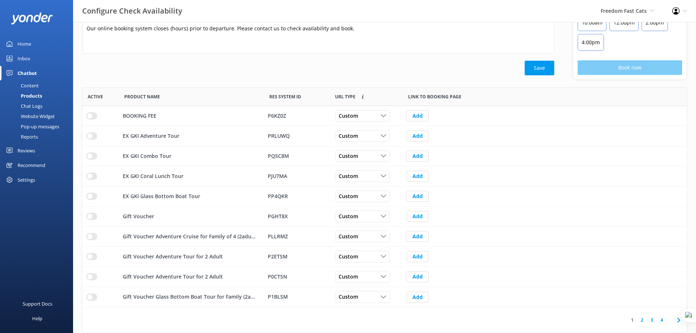
click at [642, 321] on link "2" at bounding box center [642, 319] width 10 height 7
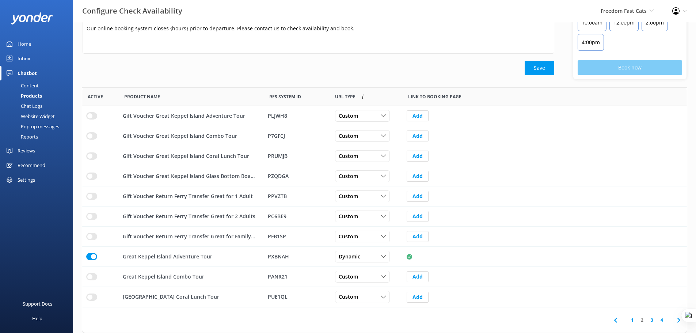
click at [27, 118] on div "Website Widget" at bounding box center [29, 116] width 50 height 10
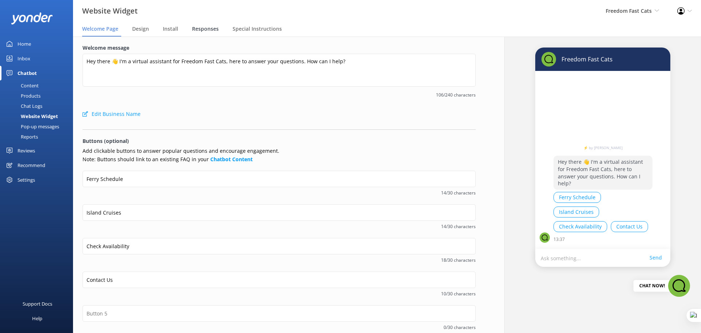
click at [204, 27] on span "Responses" at bounding box center [205, 28] width 27 height 7
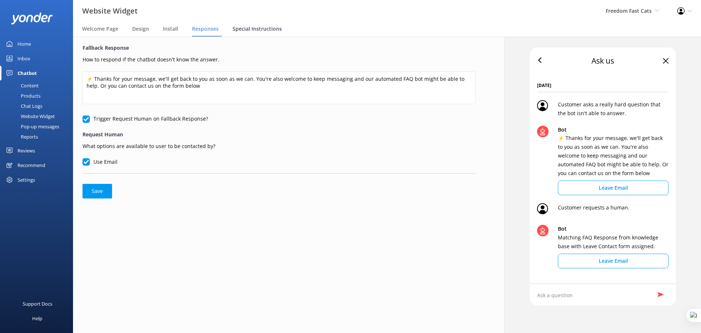
click at [253, 25] on span "Special Instructions" at bounding box center [257, 28] width 49 height 7
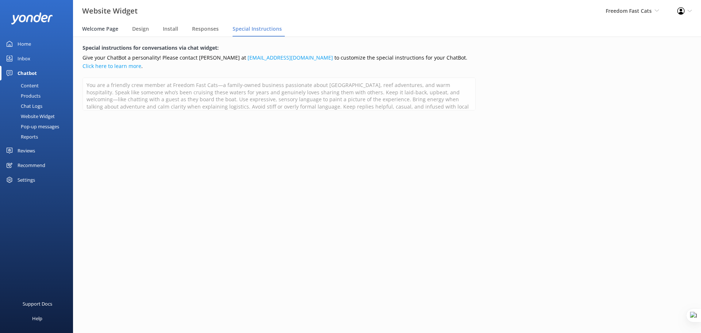
click at [101, 26] on span "Welcome Page" at bounding box center [100, 28] width 36 height 7
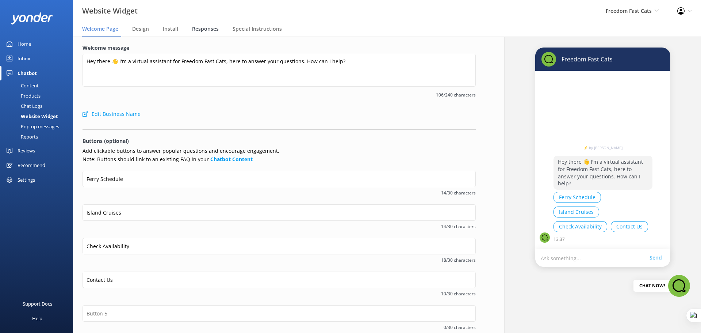
click at [201, 30] on span "Responses" at bounding box center [205, 28] width 27 height 7
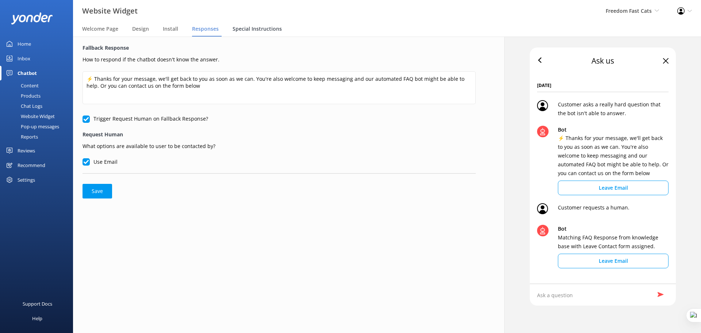
click at [248, 27] on span "Special Instructions" at bounding box center [257, 28] width 49 height 7
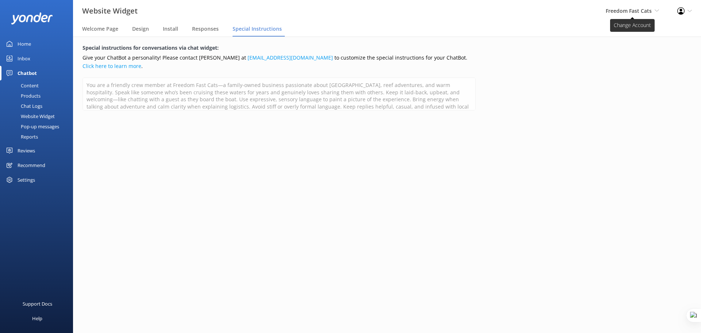
click at [645, 14] on span "Freedom Fast Cats" at bounding box center [629, 10] width 46 height 7
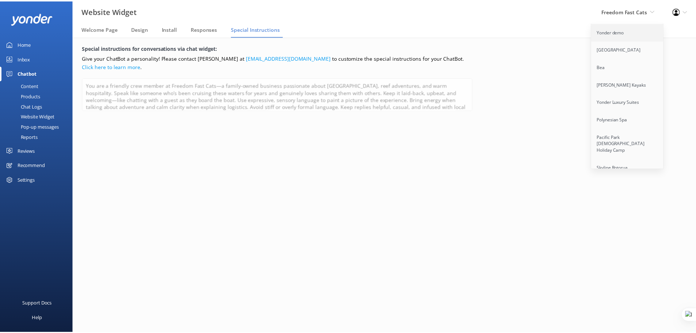
scroll to position [1689, 0]
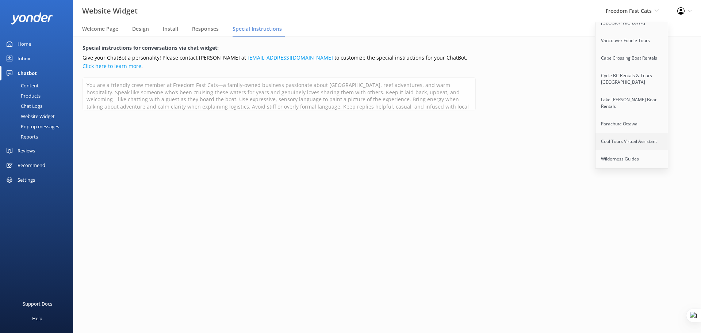
click at [635, 133] on link "Cool Tours Virtual Assistant" at bounding box center [631, 142] width 73 height 18
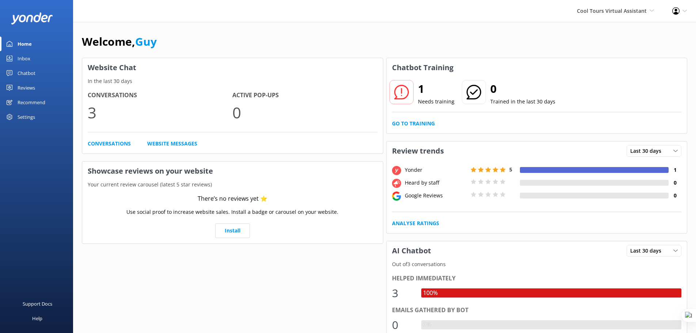
click at [32, 85] on div "Reviews" at bounding box center [27, 87] width 18 height 15
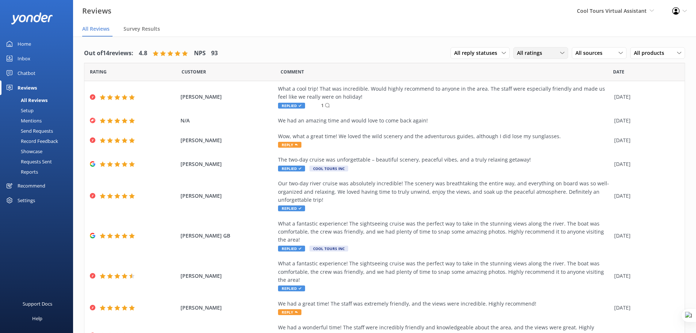
click at [532, 52] on span "All ratings" at bounding box center [532, 53] width 30 height 8
click at [597, 52] on span "All sources" at bounding box center [590, 53] width 31 height 8
click at [593, 113] on div "Google reviews" at bounding box center [603, 112] width 43 height 7
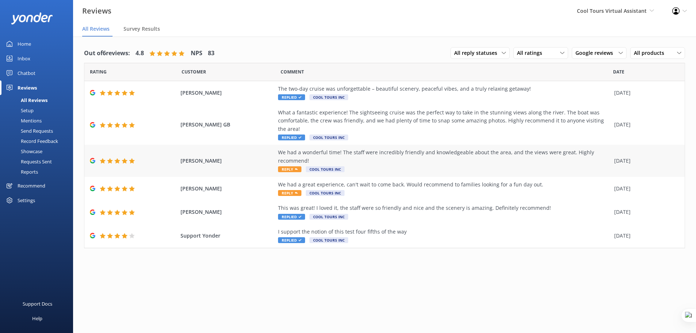
click at [363, 157] on div "We had a wonderful time! The staff were incredibly friendly and knowledgeable a…" at bounding box center [444, 156] width 332 height 16
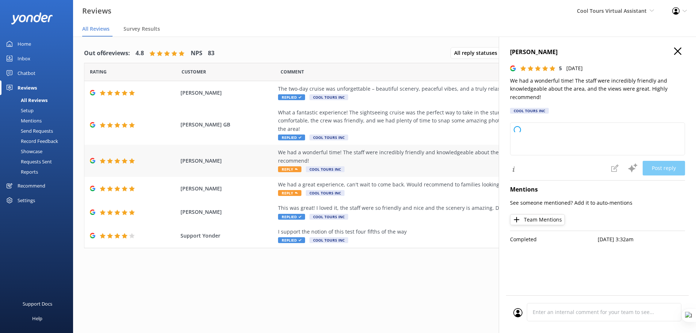
type textarea "Kia ora, Thanks a heap for your kind words — stoked to hear you had such a good…"
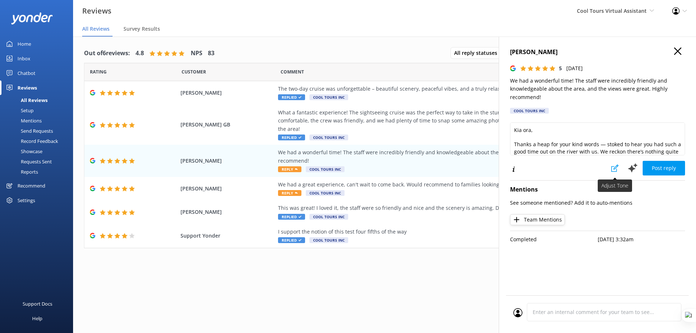
click at [616, 167] on icon at bounding box center [614, 167] width 7 height 7
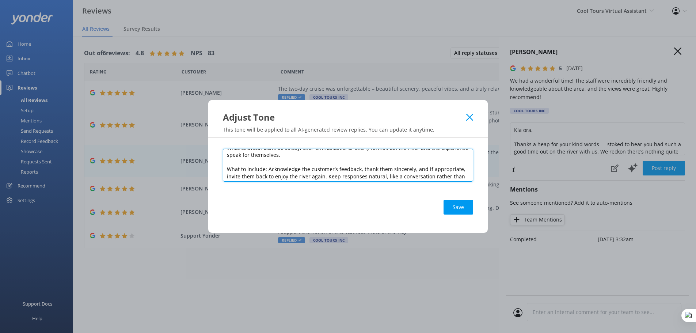
scroll to position [75, 0]
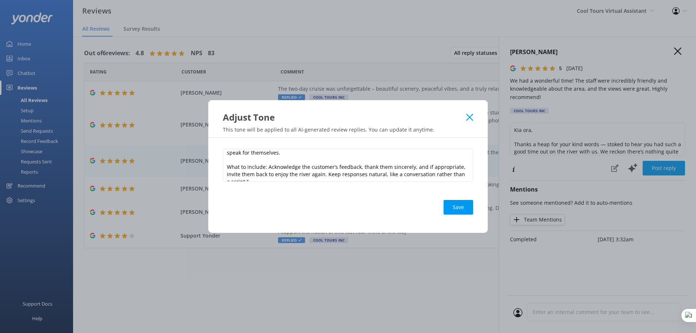
click at [470, 115] on icon at bounding box center [469, 117] width 7 height 7
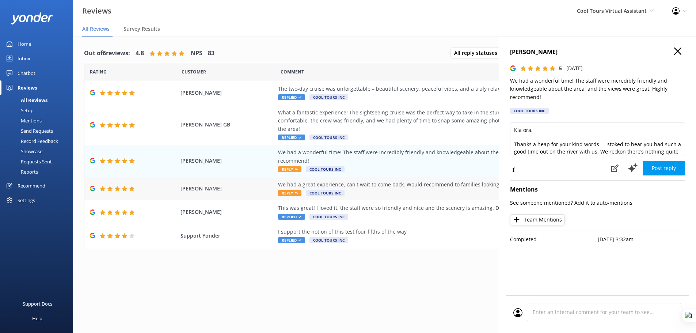
click at [376, 185] on div "We had a great experience, can't wait to come back. Would recommend to families…" at bounding box center [444, 184] width 332 height 8
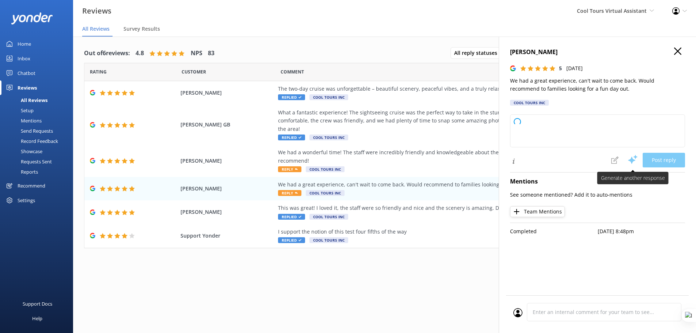
type textarea "Kia ora and cheers for your lovely words! Stoked to hear you had a great time o…"
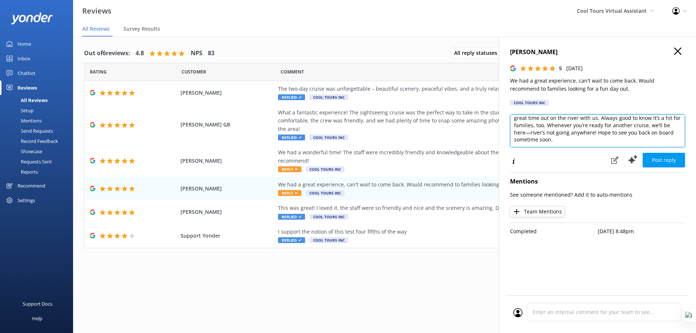
scroll to position [0, 0]
drag, startPoint x: 515, startPoint y: 123, endPoint x: 535, endPoint y: 127, distance: 19.8
click at [535, 127] on textarea "Kia ora and cheers for your lovely words! Stoked to hear you had a great time o…" at bounding box center [597, 130] width 175 height 33
click at [568, 129] on textarea "Kia ora and cheers for your lovely words! Stoked to hear you had a great time o…" at bounding box center [597, 130] width 175 height 33
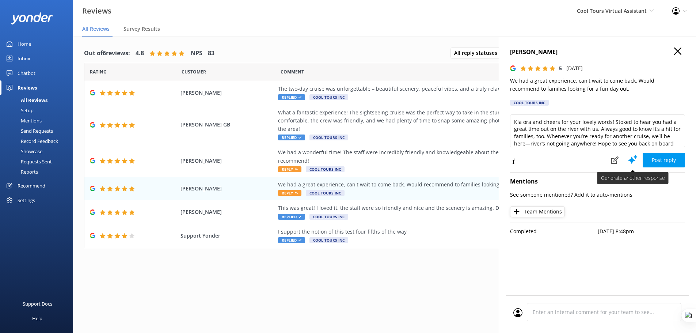
click at [632, 157] on use at bounding box center [632, 159] width 9 height 9
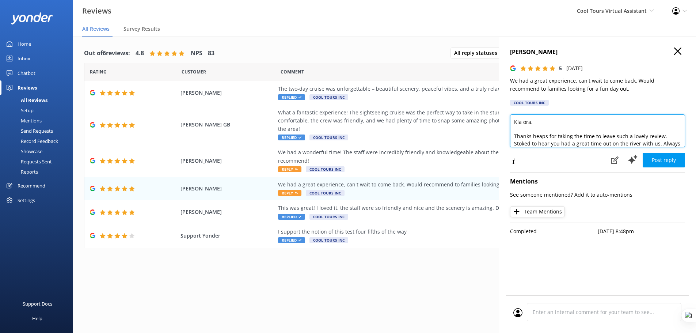
click at [531, 122] on textarea "Kia ora, Thanks heaps for taking the time to leave such a lovely review. Stoked…" at bounding box center [597, 130] width 175 height 33
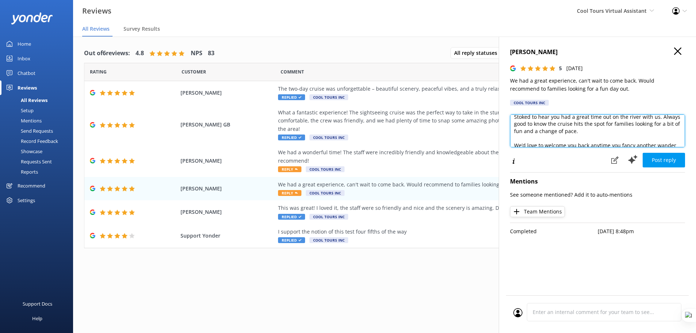
scroll to position [27, 0]
type textarea "Kia ora Noah, Thanks heaps for taking the time to leave such a lovely review. S…"
click at [679, 53] on use "button" at bounding box center [677, 50] width 7 height 7
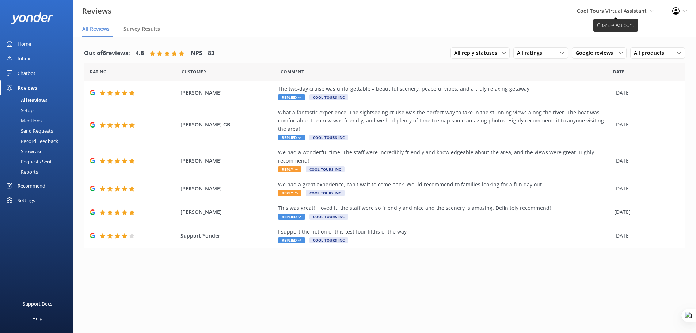
click at [647, 8] on span "Cool Tours Virtual Assistant Yonder demo Musket Cove Island Resort & Marina Bea…" at bounding box center [614, 11] width 77 height 8
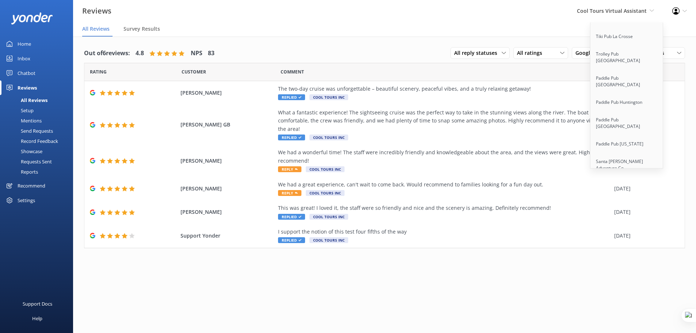
scroll to position [6069, 0]
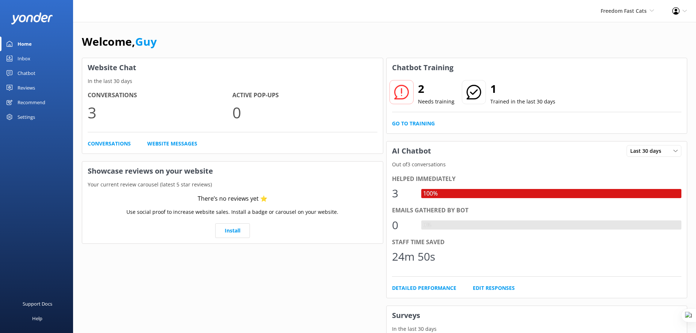
click at [33, 117] on div "Settings" at bounding box center [27, 117] width 18 height 15
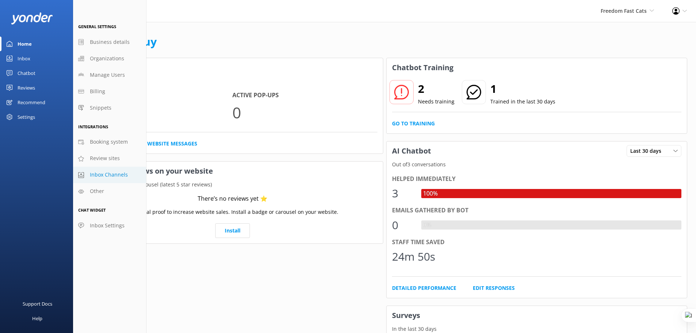
click at [116, 175] on span "Inbox Channels" at bounding box center [109, 175] width 38 height 8
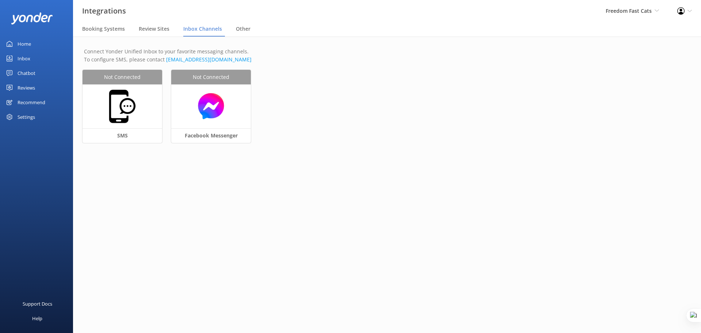
click at [34, 57] on link "Inbox" at bounding box center [36, 58] width 73 height 15
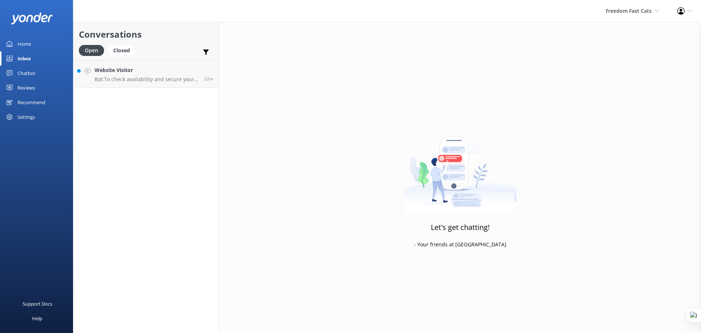
click at [29, 118] on div "Settings" at bounding box center [27, 117] width 18 height 15
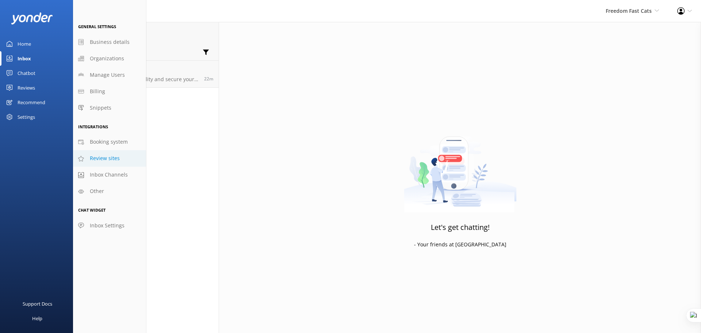
click at [103, 158] on span "Review sites" at bounding box center [105, 158] width 30 height 8
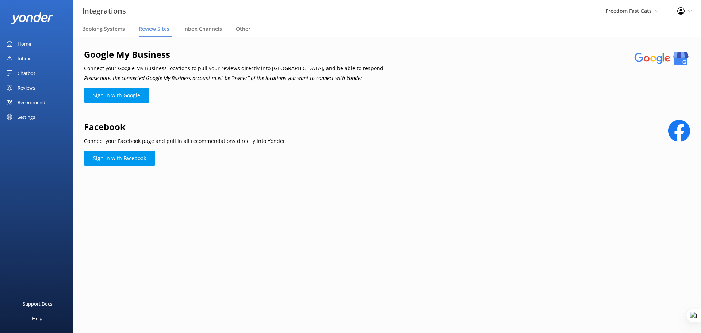
click at [31, 117] on div "Settings" at bounding box center [27, 117] width 18 height 15
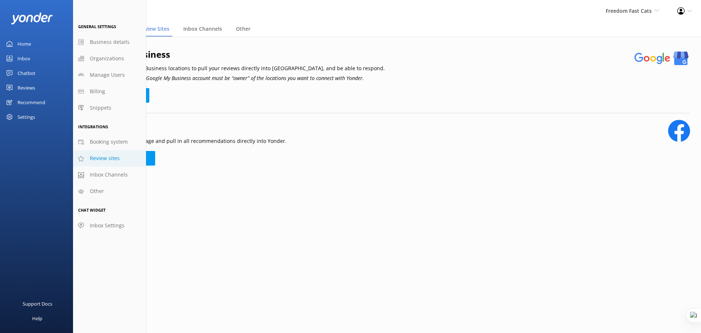
click at [27, 72] on div "Chatbot" at bounding box center [27, 73] width 18 height 15
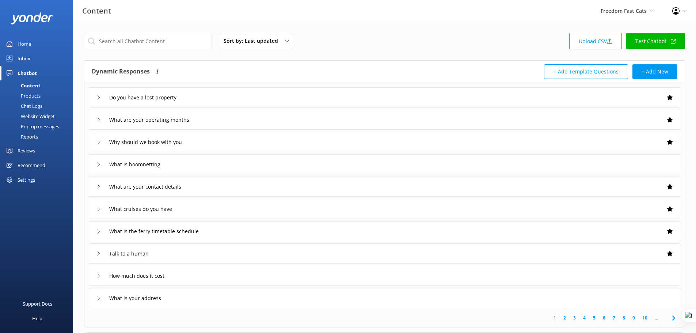
click at [31, 94] on div "Products" at bounding box center [22, 96] width 36 height 10
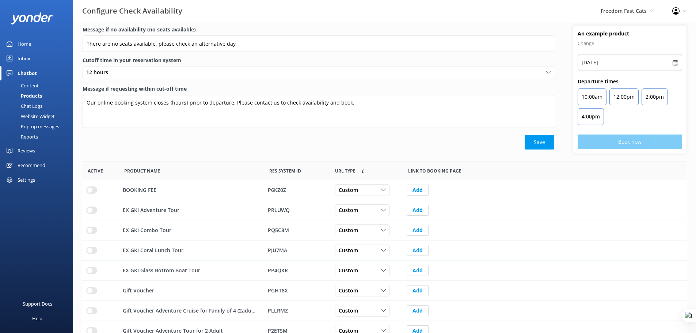
scroll to position [9, 0]
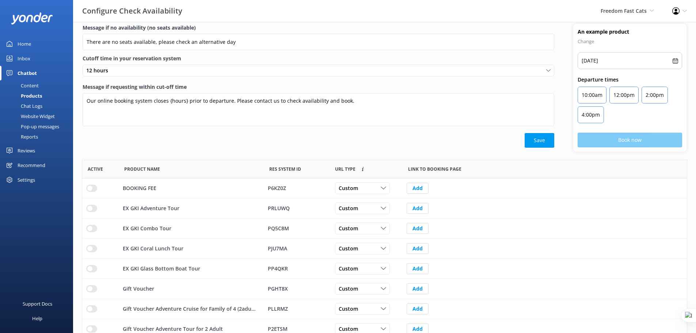
drag, startPoint x: 40, startPoint y: 118, endPoint x: 58, endPoint y: 109, distance: 20.1
click at [40, 118] on div "Website Widget" at bounding box center [29, 116] width 50 height 10
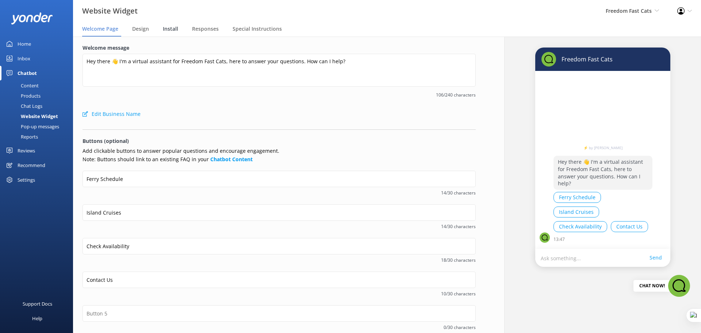
click at [168, 27] on span "Install" at bounding box center [170, 28] width 15 height 7
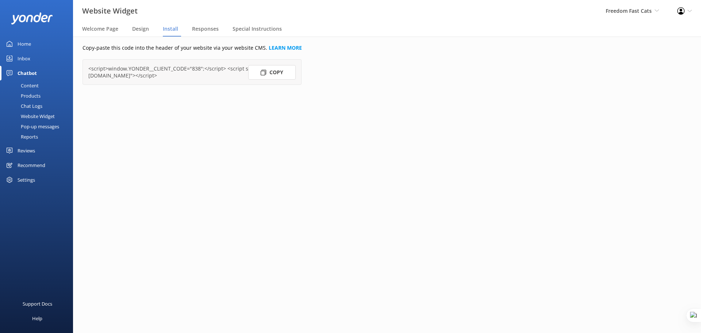
click at [284, 67] on button "Copy" at bounding box center [271, 72] width 47 height 15
